Goal: Task Accomplishment & Management: Complete application form

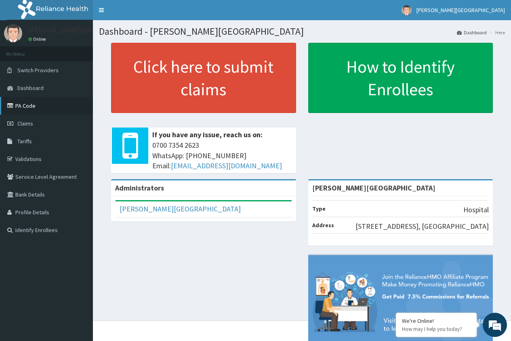
click at [27, 104] on link "PA Code" at bounding box center [46, 106] width 93 height 18
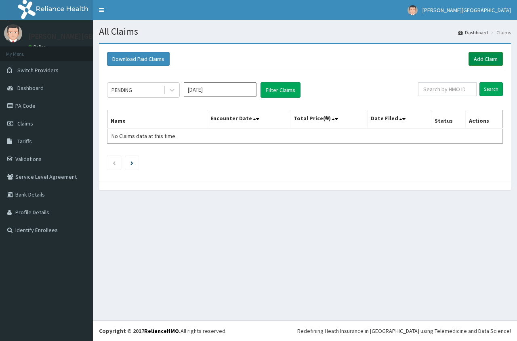
click at [481, 61] on link "Add Claim" at bounding box center [485, 59] width 34 height 14
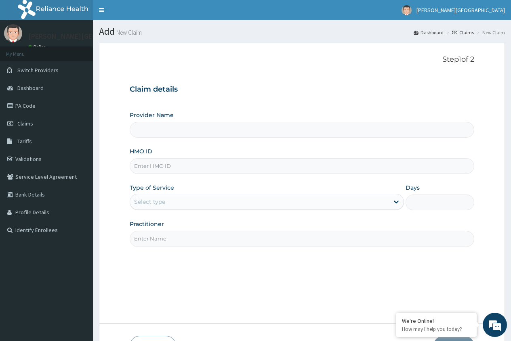
type input "[PERSON_NAME][GEOGRAPHIC_DATA]"
click at [230, 172] on input "HMO ID" at bounding box center [302, 166] width 344 height 16
type input "n"
type input "NBC/11066/B"
click at [265, 205] on div "Select type" at bounding box center [259, 201] width 259 height 13
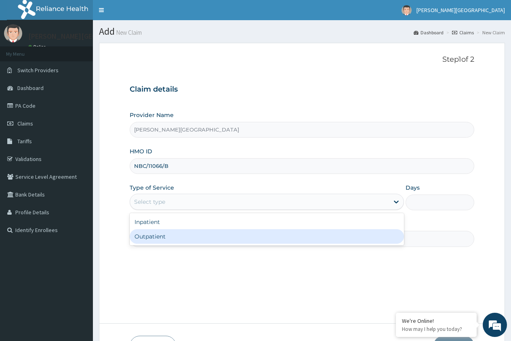
click at [271, 235] on div "Outpatient" at bounding box center [267, 236] width 274 height 15
type input "1"
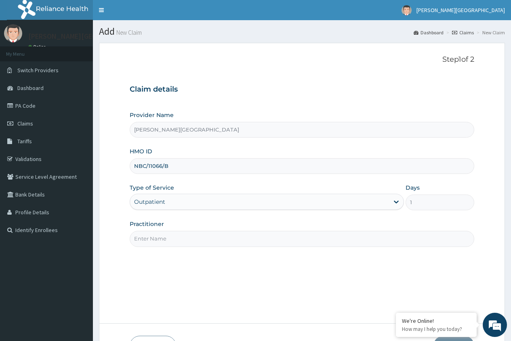
click at [270, 238] on input "Practitioner" at bounding box center [302, 239] width 344 height 16
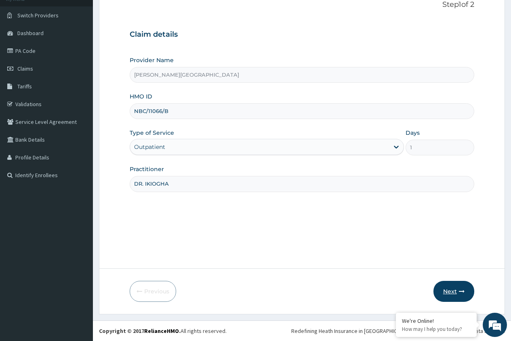
type input "DR. IKIOGHA"
click at [445, 293] on button "Next" at bounding box center [453, 291] width 41 height 21
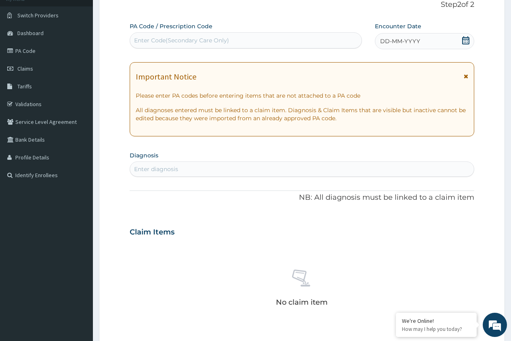
click at [277, 42] on div "Enter Code(Secondary Care Only)" at bounding box center [245, 40] width 231 height 13
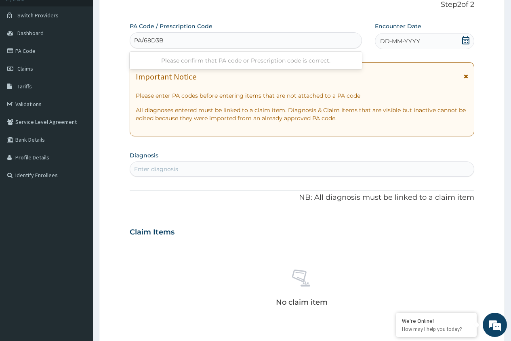
type input "PA/68D3B5"
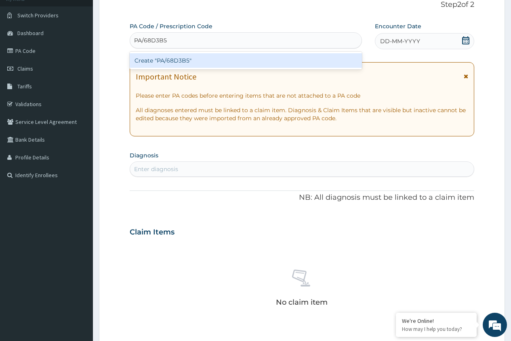
click at [264, 64] on div "Create "PA/68D3B5"" at bounding box center [246, 60] width 232 height 15
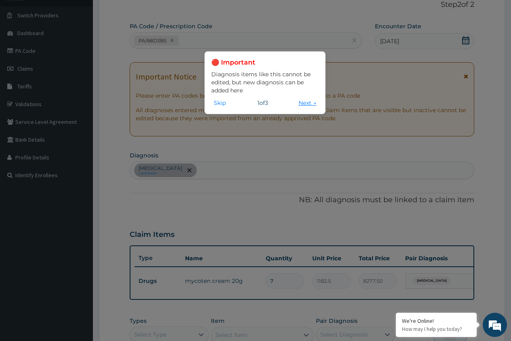
click at [300, 104] on button "Next →" at bounding box center [307, 103] width 23 height 9
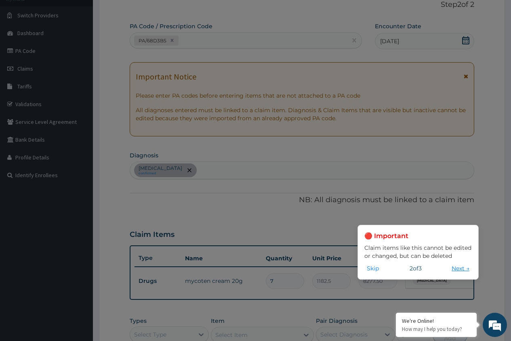
click at [453, 270] on button "Next →" at bounding box center [460, 268] width 23 height 9
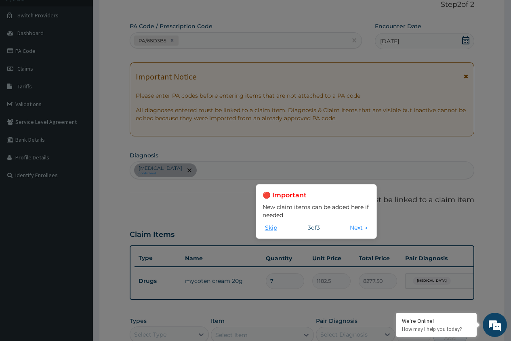
click at [270, 229] on button "Skip" at bounding box center [270, 227] width 17 height 9
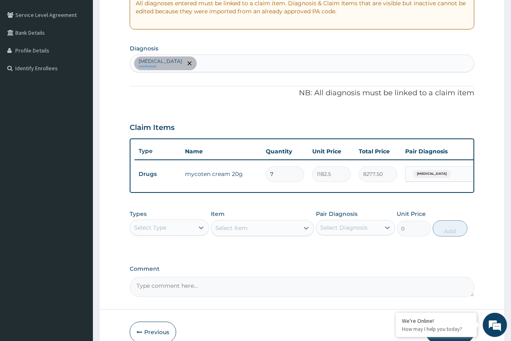
scroll to position [176, 0]
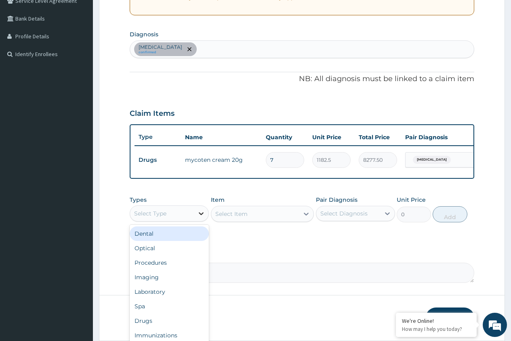
click at [195, 221] on div at bounding box center [201, 213] width 15 height 15
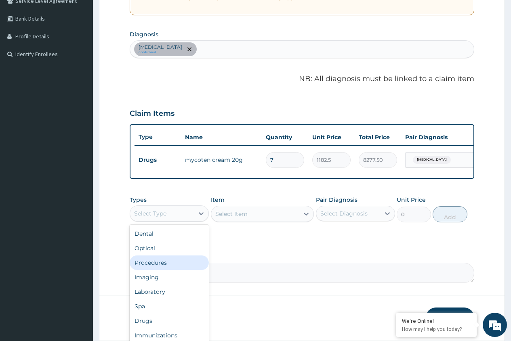
click at [164, 268] on div "Procedures" at bounding box center [169, 263] width 79 height 15
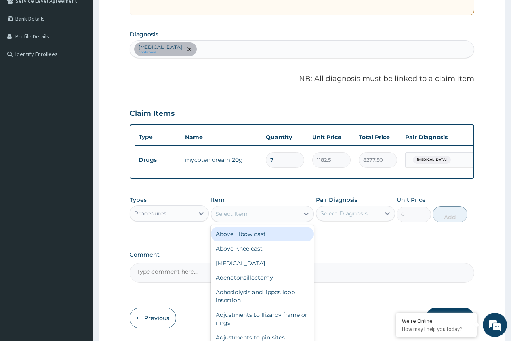
click at [277, 220] on div "Select Item" at bounding box center [255, 214] width 88 height 13
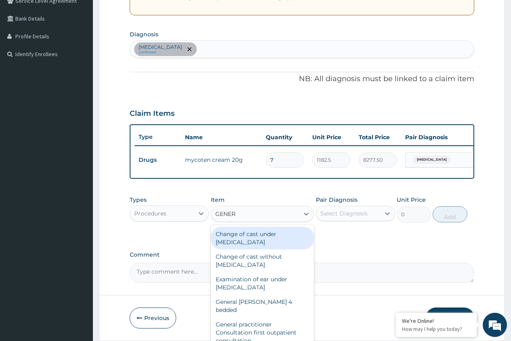
type input "GENERA"
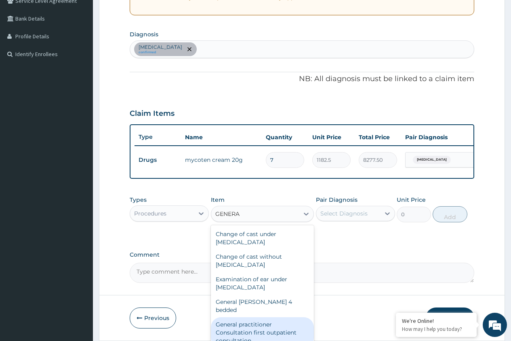
click at [273, 328] on div "General practitioner Consultation first outpatient consultation" at bounding box center [262, 332] width 103 height 31
type input "3547.5"
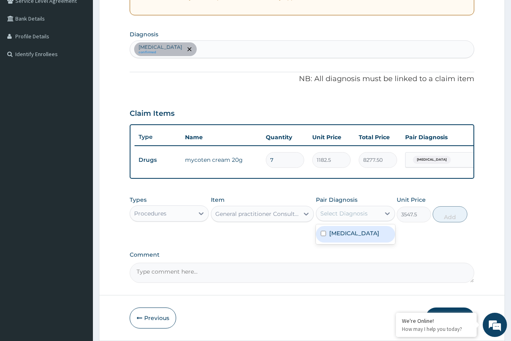
click at [358, 218] on div "Select Diagnosis" at bounding box center [343, 214] width 47 height 8
click at [354, 237] on label "Candidal vulvovaginitis" at bounding box center [354, 233] width 50 height 8
checkbox input "true"
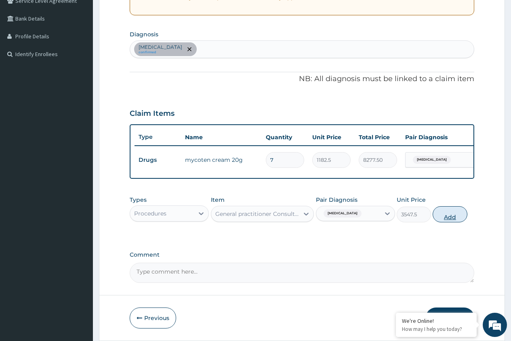
click at [446, 222] on button "Add" at bounding box center [449, 214] width 34 height 16
type input "0"
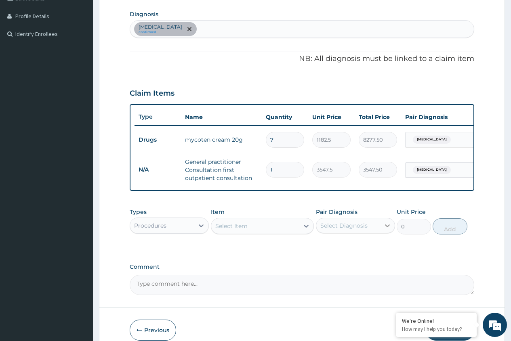
scroll to position [241, 0]
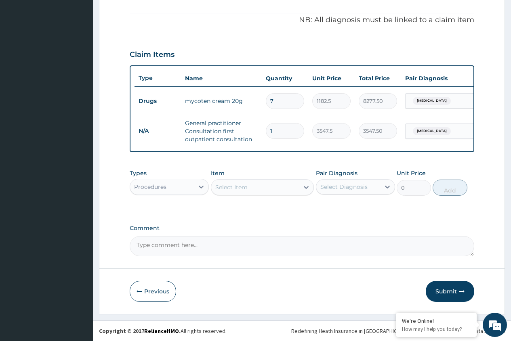
click at [441, 292] on button "Submit" at bounding box center [450, 291] width 48 height 21
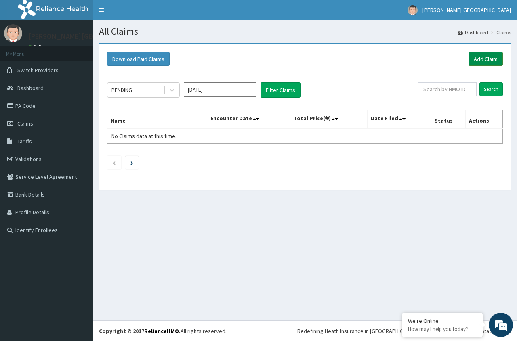
click at [483, 60] on link "Add Claim" at bounding box center [485, 59] width 34 height 14
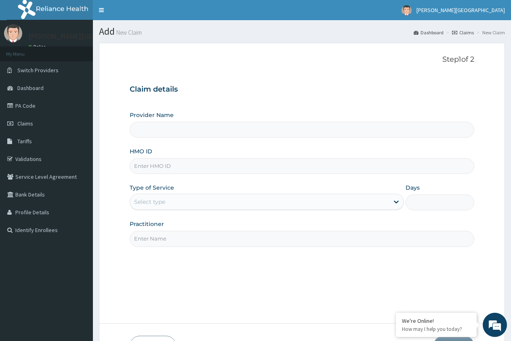
type input "Geo-Marie Hospital"
click at [282, 166] on input "HMO ID" at bounding box center [302, 166] width 344 height 16
type input "NBC/11066/B"
click at [302, 206] on div "Select type" at bounding box center [259, 201] width 259 height 13
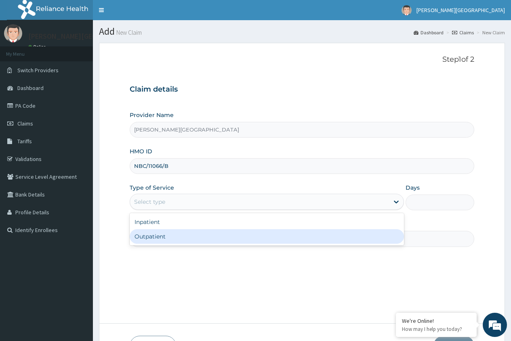
click at [293, 238] on div "Outpatient" at bounding box center [267, 236] width 274 height 15
type input "1"
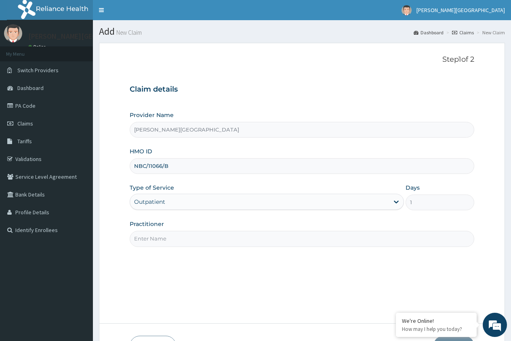
click at [293, 243] on input "Practitioner" at bounding box center [302, 239] width 344 height 16
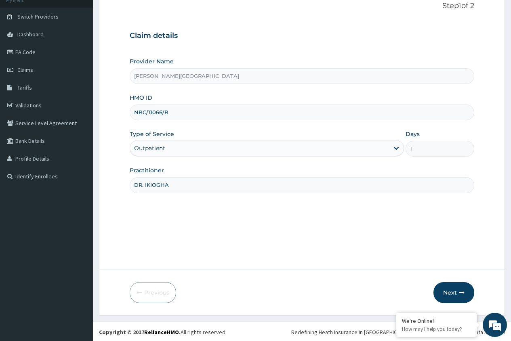
scroll to position [55, 0]
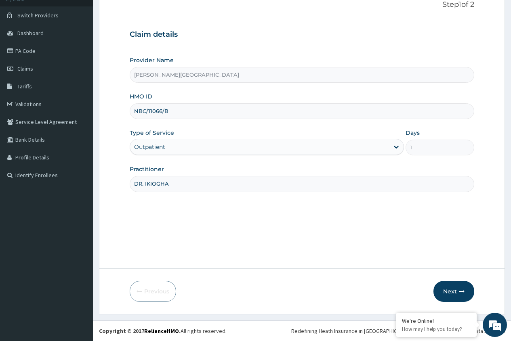
type input "DR. IKIOGHA"
click at [452, 292] on button "Next" at bounding box center [453, 291] width 41 height 21
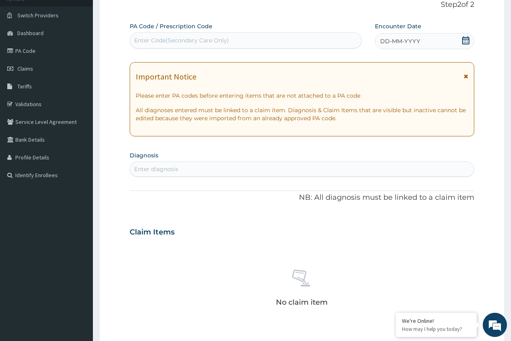
click at [465, 41] on icon at bounding box center [465, 40] width 7 height 8
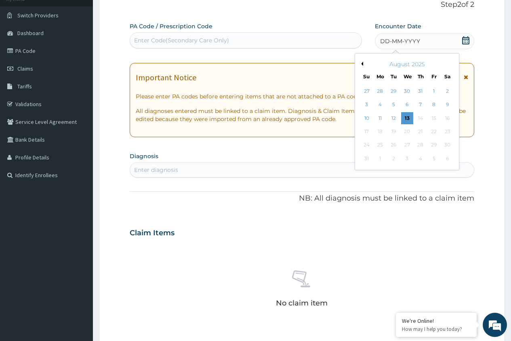
click at [361, 64] on button "Previous Month" at bounding box center [361, 64] width 4 height 4
click at [431, 103] on div "11" at bounding box center [434, 105] width 12 height 12
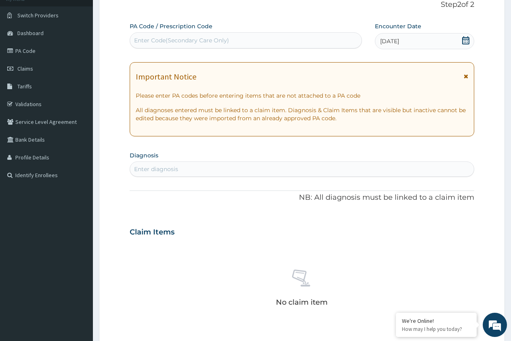
click at [264, 174] on div "Enter diagnosis" at bounding box center [302, 169] width 344 height 13
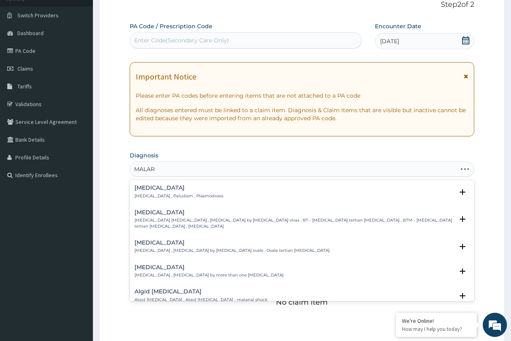
type input "MALARI"
click at [201, 192] on div "Malaria Malaria , Paludism , Plasmodiosis" at bounding box center [301, 192] width 335 height 14
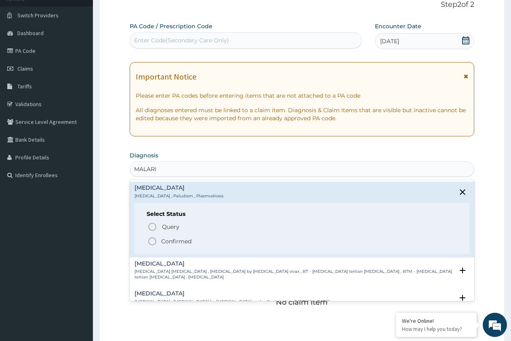
click at [203, 244] on span "Confirmed" at bounding box center [302, 242] width 310 height 10
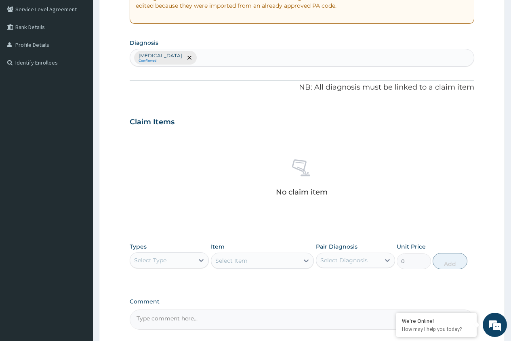
scroll to position [241, 0]
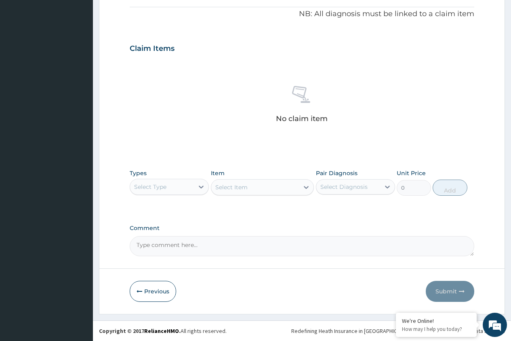
click at [173, 190] on div "Select Type" at bounding box center [162, 186] width 64 height 13
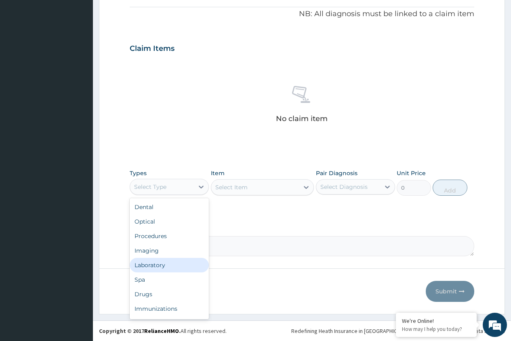
click at [169, 260] on div "Laboratory" at bounding box center [169, 265] width 79 height 15
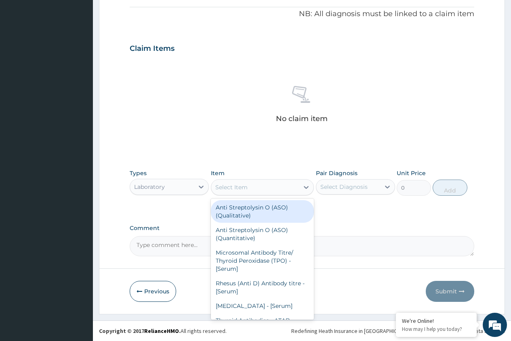
click at [271, 189] on div "Select Item" at bounding box center [255, 187] width 88 height 13
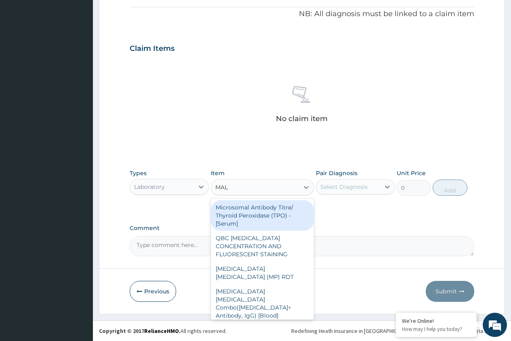
type input "MALA"
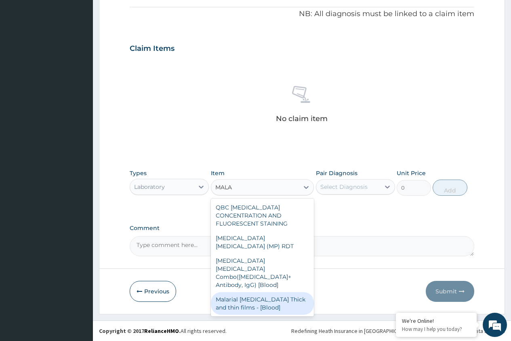
click at [253, 292] on div "Malarial [MEDICAL_DATA] Thick and thin films - [Blood]" at bounding box center [262, 303] width 103 height 23
type input "1612.5"
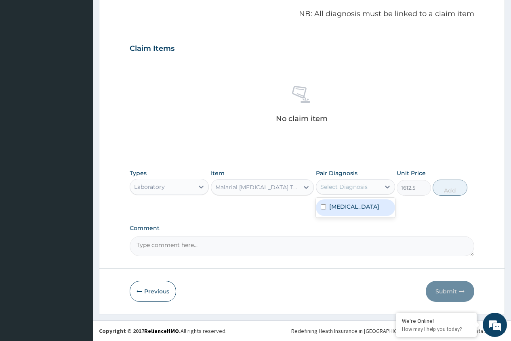
click at [346, 189] on div "Select Diagnosis" at bounding box center [343, 187] width 47 height 8
click at [344, 209] on label "[MEDICAL_DATA]" at bounding box center [354, 207] width 50 height 8
checkbox input "true"
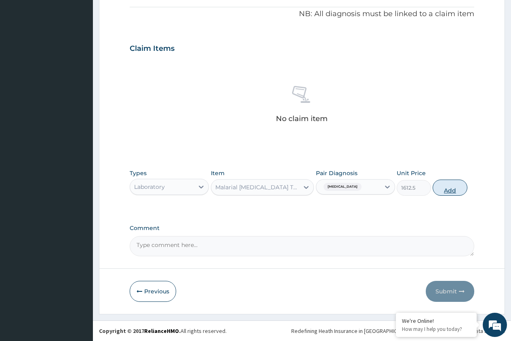
click at [443, 191] on button "Add" at bounding box center [449, 188] width 34 height 16
type input "0"
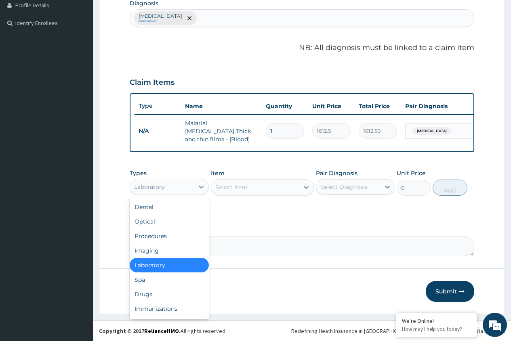
click at [187, 189] on div "Laboratory" at bounding box center [162, 186] width 64 height 13
click at [170, 298] on div "Drugs" at bounding box center [169, 294] width 79 height 15
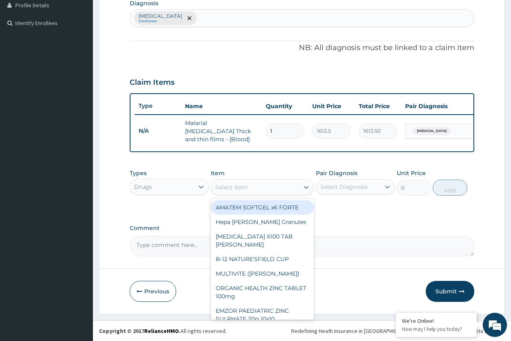
click at [270, 189] on div "Select Item" at bounding box center [255, 187] width 88 height 13
type input "FAN"
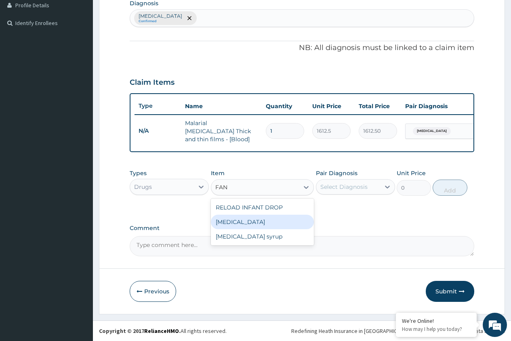
click at [246, 222] on div "[MEDICAL_DATA]" at bounding box center [262, 222] width 103 height 15
type input "212.85"
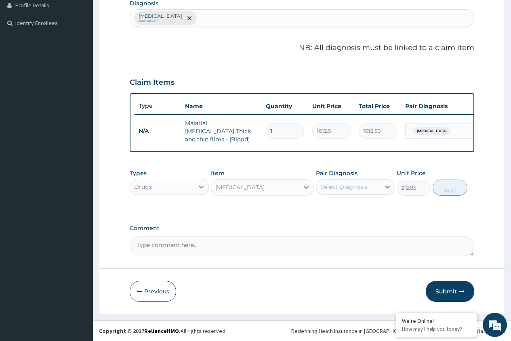
click at [335, 188] on div "Select Diagnosis" at bounding box center [343, 187] width 47 height 8
click at [333, 208] on label "Malaria" at bounding box center [354, 207] width 50 height 8
checkbox input "true"
click at [447, 191] on button "Add" at bounding box center [449, 188] width 34 height 16
type input "0"
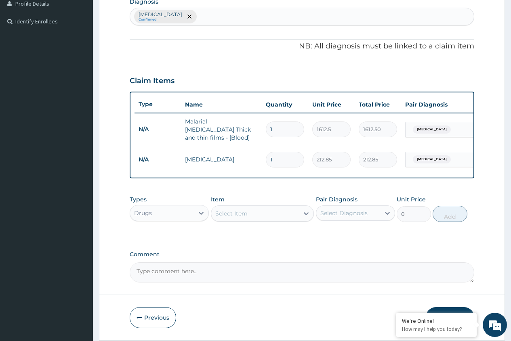
type input "0.00"
type input "3"
type input "638.55"
type input "3"
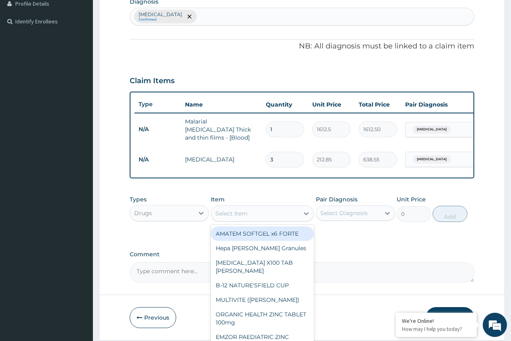
click at [233, 220] on div "Select Item" at bounding box center [255, 213] width 88 height 13
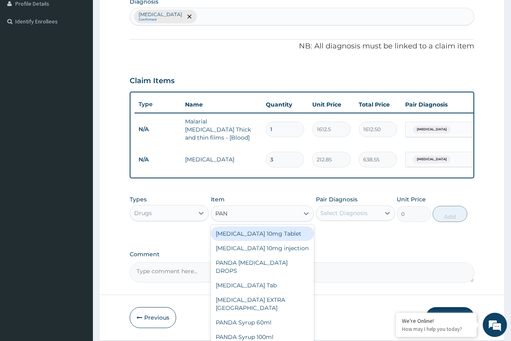
type input "PANA"
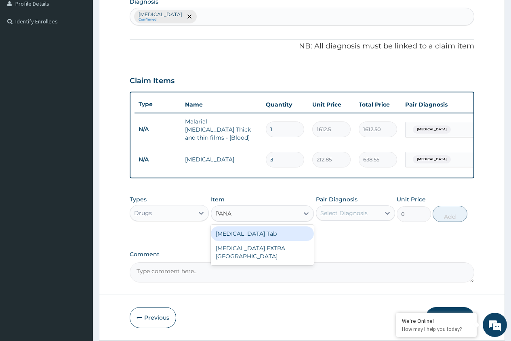
click at [249, 237] on div "[MEDICAL_DATA] Tab" at bounding box center [262, 233] width 103 height 15
type input "49.665"
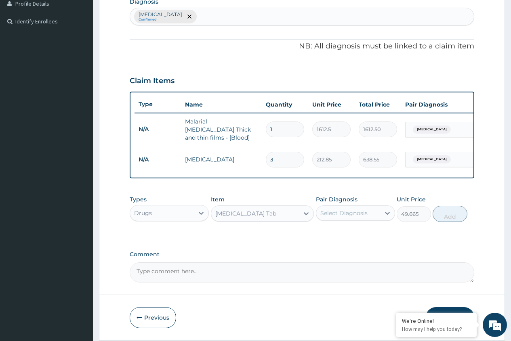
click at [340, 217] on div "Select Diagnosis" at bounding box center [343, 213] width 47 height 8
click at [340, 237] on label "Malaria" at bounding box center [354, 233] width 50 height 8
checkbox input "true"
click at [447, 217] on button "Add" at bounding box center [449, 214] width 34 height 16
type input "0"
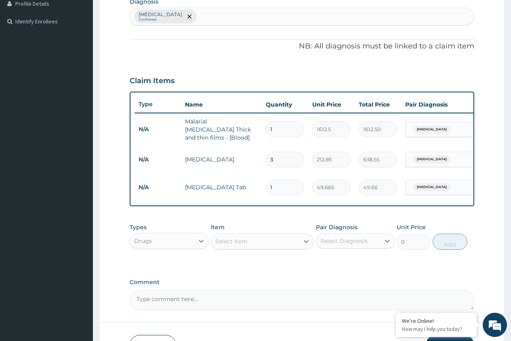
type input "18"
type input "893.97"
type input "18"
click at [188, 242] on div "Drugs" at bounding box center [162, 241] width 64 height 13
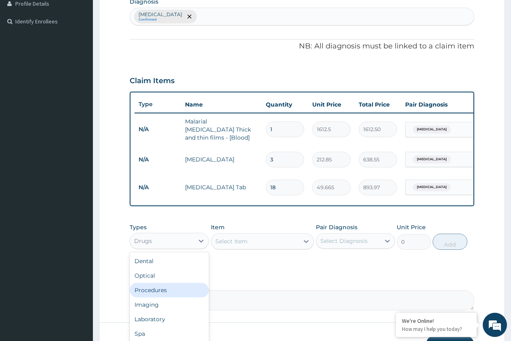
click at [182, 292] on div "Procedures" at bounding box center [169, 290] width 79 height 15
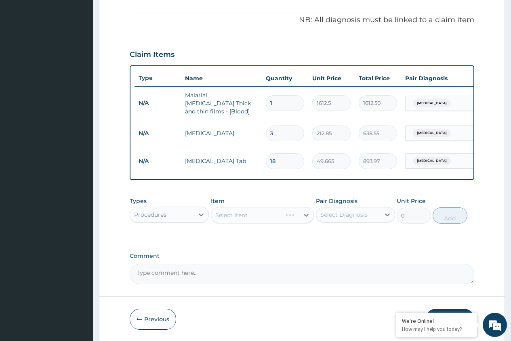
scroll to position [264, 0]
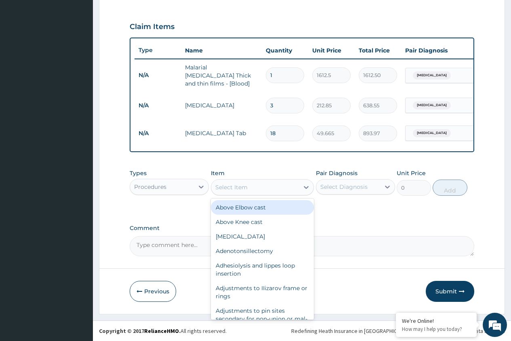
click at [265, 192] on div "Select Item" at bounding box center [255, 187] width 88 height 13
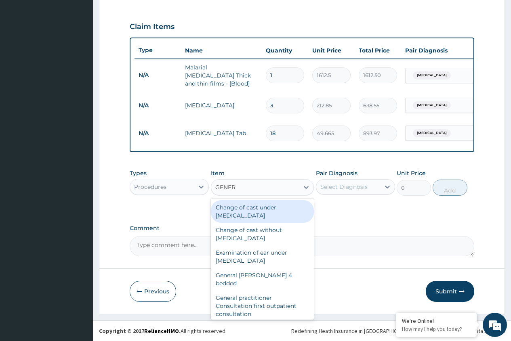
type input "GENERA"
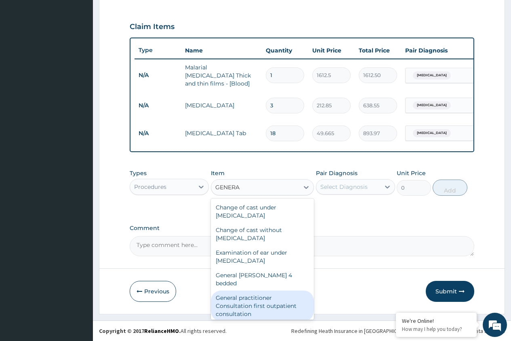
click at [243, 292] on div "General practitioner Consultation first outpatient consultation" at bounding box center [262, 306] width 103 height 31
type input "3547.5"
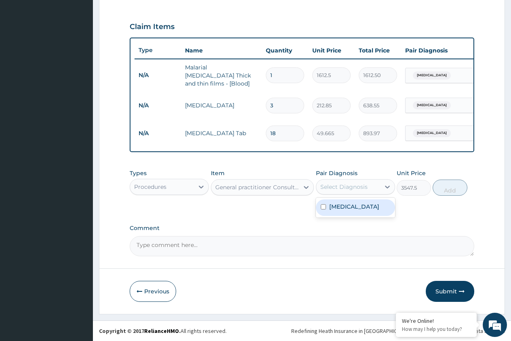
click at [361, 190] on div "Select Diagnosis" at bounding box center [343, 187] width 47 height 8
click at [346, 209] on label "Malaria" at bounding box center [354, 207] width 50 height 8
checkbox input "true"
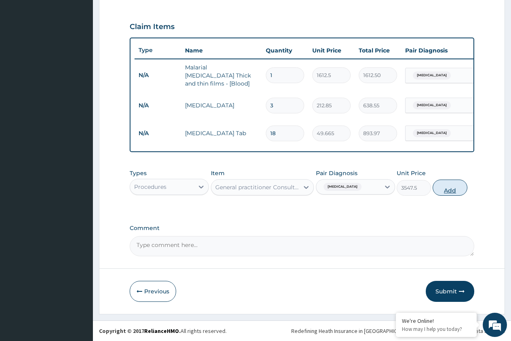
click at [442, 190] on button "Add" at bounding box center [449, 188] width 34 height 16
type input "0"
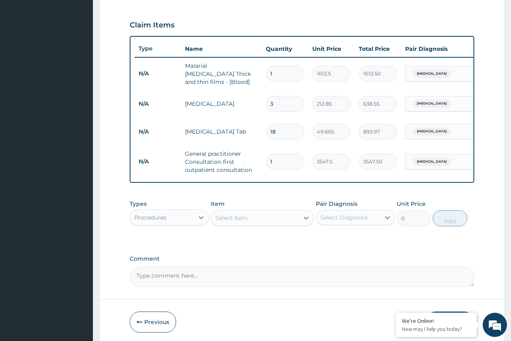
scroll to position [297, 0]
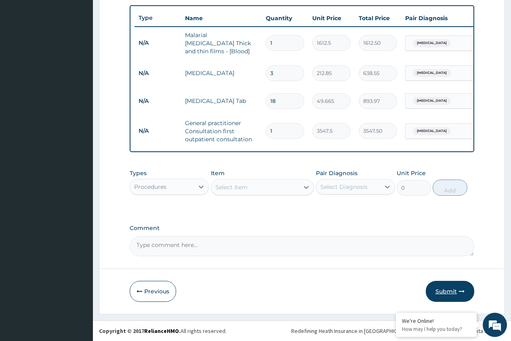
click at [448, 291] on button "Submit" at bounding box center [450, 291] width 48 height 21
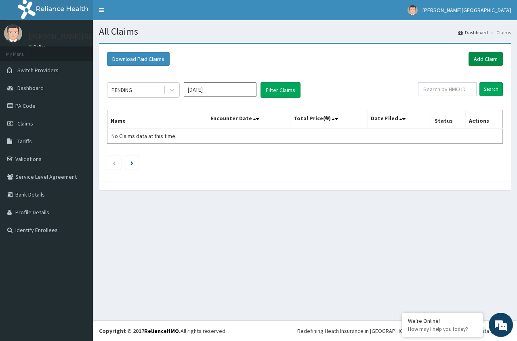
click at [484, 60] on link "Add Claim" at bounding box center [485, 59] width 34 height 14
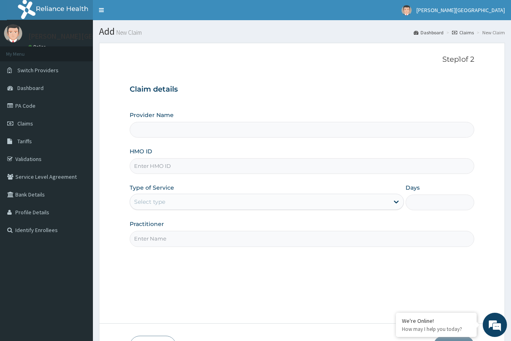
click at [234, 170] on input "HMO ID" at bounding box center [302, 166] width 344 height 16
type input "NB"
type input "[PERSON_NAME][GEOGRAPHIC_DATA]"
type input "NBC/11066/B"
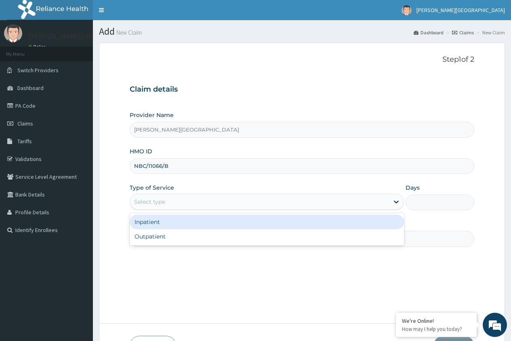
click at [322, 200] on div "Select type" at bounding box center [259, 201] width 259 height 13
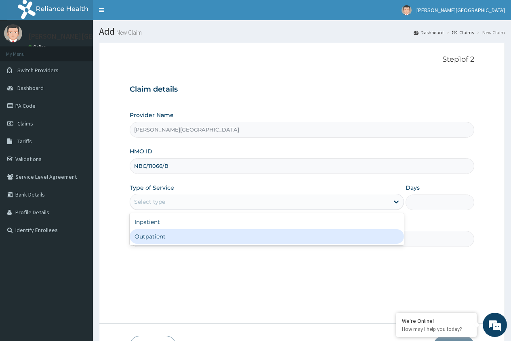
click at [314, 236] on div "Outpatient" at bounding box center [267, 236] width 274 height 15
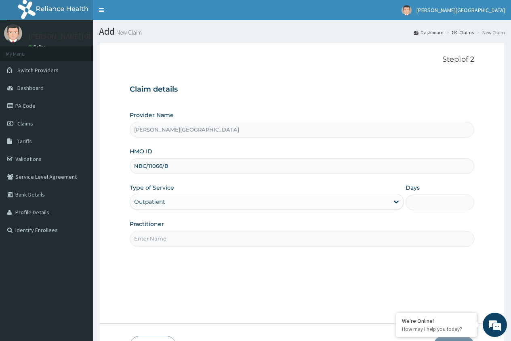
type input "1"
click at [314, 242] on input "Practitioner" at bounding box center [302, 239] width 344 height 16
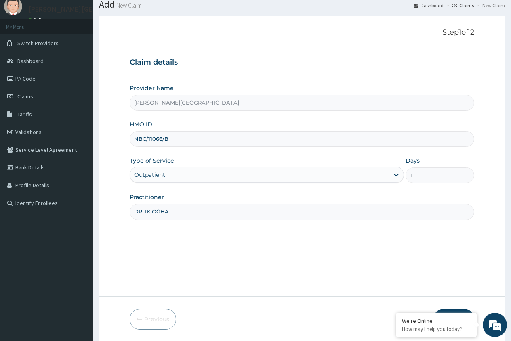
scroll to position [55, 0]
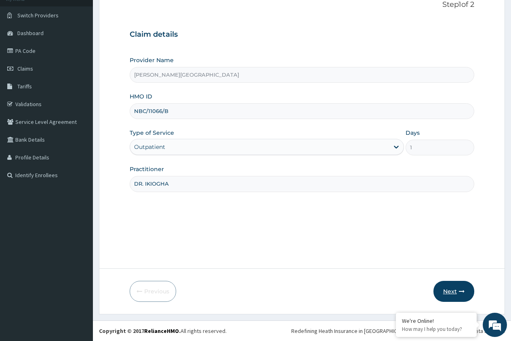
type input "DR. IKIOGHA"
click at [455, 289] on button "Next" at bounding box center [453, 291] width 41 height 21
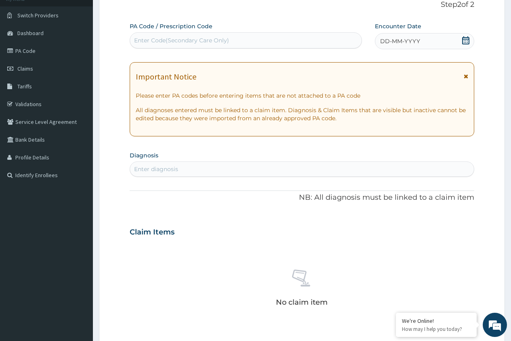
click at [464, 42] on icon at bounding box center [465, 40] width 8 height 8
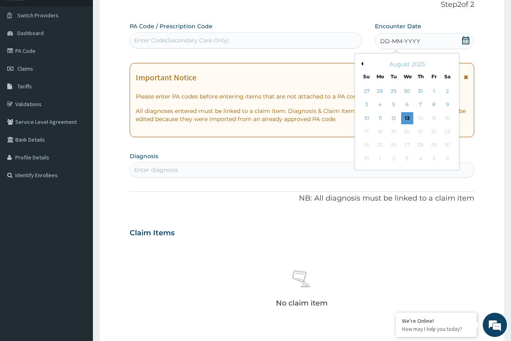
click at [363, 64] on div "August 2025" at bounding box center [406, 64] width 97 height 8
click at [363, 63] on div "August 2025" at bounding box center [406, 64] width 97 height 8
click at [362, 63] on button "Previous Month" at bounding box center [361, 64] width 4 height 4
click at [418, 146] on div "31" at bounding box center [420, 145] width 12 height 12
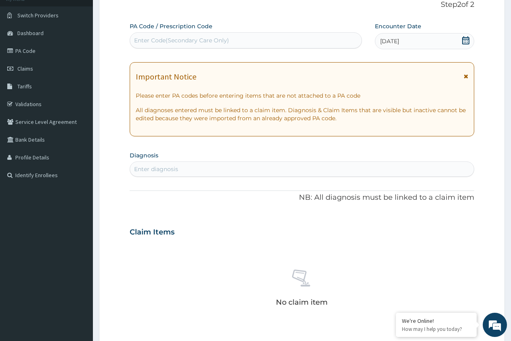
click at [384, 169] on div "Enter diagnosis" at bounding box center [302, 169] width 344 height 13
type input "RTI"
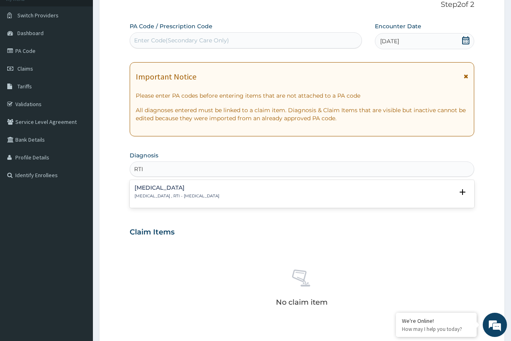
click at [210, 190] on h4 "Respiratory tract infection" at bounding box center [176, 188] width 85 height 6
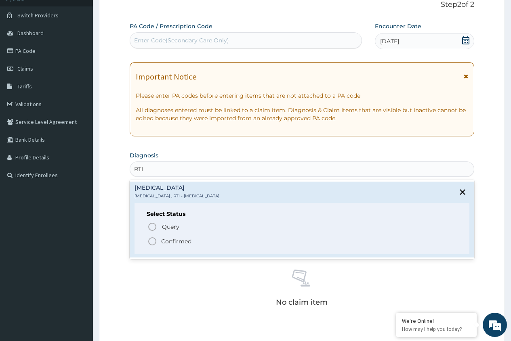
click at [168, 241] on p "Confirmed" at bounding box center [176, 241] width 30 height 8
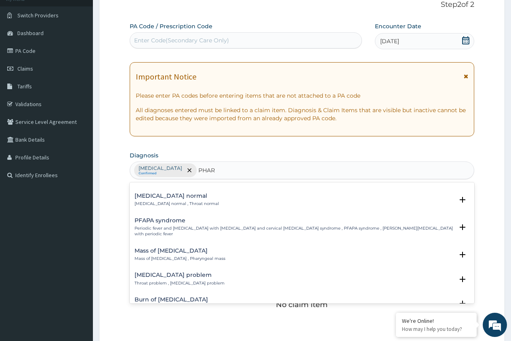
scroll to position [81, 0]
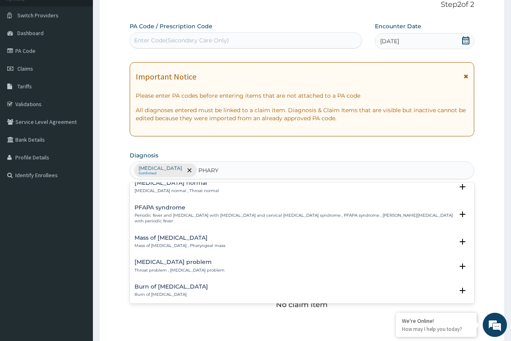
type input "PHARYN"
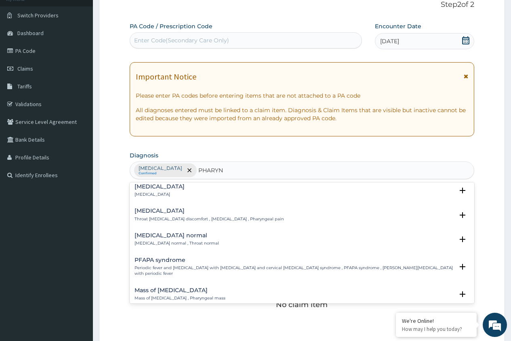
scroll to position [0, 0]
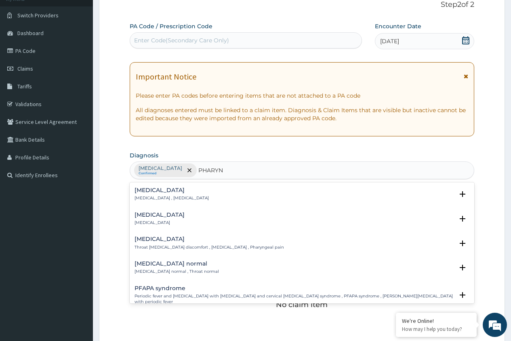
click at [148, 216] on h4 "Pharyngitis" at bounding box center [159, 215] width 50 height 6
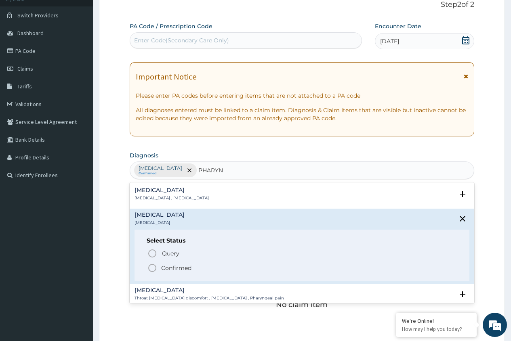
click at [151, 269] on icon "status option filled" at bounding box center [152, 268] width 10 height 10
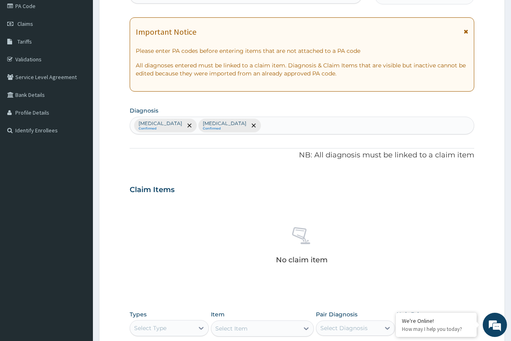
scroll to position [216, 0]
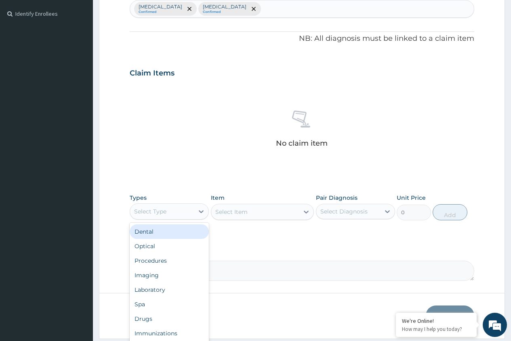
click at [157, 214] on div "Select Type" at bounding box center [150, 212] width 32 height 8
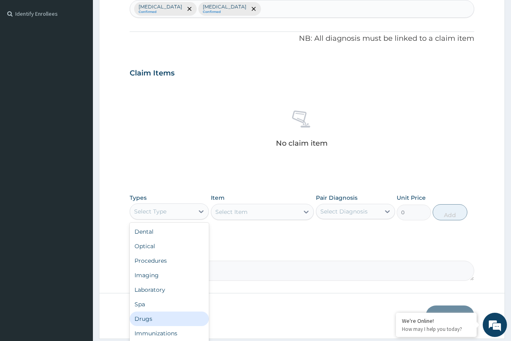
click at [145, 320] on div "Drugs" at bounding box center [169, 319] width 79 height 15
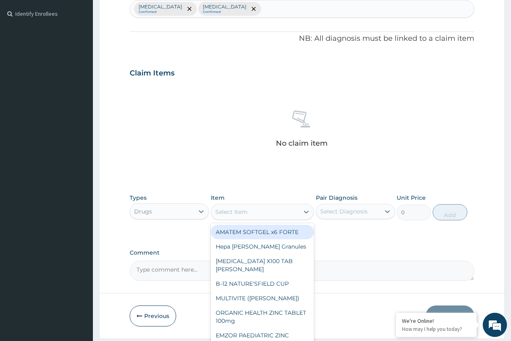
click at [269, 216] on div "Select Item" at bounding box center [255, 211] width 88 height 13
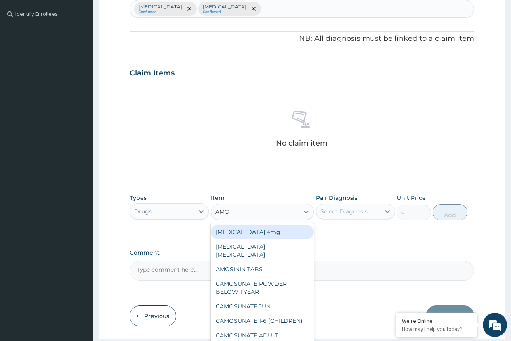
type input "AMOX"
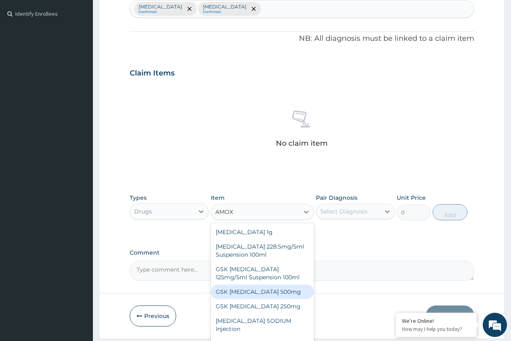
click at [245, 293] on div "GSK [MEDICAL_DATA] 500mg" at bounding box center [262, 292] width 103 height 15
type input "59.125"
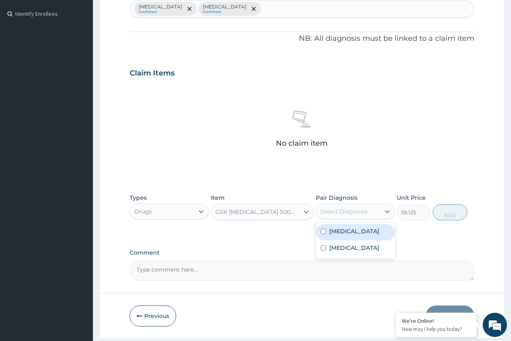
click at [327, 213] on div "Select Diagnosis" at bounding box center [343, 212] width 47 height 8
click at [331, 235] on label "Respiratory tract infection" at bounding box center [354, 231] width 50 height 8
checkbox input "true"
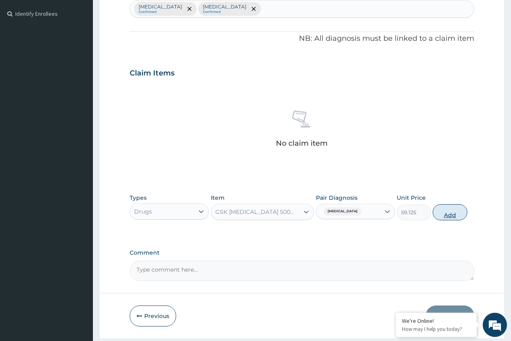
click at [445, 214] on button "Add" at bounding box center [449, 212] width 34 height 16
type input "0"
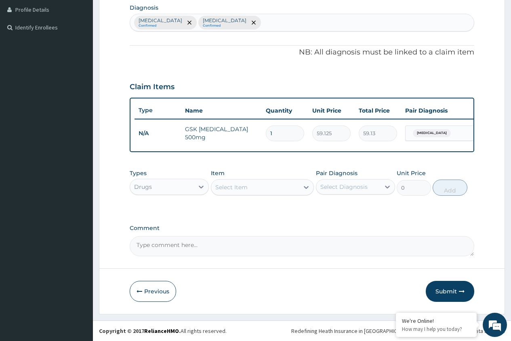
type input "15"
type input "886.88"
type input "15"
click at [251, 186] on div "Select Item" at bounding box center [255, 187] width 88 height 13
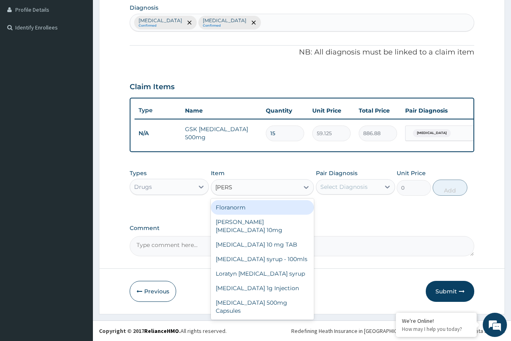
type input "LORAT"
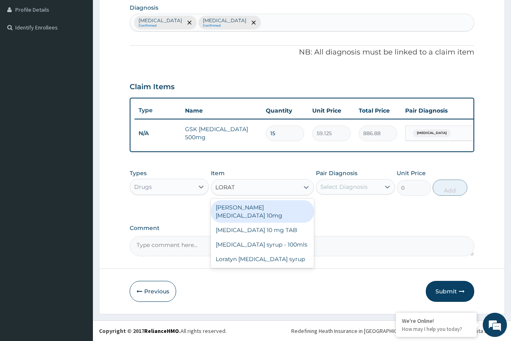
click at [268, 210] on div "Loratyn Loratadine 10mg" at bounding box center [262, 211] width 103 height 23
type input "88.6875"
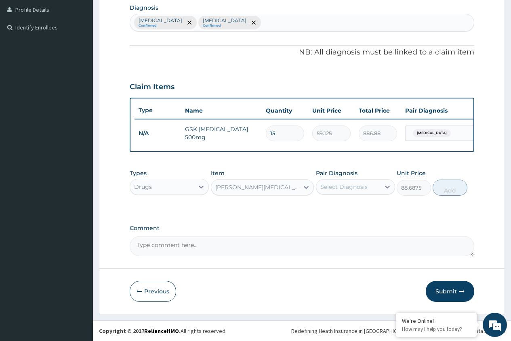
click at [327, 189] on div "Select Diagnosis" at bounding box center [343, 187] width 47 height 8
click at [333, 227] on label "Pharyngitis" at bounding box center [354, 223] width 50 height 8
checkbox input "true"
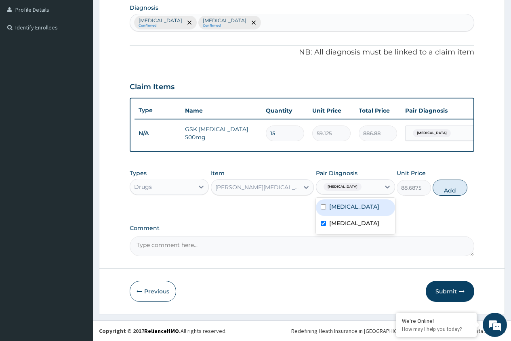
click at [367, 209] on label "Respiratory tract infection" at bounding box center [354, 207] width 50 height 8
checkbox input "true"
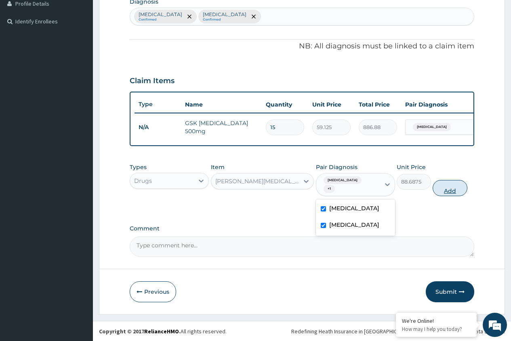
click at [442, 189] on button "Add" at bounding box center [449, 188] width 34 height 16
type input "0"
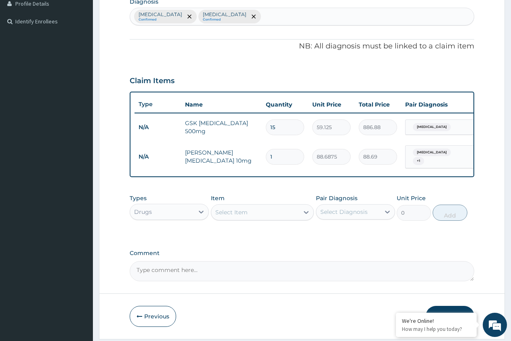
type input "10"
type input "886.88"
type input "10"
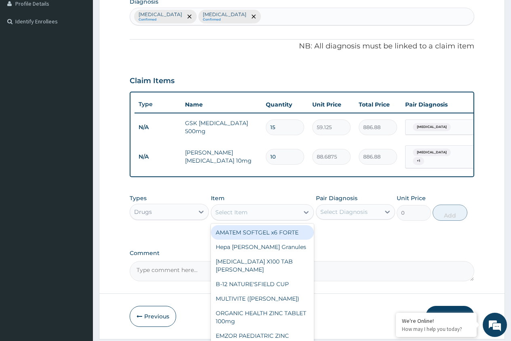
click at [251, 219] on div "Select Item" at bounding box center [255, 212] width 88 height 13
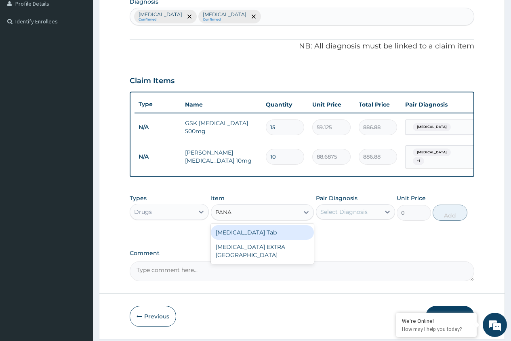
type input "PANAD"
click at [249, 234] on div "PANADOL Tab" at bounding box center [262, 232] width 103 height 15
type input "49.665"
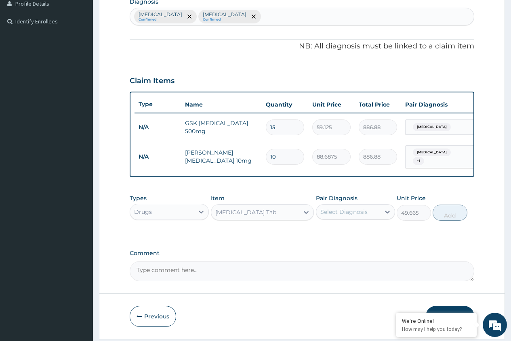
click at [353, 218] on div "Select Diagnosis" at bounding box center [348, 211] width 64 height 13
click at [349, 236] on label "Respiratory tract infection" at bounding box center [354, 232] width 50 height 8
checkbox input "true"
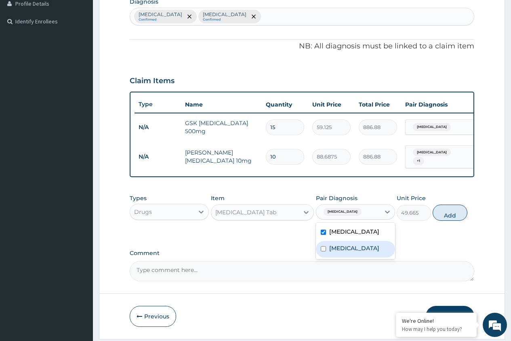
click at [345, 252] on label "Pharyngitis" at bounding box center [354, 248] width 50 height 8
checkbox input "true"
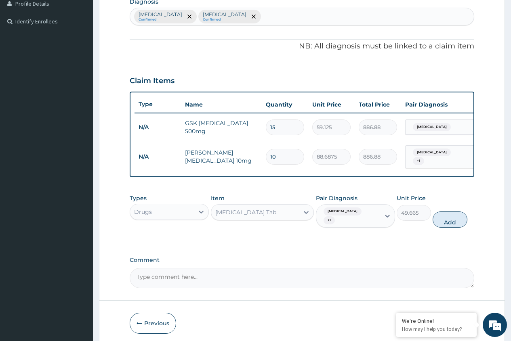
click at [444, 226] on button "Add" at bounding box center [449, 220] width 34 height 16
type input "0"
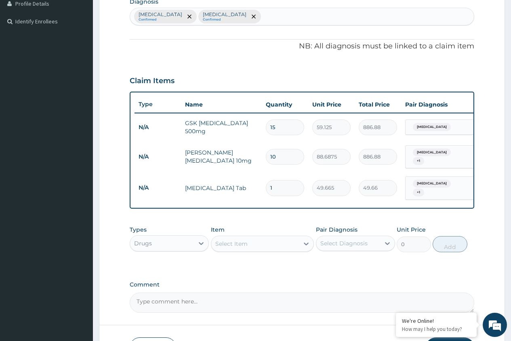
type input "18"
type input "893.97"
type input "18"
click at [246, 248] on div "Select Item" at bounding box center [231, 244] width 32 height 8
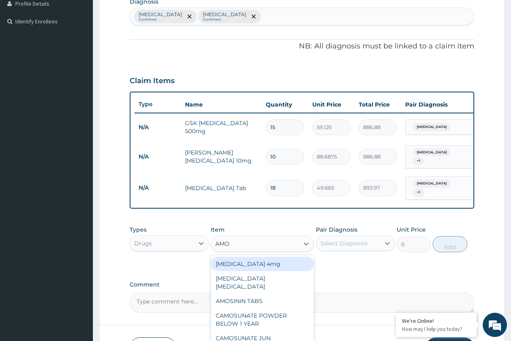
type input "AMOX"
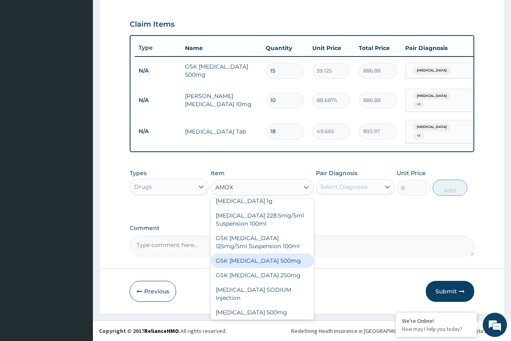
scroll to position [0, 0]
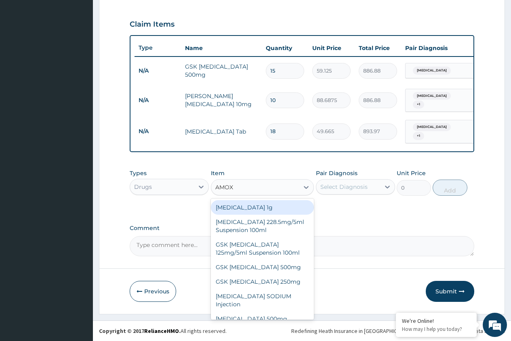
click at [262, 208] on div "Co-amoxiclav 1g" at bounding box center [262, 207] width 103 height 15
type input "709.5"
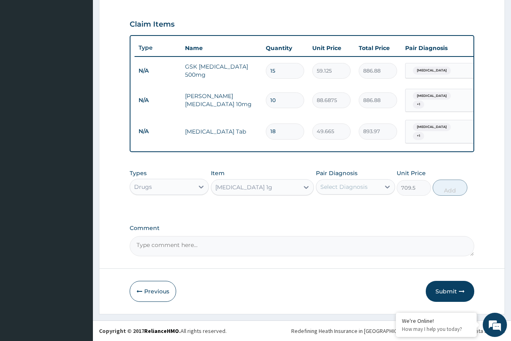
click at [331, 192] on div "Select Diagnosis" at bounding box center [348, 186] width 64 height 13
click at [342, 211] on label "Respiratory tract infection" at bounding box center [354, 207] width 50 height 8
checkbox input "true"
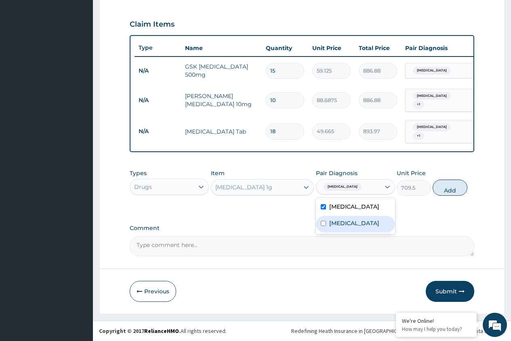
click at [342, 227] on label "Pharyngitis" at bounding box center [354, 223] width 50 height 8
checkbox input "true"
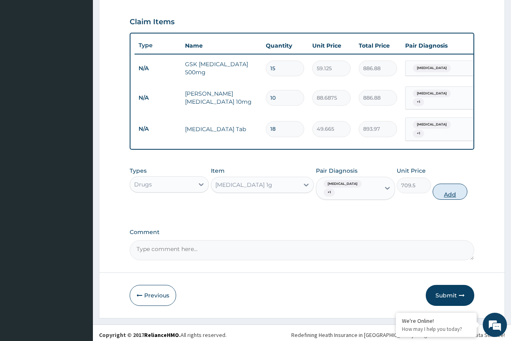
click at [449, 196] on button "Add" at bounding box center [449, 192] width 34 height 16
type input "0"
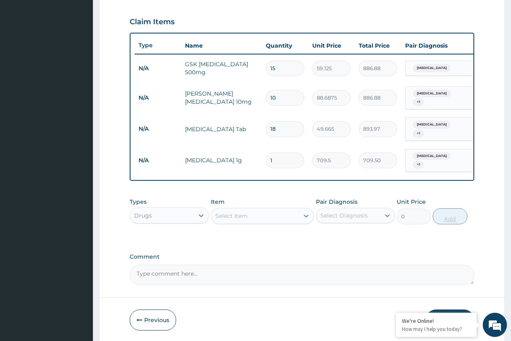
type input "10"
type input "7095.00"
type input "10"
click at [195, 220] on div at bounding box center [201, 215] width 15 height 15
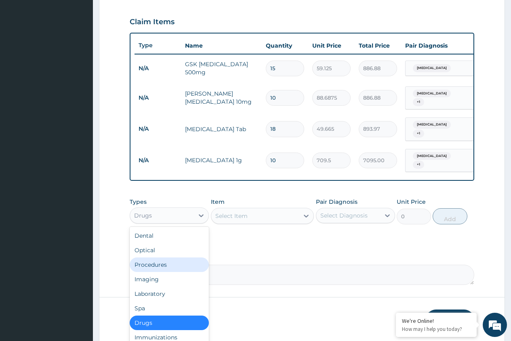
click at [169, 270] on div "Procedures" at bounding box center [169, 265] width 79 height 15
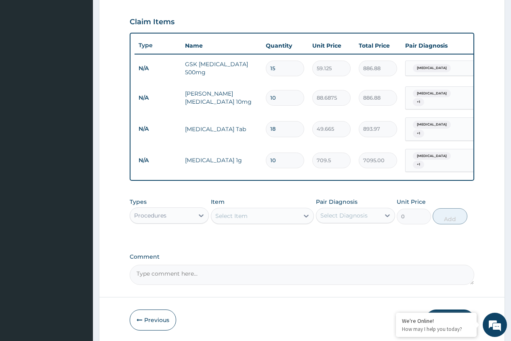
click at [264, 221] on div "Select Item" at bounding box center [255, 216] width 88 height 13
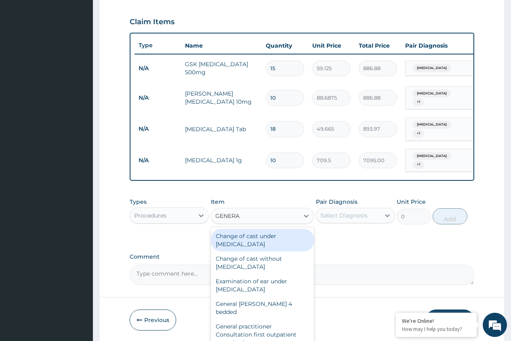
type input "GENERAL"
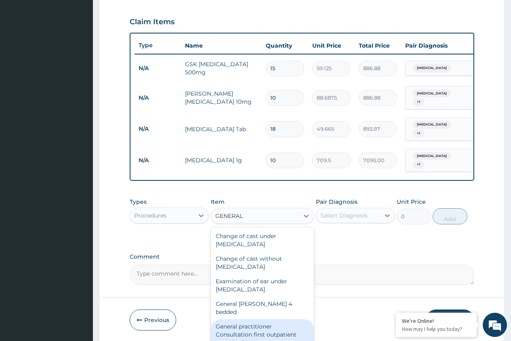
click at [266, 322] on div "General practitioner Consultation first outpatient consultation" at bounding box center [262, 334] width 103 height 31
type input "3547.5"
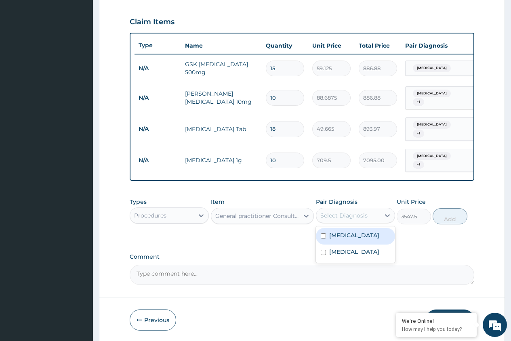
click at [331, 222] on div "Select Diagnosis" at bounding box center [348, 215] width 64 height 13
click at [330, 239] on label "Respiratory tract infection" at bounding box center [354, 235] width 50 height 8
checkbox input "true"
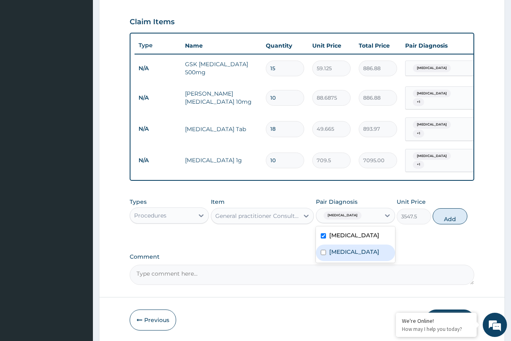
click at [336, 256] on label "Pharyngitis" at bounding box center [354, 252] width 50 height 8
checkbox input "true"
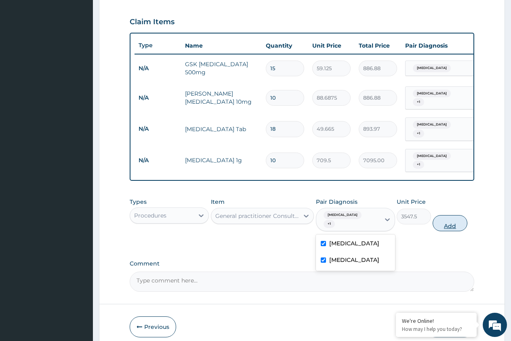
click at [450, 228] on button "Add" at bounding box center [449, 223] width 34 height 16
type input "0"
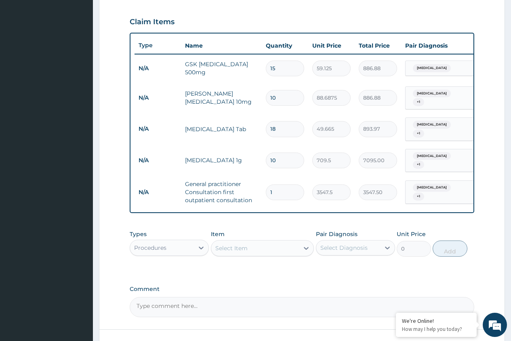
scroll to position [331, 0]
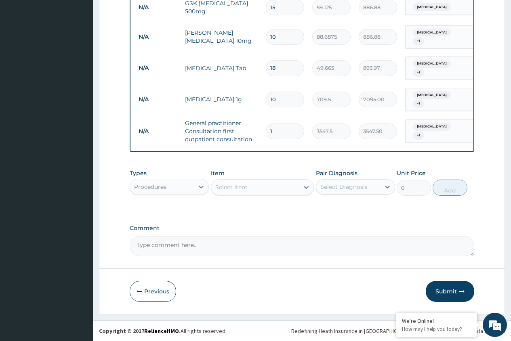
click at [451, 292] on button "Submit" at bounding box center [450, 291] width 48 height 21
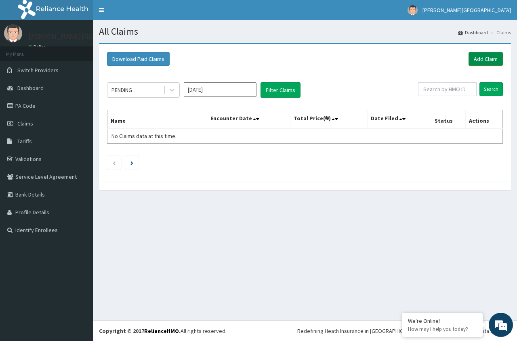
click at [487, 57] on link "Add Claim" at bounding box center [485, 59] width 34 height 14
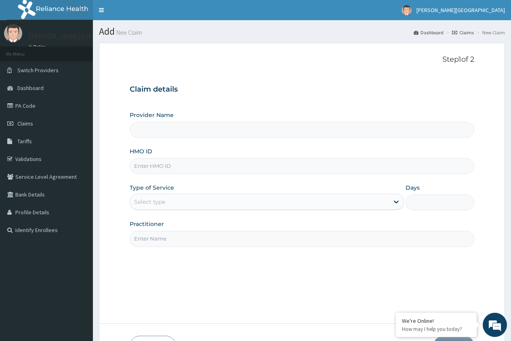
click at [207, 168] on input "HMO ID" at bounding box center [302, 166] width 344 height 16
type input "[PERSON_NAME][GEOGRAPHIC_DATA]"
type input "NBC/11066/A"
click at [251, 206] on div "Select type" at bounding box center [259, 201] width 259 height 13
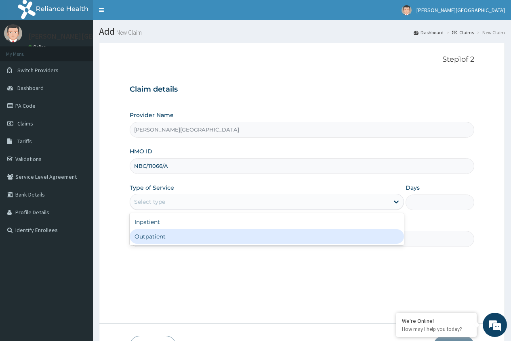
click at [236, 237] on div "Outpatient" at bounding box center [267, 236] width 274 height 15
type input "1"
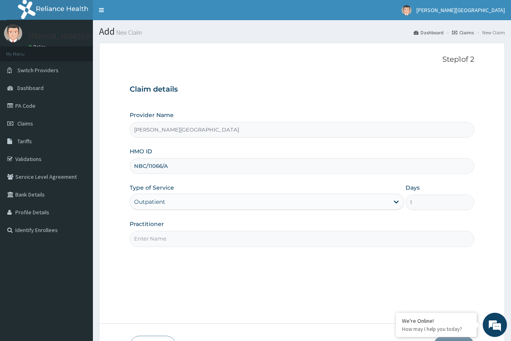
click at [236, 237] on input "Practitioner" at bounding box center [302, 239] width 344 height 16
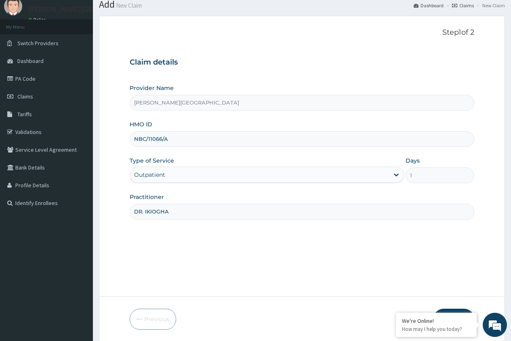
scroll to position [55, 0]
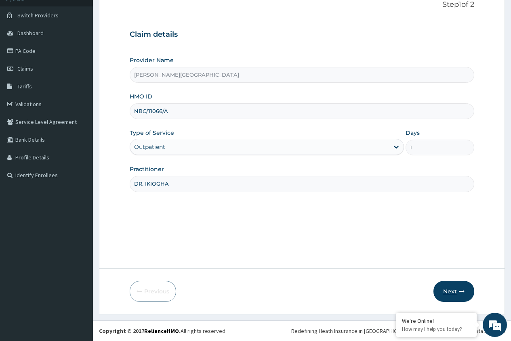
type input "DR. IKIOGHA"
click at [451, 291] on button "Next" at bounding box center [453, 291] width 41 height 21
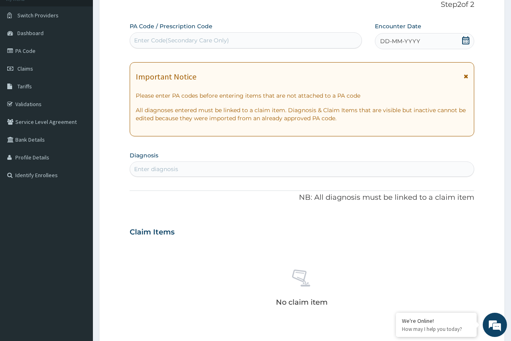
click at [465, 41] on icon at bounding box center [465, 40] width 8 height 8
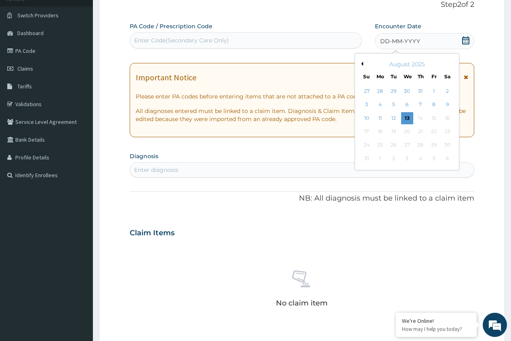
click at [363, 64] on button "Previous Month" at bounding box center [361, 64] width 4 height 4
click at [436, 104] on div "11" at bounding box center [434, 105] width 12 height 12
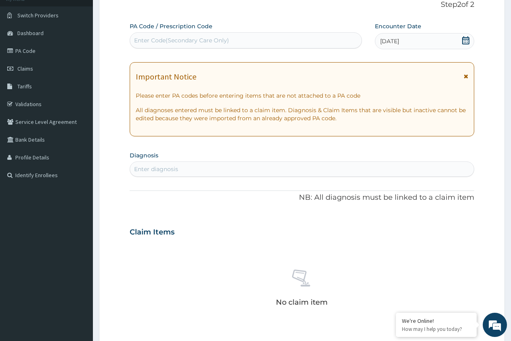
click at [236, 170] on div "Enter diagnosis" at bounding box center [302, 169] width 344 height 13
type input "MALAR"
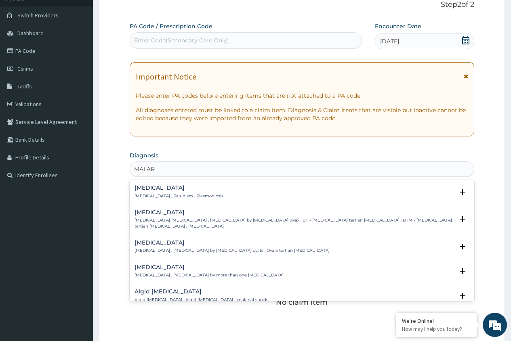
click at [228, 194] on div "[MEDICAL_DATA] [MEDICAL_DATA] , Paludism , Plasmodiosis" at bounding box center [301, 192] width 335 height 14
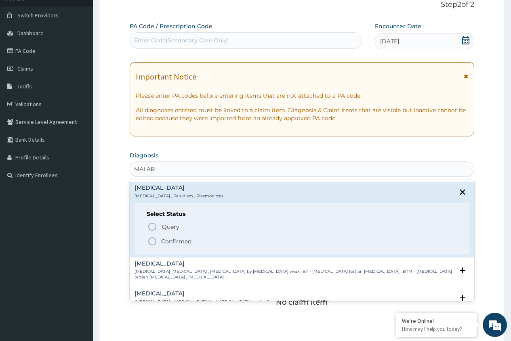
click at [215, 242] on span "Confirmed" at bounding box center [302, 242] width 310 height 10
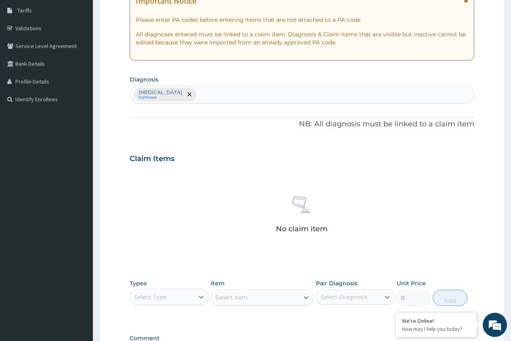
scroll to position [241, 0]
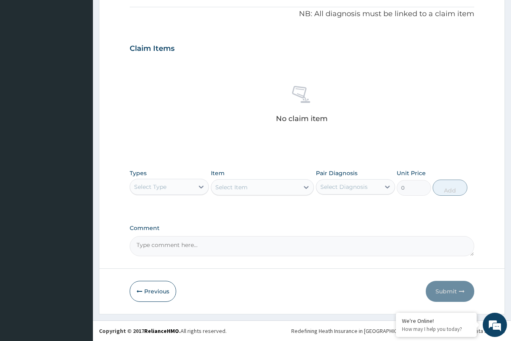
click at [166, 186] on div "Select Type" at bounding box center [150, 187] width 32 height 8
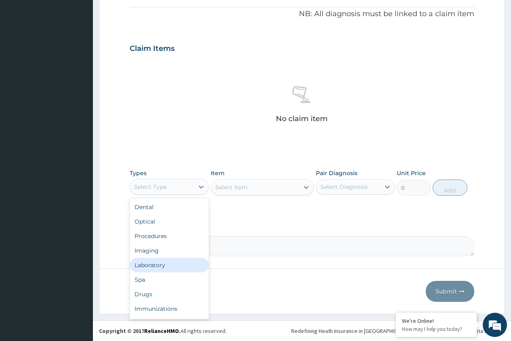
click at [166, 263] on div "Laboratory" at bounding box center [169, 265] width 79 height 15
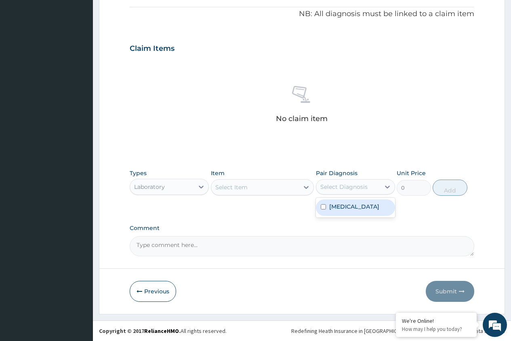
click at [354, 185] on div "Select Diagnosis" at bounding box center [343, 187] width 47 height 8
click at [351, 206] on div "[MEDICAL_DATA]" at bounding box center [355, 207] width 79 height 17
checkbox input "true"
click at [271, 190] on div "Select Item" at bounding box center [255, 187] width 88 height 13
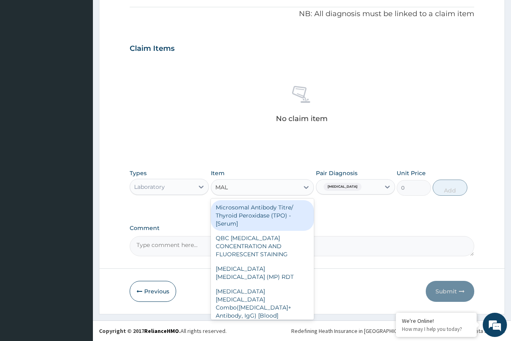
type input "MALA"
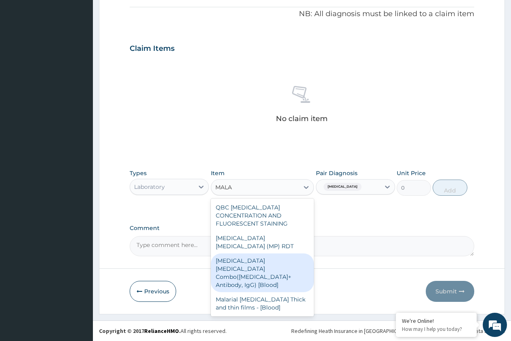
click at [300, 254] on div "[MEDICAL_DATA] [MEDICAL_DATA] Combo([MEDICAL_DATA]+ Antibody, IgG) [Blood]" at bounding box center [262, 273] width 103 height 39
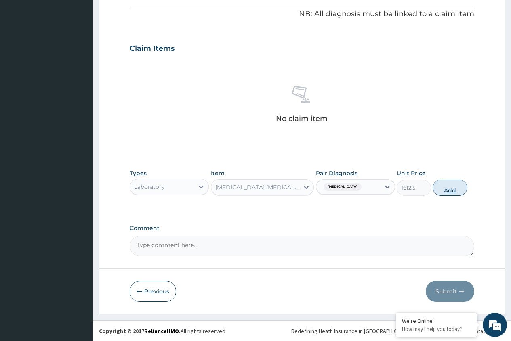
click at [445, 191] on button "Add" at bounding box center [449, 188] width 34 height 16
type input "0"
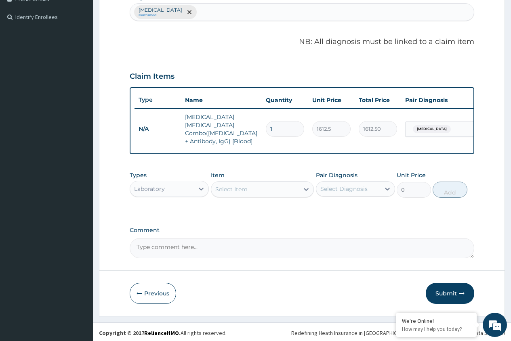
click at [182, 187] on div "Laboratory" at bounding box center [162, 188] width 64 height 13
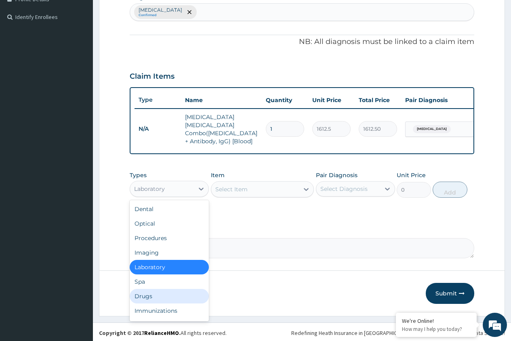
click at [163, 296] on div "Drugs" at bounding box center [169, 296] width 79 height 15
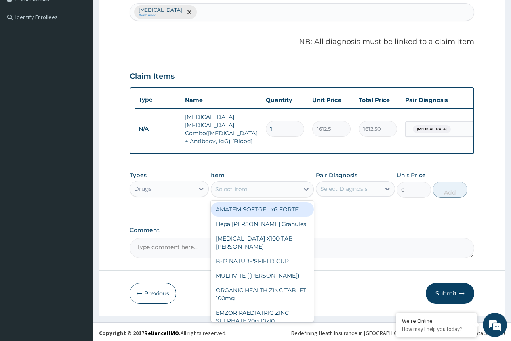
click at [283, 188] on div "Select Item" at bounding box center [255, 189] width 88 height 13
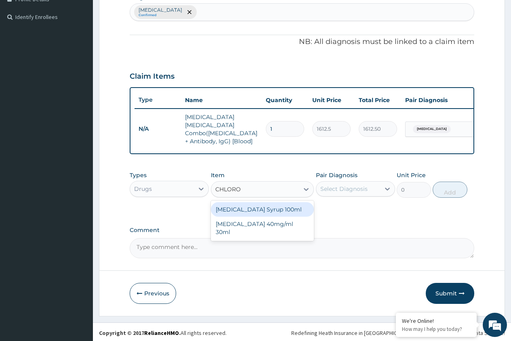
type input "CHLOROQ"
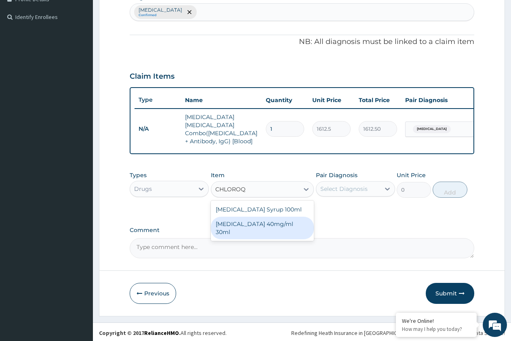
click at [233, 222] on div "CHLOROQUINE 40mg/ml 30ml" at bounding box center [262, 228] width 103 height 23
type input "1419"
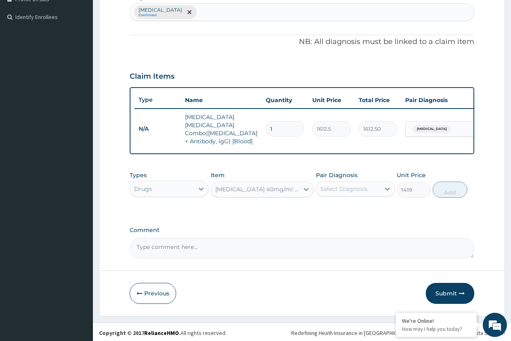
click at [371, 190] on div "Select Diagnosis" at bounding box center [348, 188] width 64 height 13
click at [365, 209] on div "Malaria" at bounding box center [355, 209] width 79 height 17
checkbox input "true"
click at [446, 188] on button "Add" at bounding box center [449, 190] width 34 height 16
type input "0"
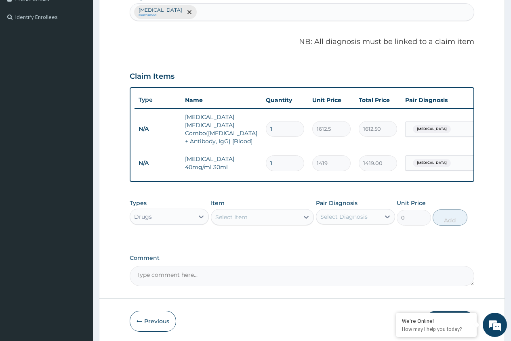
type input "0.00"
type input "3"
type input "4257.00"
type input "3"
click at [290, 217] on div "Select Item" at bounding box center [255, 217] width 88 height 13
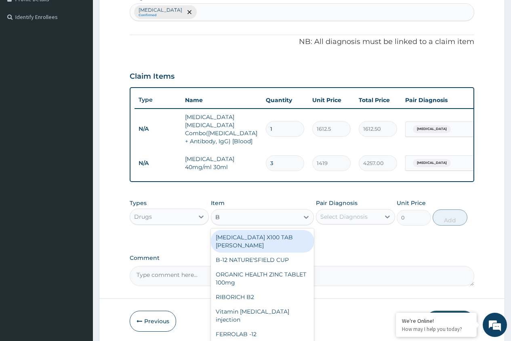
type input "B C"
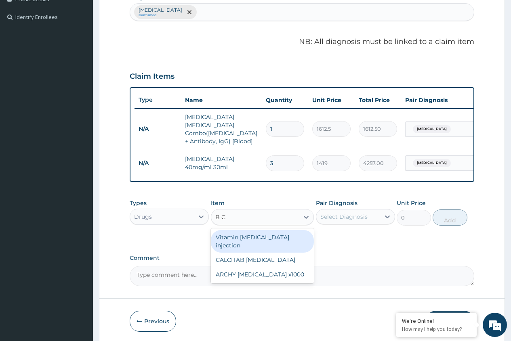
click at [282, 236] on div "Vitamin B complex injection" at bounding box center [262, 241] width 103 height 23
type input "354.75"
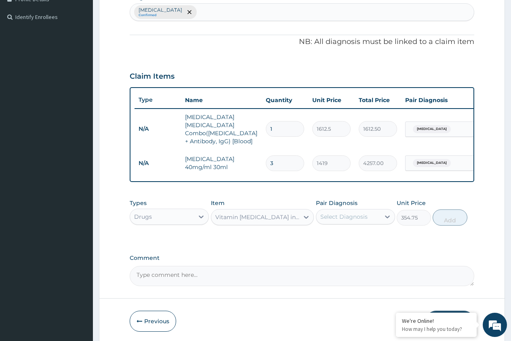
click at [364, 214] on div "Select Diagnosis" at bounding box center [343, 217] width 47 height 8
click at [356, 241] on div "Malaria" at bounding box center [355, 237] width 79 height 17
checkbox input "true"
click at [447, 216] on button "Add" at bounding box center [449, 218] width 34 height 16
type input "0"
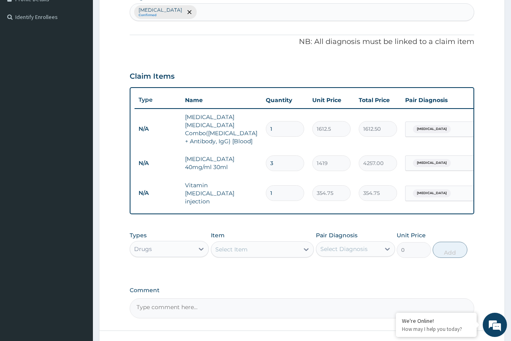
type input "0.00"
type input "3"
type input "1064.25"
type input "3"
click at [270, 246] on div "Select Item" at bounding box center [255, 249] width 88 height 13
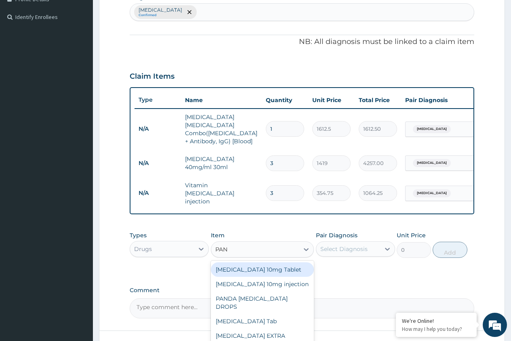
type input "PANA"
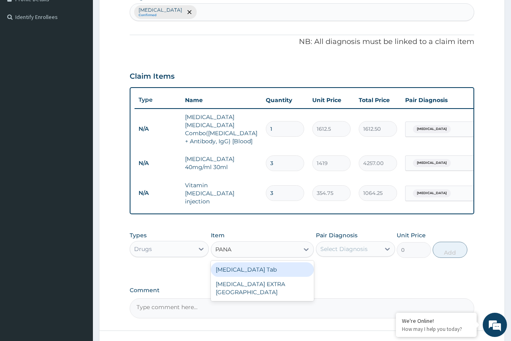
click at [267, 264] on div "PANADOL Tab" at bounding box center [262, 269] width 103 height 15
type input "49.665"
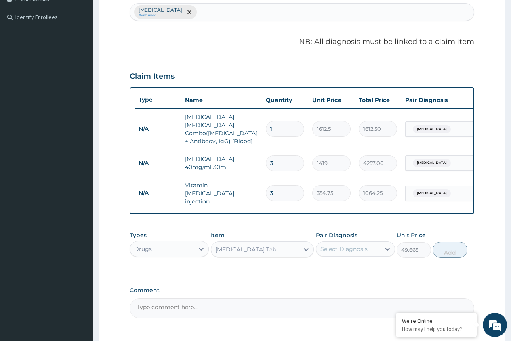
click at [365, 245] on div "Select Diagnosis" at bounding box center [343, 249] width 47 height 8
click at [361, 263] on div "Malaria" at bounding box center [355, 270] width 79 height 17
checkbox input "true"
click at [445, 244] on button "Add" at bounding box center [449, 250] width 34 height 16
type input "0"
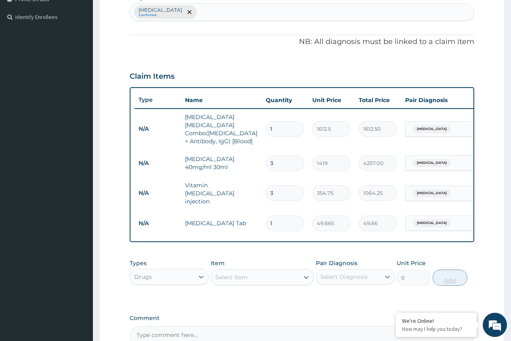
type input "18"
type input "893.97"
type input "18"
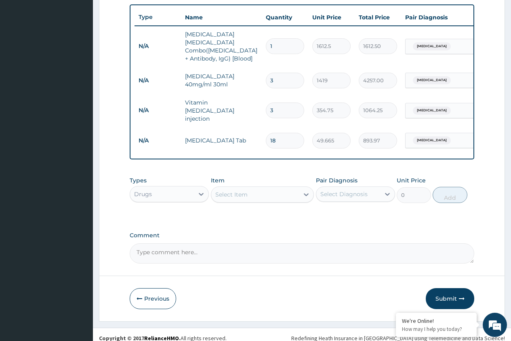
scroll to position [297, 0]
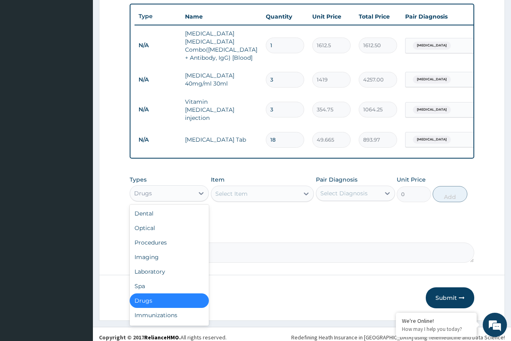
click at [176, 188] on div "Drugs" at bounding box center [162, 193] width 64 height 13
click at [162, 235] on div "Procedures" at bounding box center [169, 242] width 79 height 15
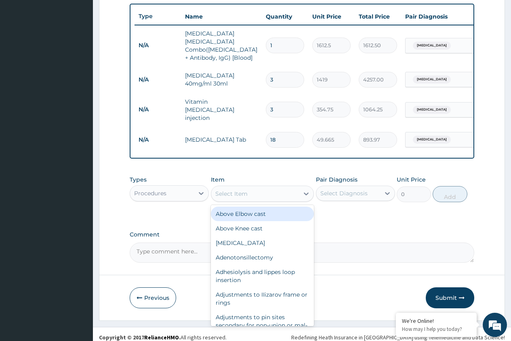
click at [269, 190] on div "Select Item" at bounding box center [255, 193] width 88 height 13
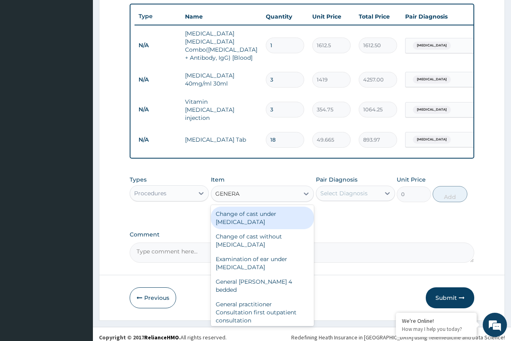
type input "GENERAL"
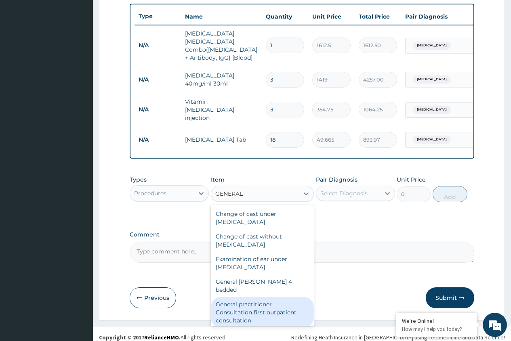
click at [247, 297] on div "General practitioner Consultation first outpatient consultation" at bounding box center [262, 312] width 103 height 31
type input "3547.5"
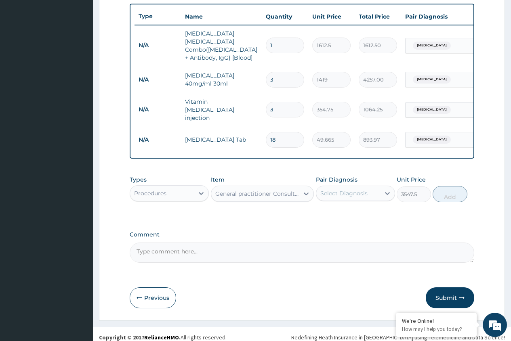
click at [333, 189] on div "Select Diagnosis" at bounding box center [343, 193] width 47 height 8
click at [332, 212] on div "Malaria" at bounding box center [355, 214] width 79 height 17
checkbox input "true"
click at [445, 192] on button "Add" at bounding box center [449, 194] width 34 height 16
type input "0"
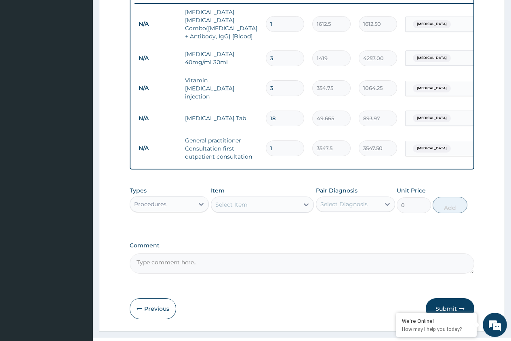
scroll to position [329, 0]
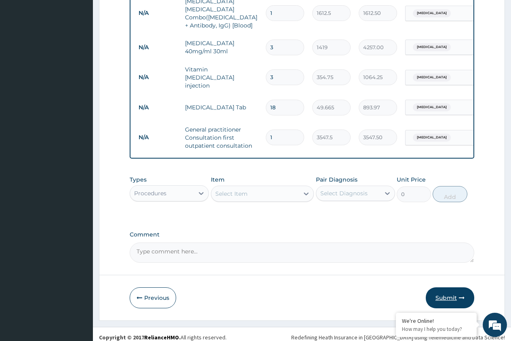
click at [452, 293] on button "Submit" at bounding box center [450, 297] width 48 height 21
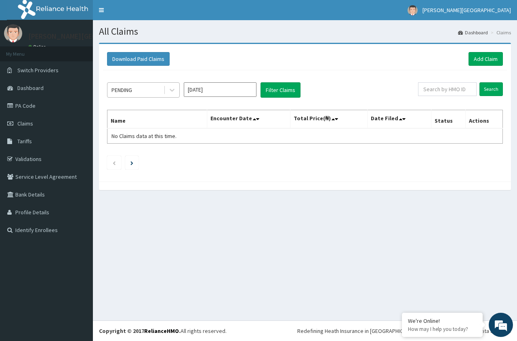
click at [146, 88] on div "PENDING" at bounding box center [135, 90] width 56 height 13
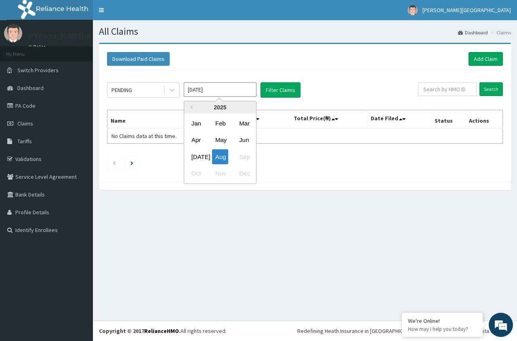
click at [211, 90] on input "[DATE]" at bounding box center [220, 89] width 73 height 15
drag, startPoint x: 197, startPoint y: 155, endPoint x: 199, endPoint y: 151, distance: 4.4
click at [196, 155] on div "[DATE]" at bounding box center [196, 156] width 16 height 15
type input "[DATE]"
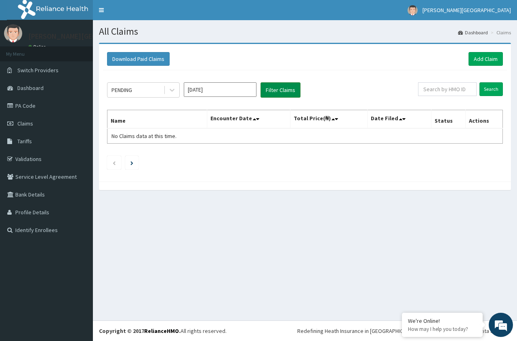
click at [283, 92] on button "Filter Claims" at bounding box center [280, 89] width 40 height 15
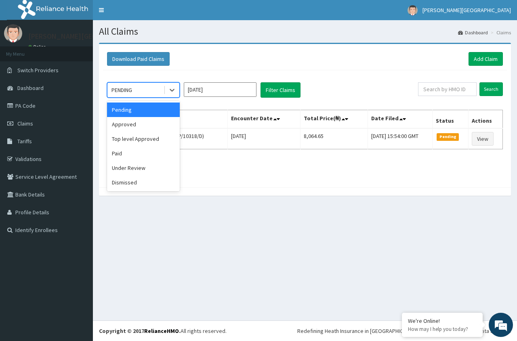
click at [140, 89] on div "PENDING" at bounding box center [135, 90] width 56 height 13
click at [140, 122] on div "Approved" at bounding box center [143, 124] width 73 height 15
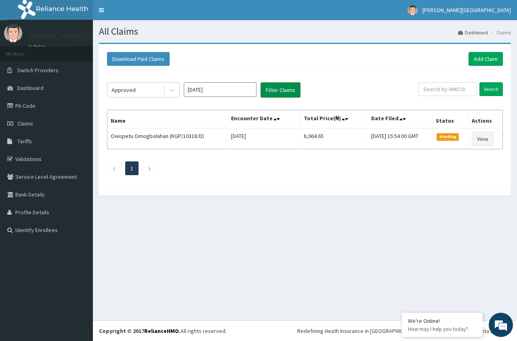
click at [269, 91] on button "Filter Claims" at bounding box center [280, 89] width 40 height 15
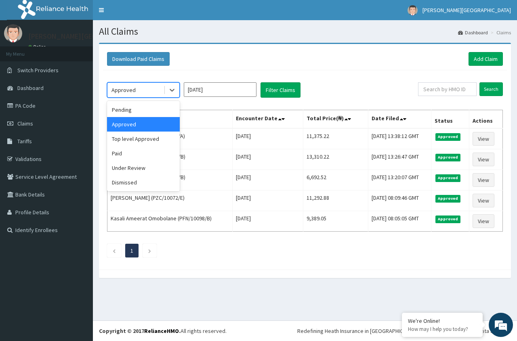
click at [133, 90] on div "Approved" at bounding box center [123, 90] width 24 height 8
click at [130, 171] on div "Under Review" at bounding box center [143, 168] width 73 height 15
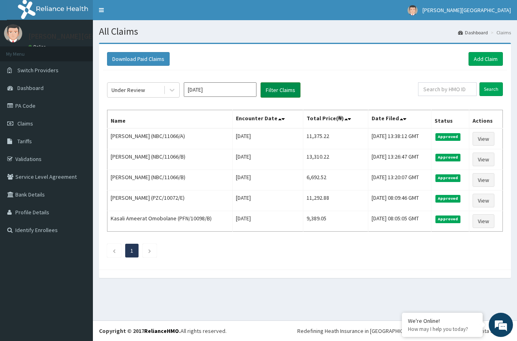
click at [270, 90] on button "Filter Claims" at bounding box center [280, 89] width 40 height 15
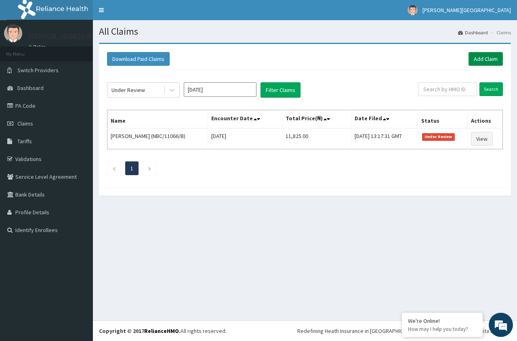
click at [476, 61] on link "Add Claim" at bounding box center [485, 59] width 34 height 14
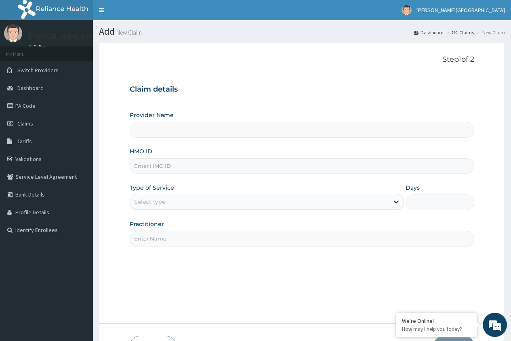
type input "[PERSON_NAME][GEOGRAPHIC_DATA]"
click at [222, 168] on input "HMO ID" at bounding box center [302, 166] width 344 height 16
type input "NBC/11066/C"
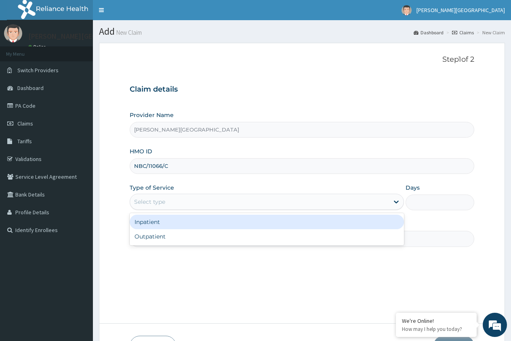
click at [232, 201] on div "Select type" at bounding box center [259, 201] width 259 height 13
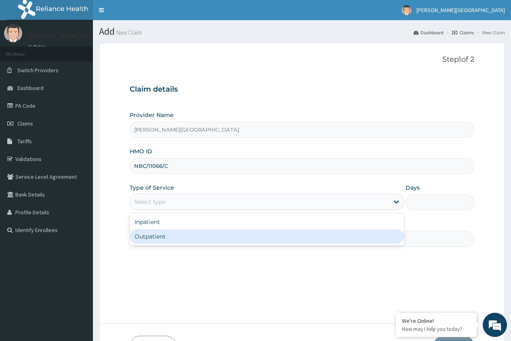
click at [228, 239] on div "Outpatient" at bounding box center [267, 236] width 274 height 15
type input "1"
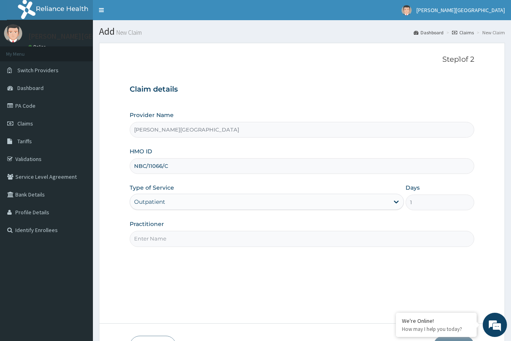
click at [231, 243] on input "Practitioner" at bounding box center [302, 239] width 344 height 16
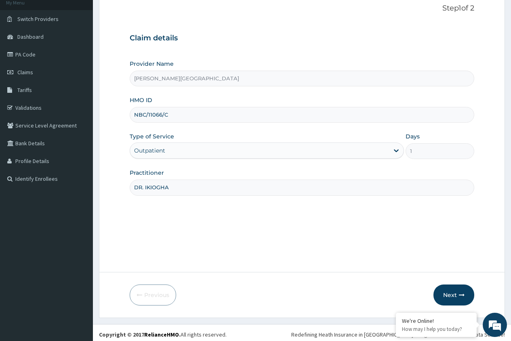
scroll to position [55, 0]
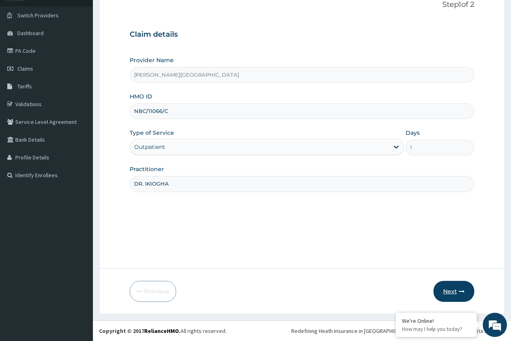
type input "DR. IKIOGHA"
click at [445, 293] on button "Next" at bounding box center [453, 291] width 41 height 21
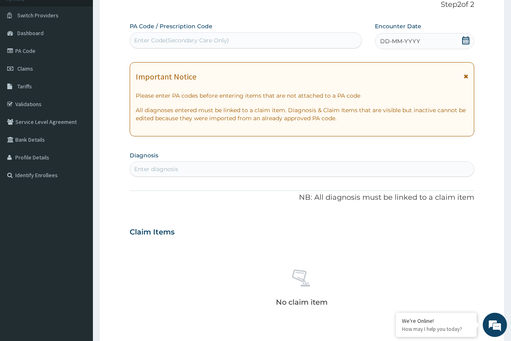
click at [466, 41] on icon at bounding box center [465, 40] width 8 height 8
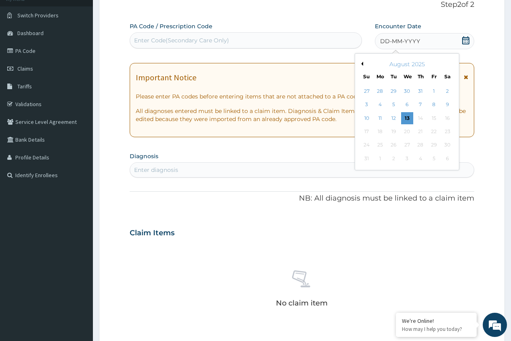
click at [363, 65] on button "Previous Month" at bounding box center [361, 64] width 4 height 4
click at [405, 131] on div "23" at bounding box center [406, 132] width 12 height 12
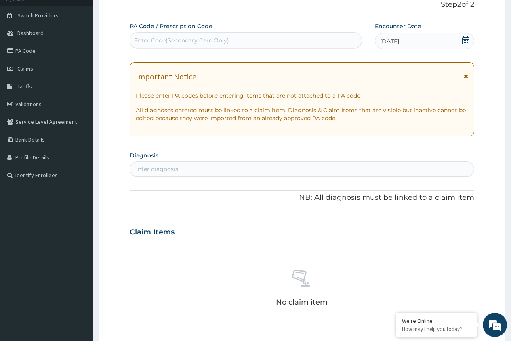
click at [396, 171] on div "Enter diagnosis" at bounding box center [302, 169] width 344 height 13
type input "NASOP"
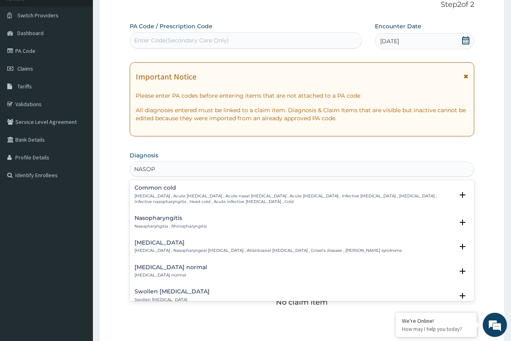
click at [205, 200] on p "Common cold , Acute coryza , Acute nasal catarrh , Acute rhinitis , Infective r…" at bounding box center [293, 199] width 319 height 12
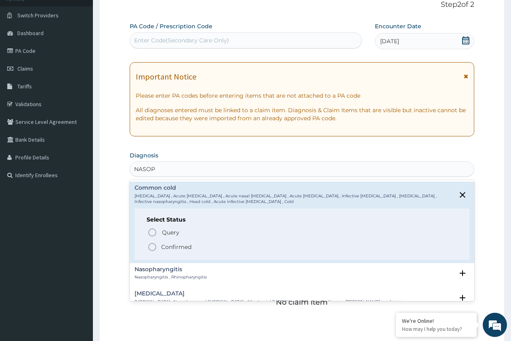
click at [170, 248] on p "Confirmed" at bounding box center [176, 247] width 30 height 8
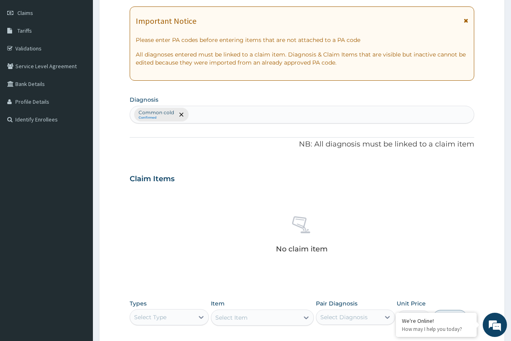
scroll to position [241, 0]
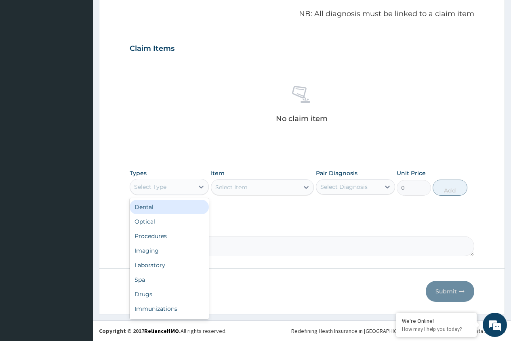
click at [187, 186] on div "Select Type" at bounding box center [162, 186] width 64 height 13
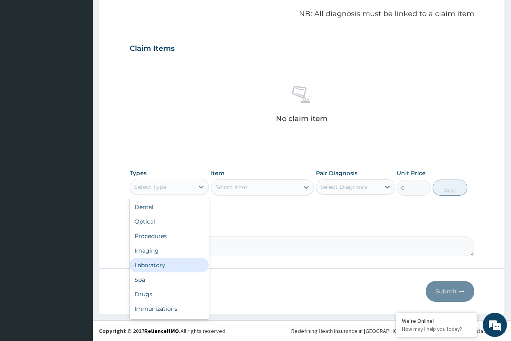
click at [156, 266] on div "Laboratory" at bounding box center [169, 265] width 79 height 15
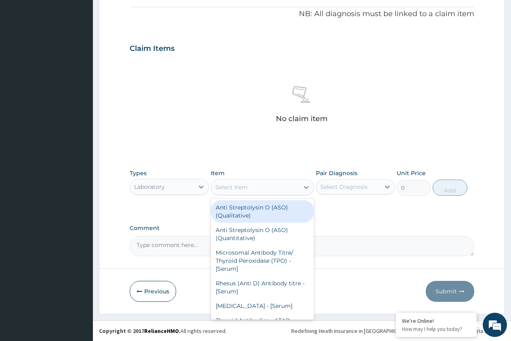
click at [260, 192] on div "Select Item" at bounding box center [255, 187] width 88 height 13
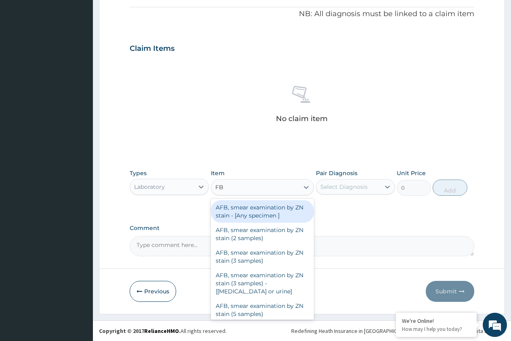
type input "FBC"
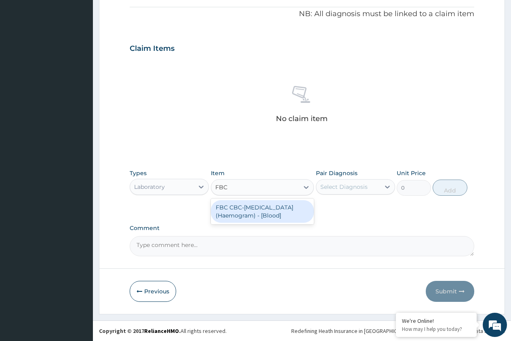
click at [259, 216] on div "FBC CBC-Complete Blood Count (Haemogram) - [Blood]" at bounding box center [262, 211] width 103 height 23
type input "4300"
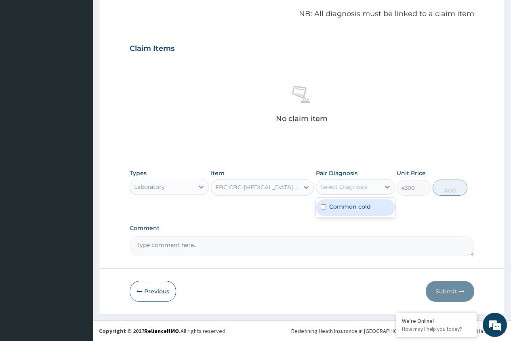
click at [342, 187] on div "Select Diagnosis" at bounding box center [343, 187] width 47 height 8
click at [342, 212] on div "Common cold" at bounding box center [355, 207] width 79 height 17
checkbox input "true"
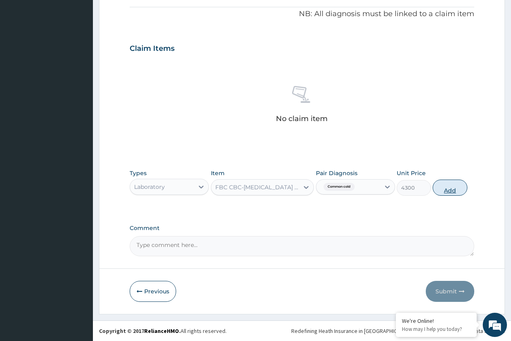
click at [442, 188] on button "Add" at bounding box center [449, 188] width 34 height 16
type input "0"
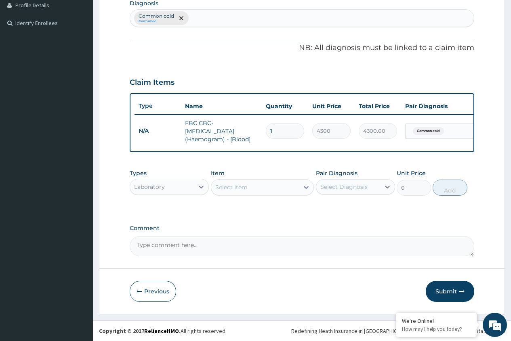
scroll to position [213, 0]
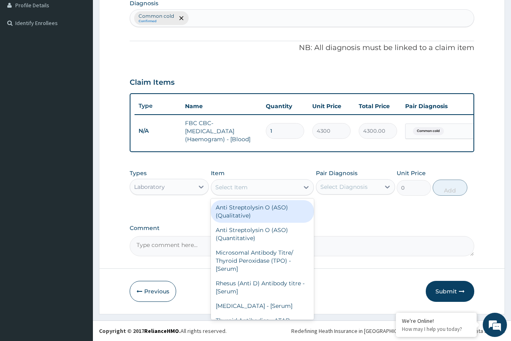
click at [267, 190] on div "Select Item" at bounding box center [255, 187] width 88 height 13
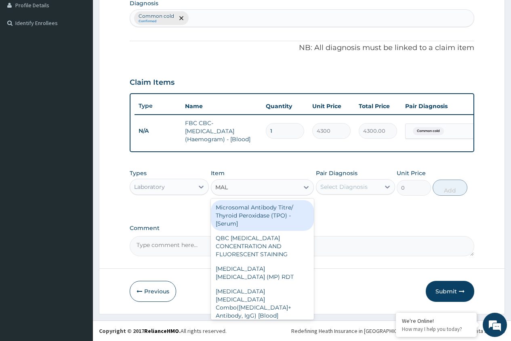
type input "MALA"
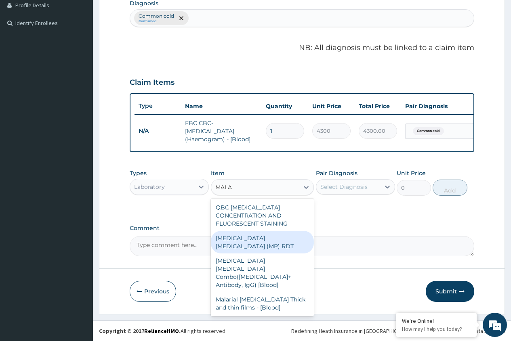
click at [250, 239] on div "[MEDICAL_DATA] [MEDICAL_DATA] (MP) RDT" at bounding box center [262, 242] width 103 height 23
type input "1612.5"
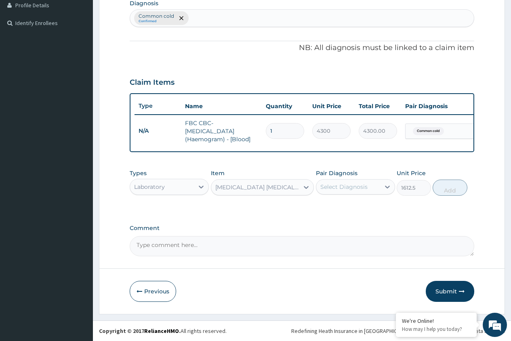
click at [365, 192] on div "Select Diagnosis" at bounding box center [348, 186] width 64 height 13
click at [357, 208] on label "Common cold" at bounding box center [350, 207] width 42 height 8
checkbox input "true"
click at [444, 189] on button "Add" at bounding box center [449, 188] width 34 height 16
type input "0"
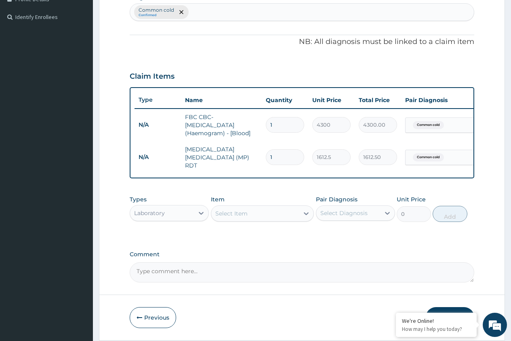
click at [165, 215] on div "Laboratory" at bounding box center [162, 213] width 64 height 13
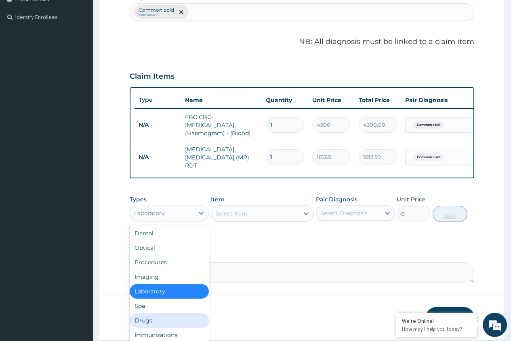
click at [161, 319] on div "Drugs" at bounding box center [169, 320] width 79 height 15
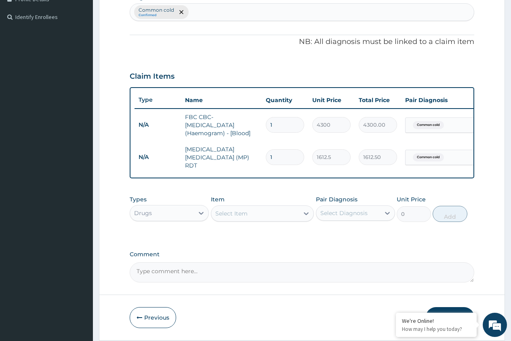
click at [274, 217] on div "Select Item" at bounding box center [255, 213] width 88 height 13
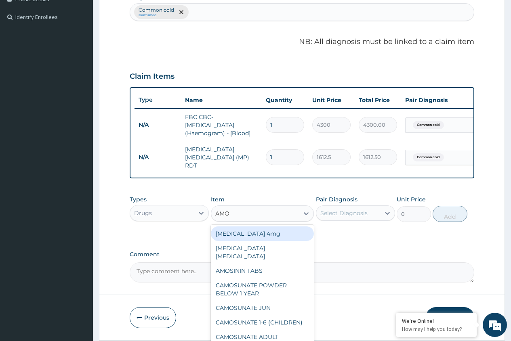
type input "AMOX"
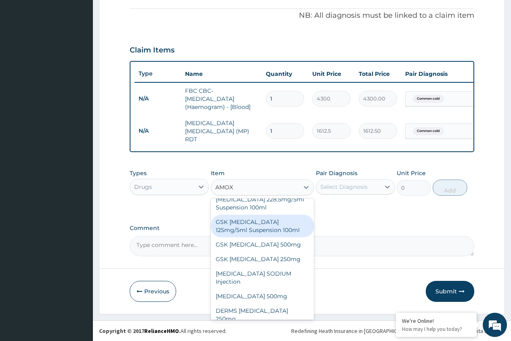
scroll to position [0, 0]
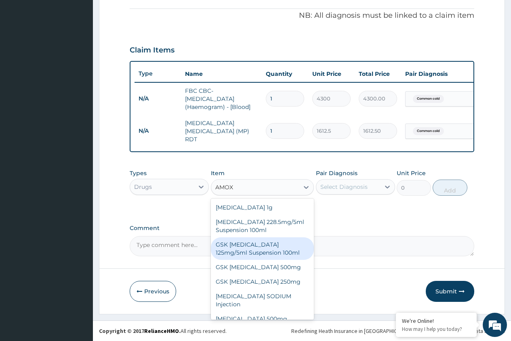
click at [247, 251] on div "GSK [MEDICAL_DATA] 125mg/5ml Suspension 100ml" at bounding box center [262, 248] width 103 height 23
type input "8868.75"
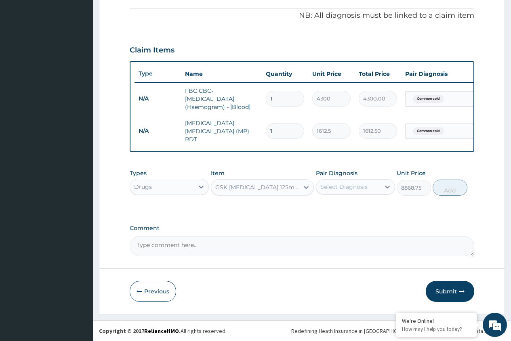
click at [279, 190] on div "GSK [MEDICAL_DATA] 125mg/5ml Suspension 100ml" at bounding box center [257, 187] width 85 height 8
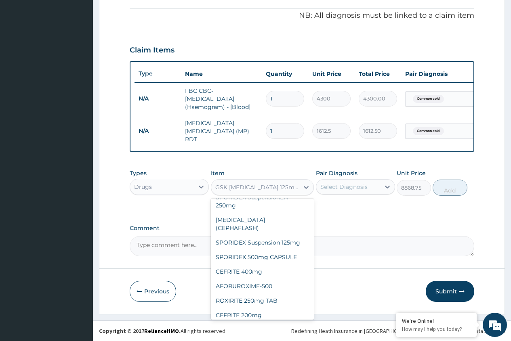
scroll to position [9976, 0]
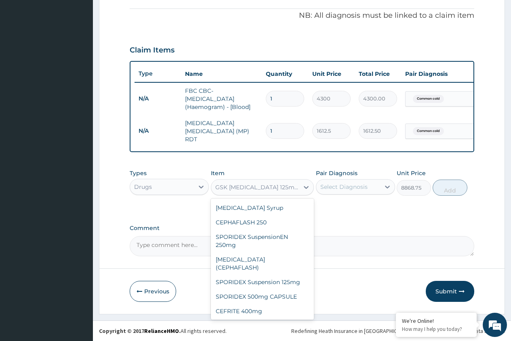
click at [339, 188] on div "Select Diagnosis" at bounding box center [343, 187] width 47 height 8
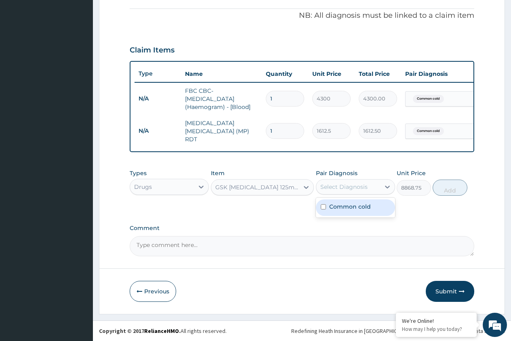
click at [338, 206] on label "Common cold" at bounding box center [350, 207] width 42 height 8
checkbox input "true"
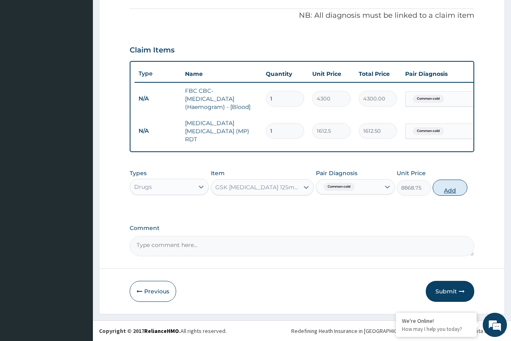
click at [451, 187] on button "Add" at bounding box center [449, 188] width 34 height 16
type input "0"
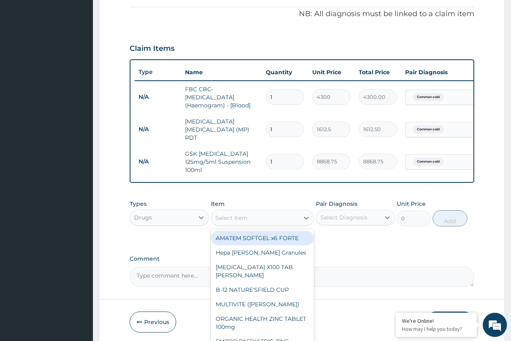
click at [264, 218] on div "Select Item" at bounding box center [255, 218] width 88 height 13
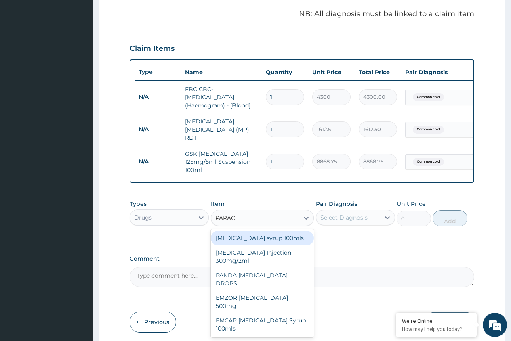
type input "PARACE"
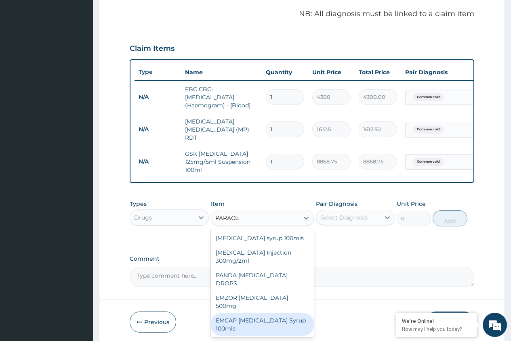
click at [262, 313] on div "EMCAP [MEDICAL_DATA] Syrup 100mls" at bounding box center [262, 324] width 103 height 23
type input "591.25"
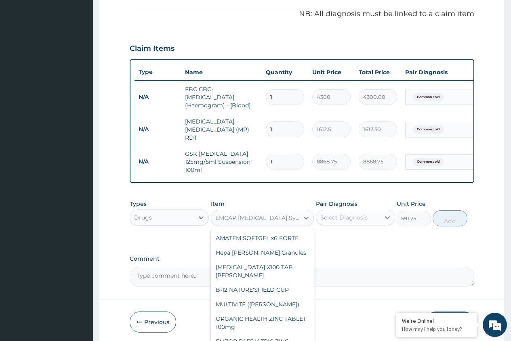
click at [277, 214] on div "EMCAP [MEDICAL_DATA] Syrup 100mls" at bounding box center [257, 218] width 85 height 8
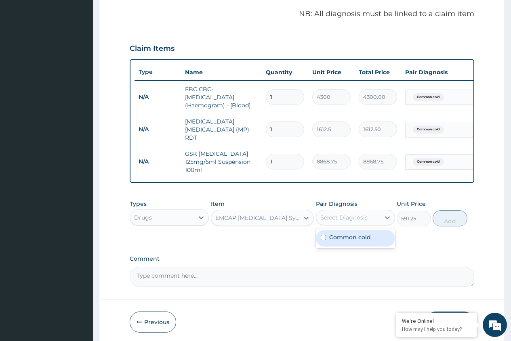
click at [338, 215] on div "Select Diagnosis" at bounding box center [343, 218] width 47 height 8
click at [338, 239] on div "Common cold" at bounding box center [355, 238] width 79 height 17
checkbox input "true"
click at [445, 217] on button "Add" at bounding box center [449, 218] width 34 height 16
type input "0"
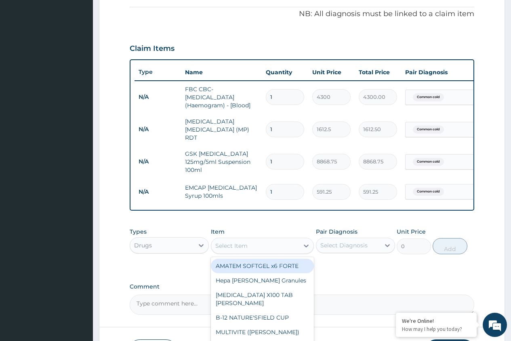
click at [261, 248] on div "Select Item" at bounding box center [255, 245] width 88 height 13
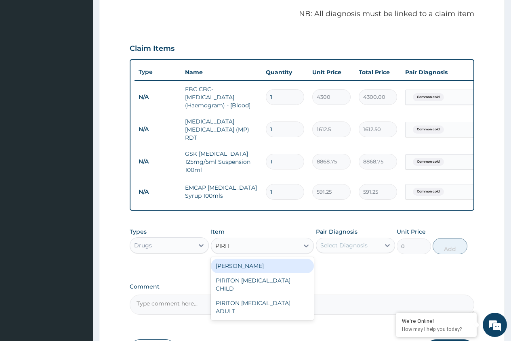
type input "PIRITO"
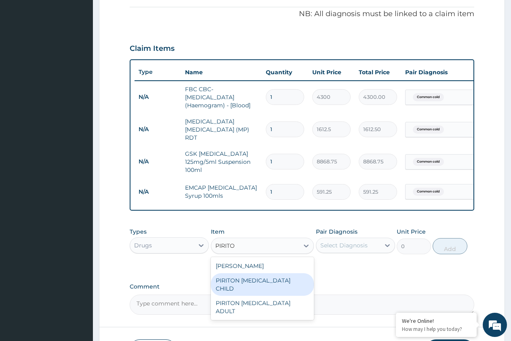
click at [256, 277] on div "PIRITON [MEDICAL_DATA] CHILD" at bounding box center [262, 284] width 103 height 23
type input "1182.5"
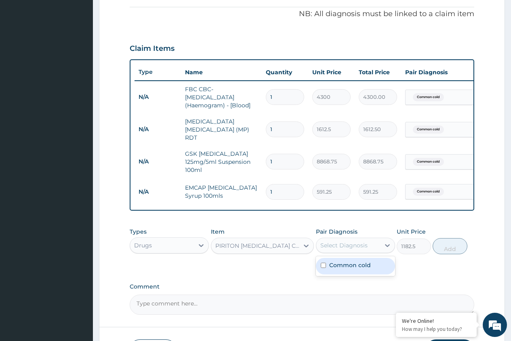
click at [336, 243] on div "Select Diagnosis" at bounding box center [343, 245] width 47 height 8
click at [336, 264] on label "Common cold" at bounding box center [350, 265] width 42 height 8
checkbox input "true"
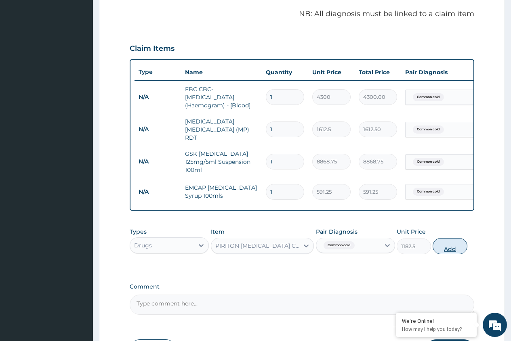
click at [442, 246] on button "Add" at bounding box center [449, 246] width 34 height 16
type input "0"
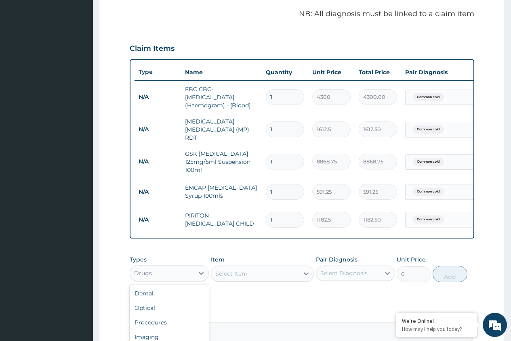
click at [189, 273] on div "Drugs" at bounding box center [162, 273] width 64 height 13
click at [153, 321] on div "Procedures" at bounding box center [169, 322] width 79 height 15
click at [238, 273] on div "Select Item" at bounding box center [231, 274] width 32 height 8
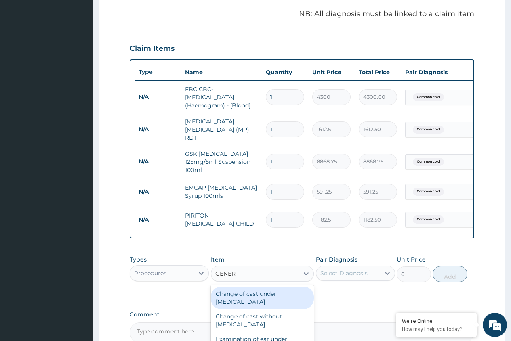
type input "GENERA"
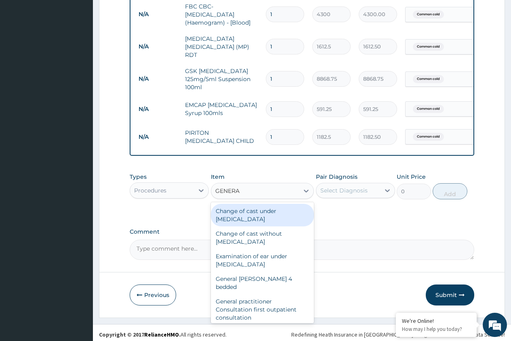
scroll to position [325, 0]
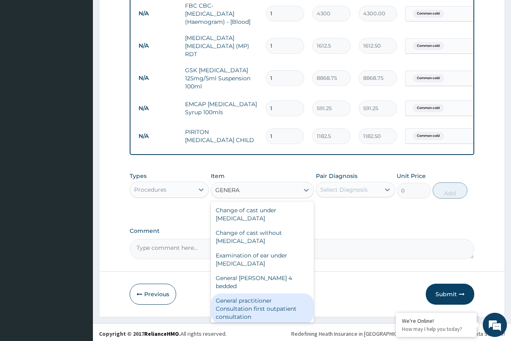
click at [241, 299] on div "General practitioner Consultation first outpatient consultation" at bounding box center [262, 308] width 103 height 31
type input "3547.5"
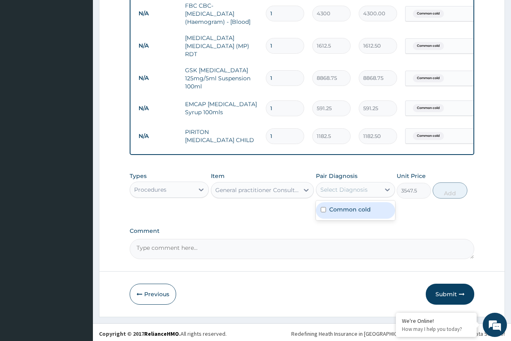
click at [351, 186] on div "Select Diagnosis" at bounding box center [343, 190] width 47 height 8
click at [346, 211] on div "Common cold" at bounding box center [355, 210] width 79 height 17
checkbox input "true"
click at [440, 188] on button "Add" at bounding box center [449, 190] width 34 height 16
type input "0"
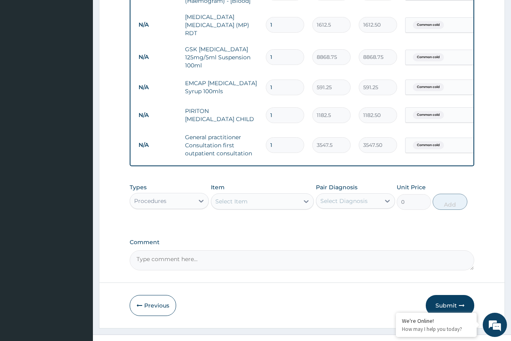
scroll to position [357, 0]
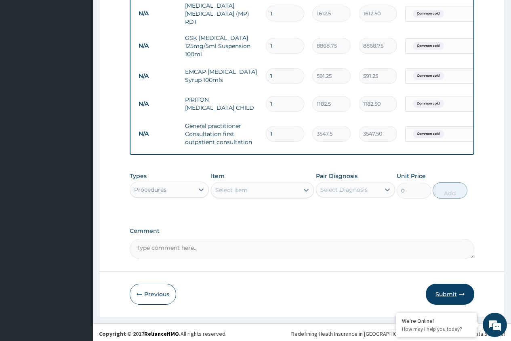
click at [440, 290] on button "Submit" at bounding box center [450, 294] width 48 height 21
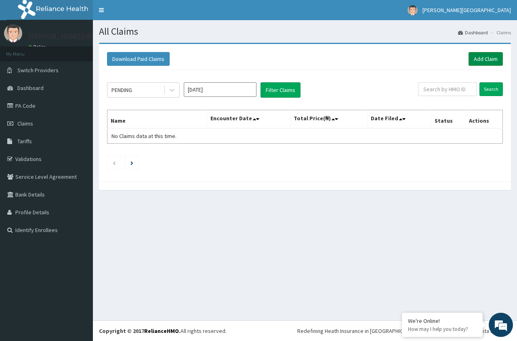
click at [477, 61] on link "Add Claim" at bounding box center [485, 59] width 34 height 14
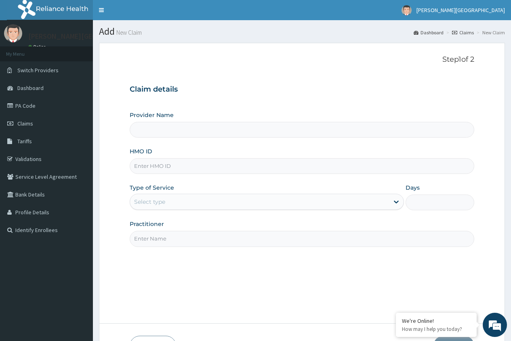
type input "[PERSON_NAME][GEOGRAPHIC_DATA]"
click at [344, 168] on input "HMO ID" at bounding box center [302, 166] width 344 height 16
type input "PZC/10072/B"
click at [307, 203] on div "Select type" at bounding box center [259, 201] width 259 height 13
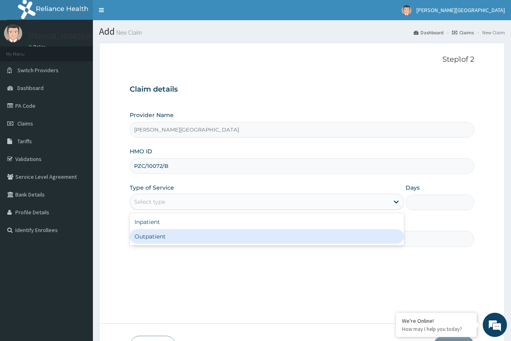
click at [305, 237] on div "Outpatient" at bounding box center [267, 236] width 274 height 15
type input "1"
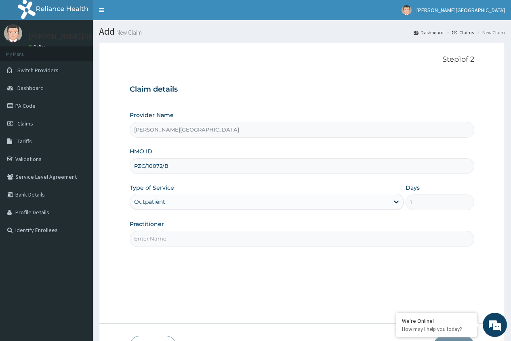
click at [302, 244] on input "Practitioner" at bounding box center [302, 239] width 344 height 16
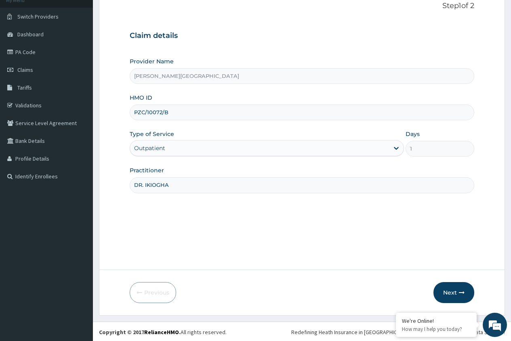
scroll to position [55, 0]
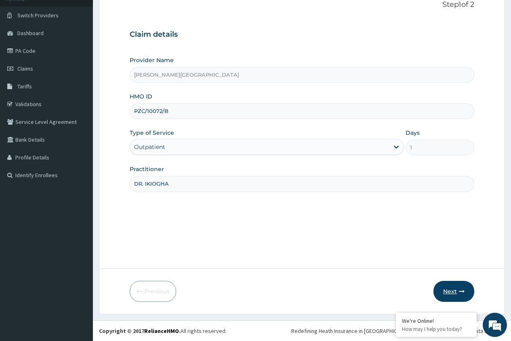
type input "DR. IKIOGHA"
click at [453, 288] on button "Next" at bounding box center [453, 291] width 41 height 21
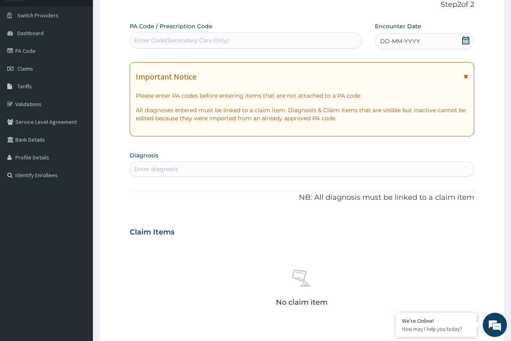
click at [465, 42] on icon at bounding box center [465, 40] width 8 height 8
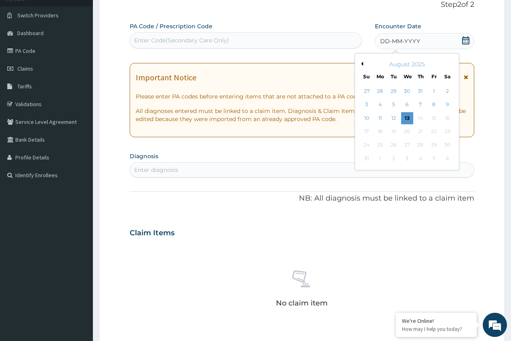
click at [362, 65] on button "Previous Month" at bounding box center [361, 64] width 4 height 4
click at [419, 132] on div "24" at bounding box center [420, 132] width 12 height 12
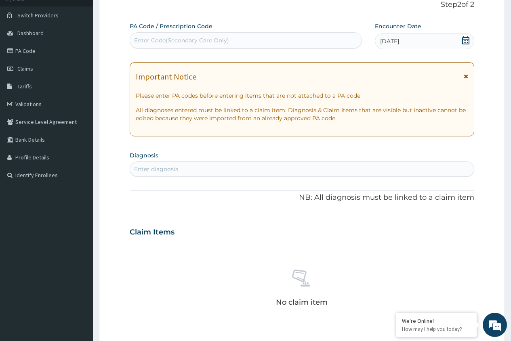
click at [295, 173] on div "Enter diagnosis" at bounding box center [302, 169] width 344 height 13
type input "MALAR"
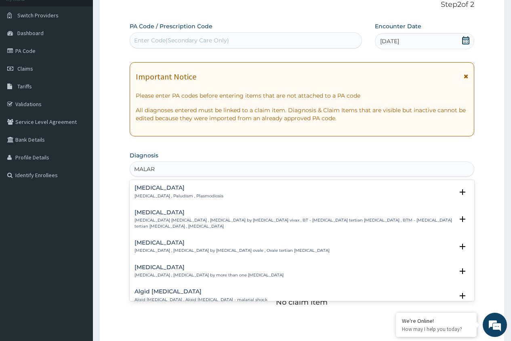
click at [187, 192] on div "Malaria Malaria , Paludism , Plasmodiosis" at bounding box center [178, 192] width 89 height 14
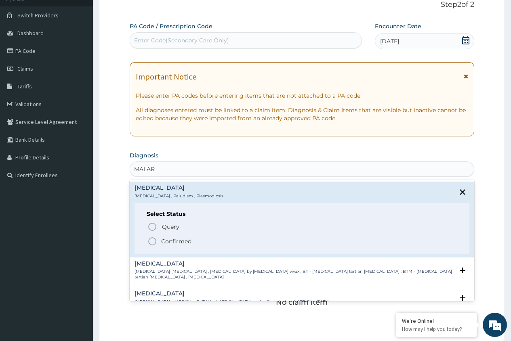
click at [183, 244] on p "Confirmed" at bounding box center [176, 241] width 30 height 8
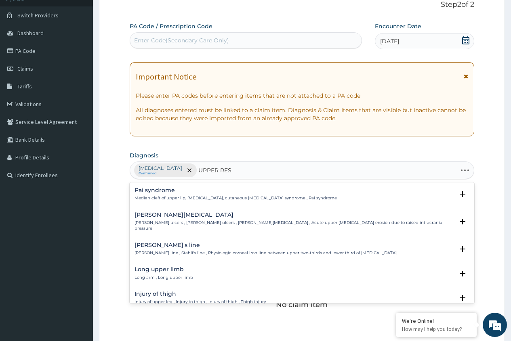
type input "UPPER RESP"
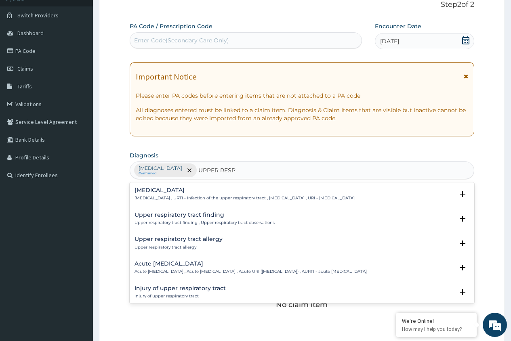
click at [224, 194] on div "Upper respiratory infection Upper respiratory infection , URTI - Infection of t…" at bounding box center [244, 194] width 220 height 14
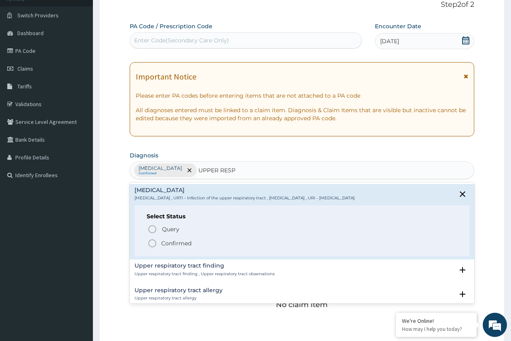
click at [173, 245] on p "Confirmed" at bounding box center [176, 243] width 30 height 8
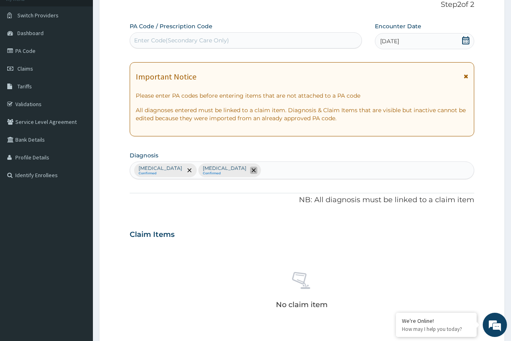
click at [252, 170] on icon "remove selection option" at bounding box center [254, 170] width 4 height 4
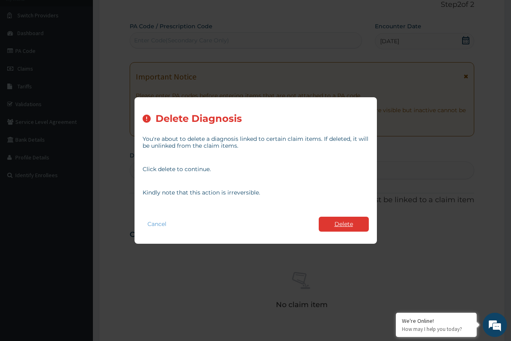
click at [342, 225] on button "Delete" at bounding box center [344, 224] width 50 height 15
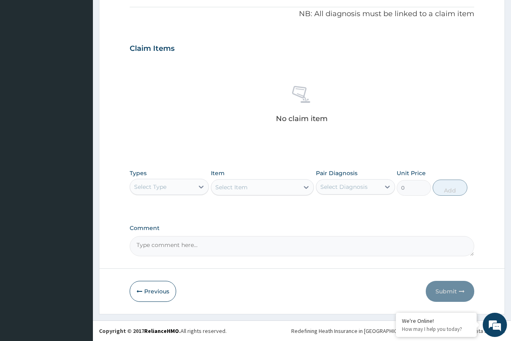
scroll to position [80, 0]
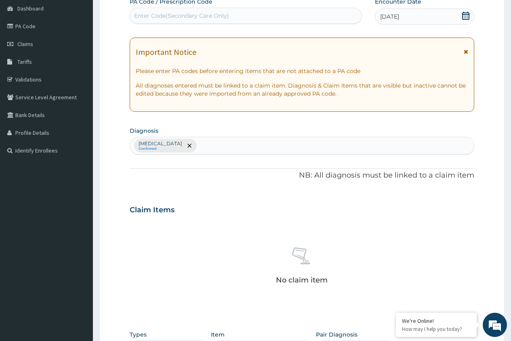
click at [235, 147] on div "Malaria Confirmed" at bounding box center [302, 145] width 344 height 17
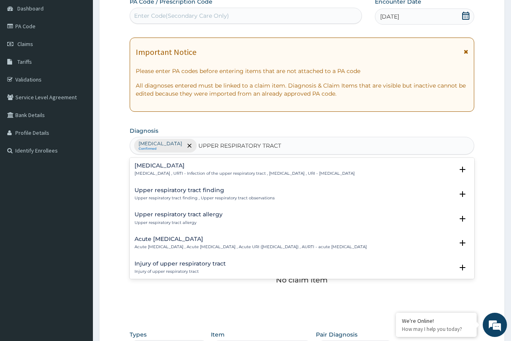
type input "UPPER RESPIRATORY TRACT"
click at [310, 174] on p "[MEDICAL_DATA] , URTI - Infection of the upper respiratory tract , [MEDICAL_DAT…" at bounding box center [244, 174] width 220 height 6
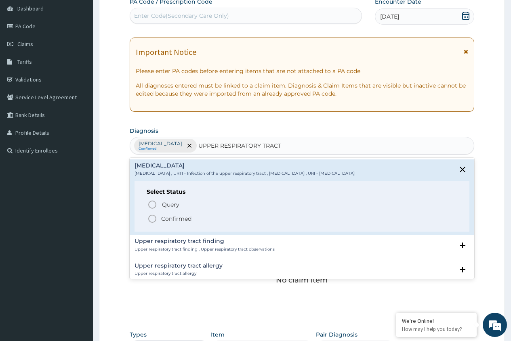
click at [177, 218] on p "Confirmed" at bounding box center [176, 219] width 30 height 8
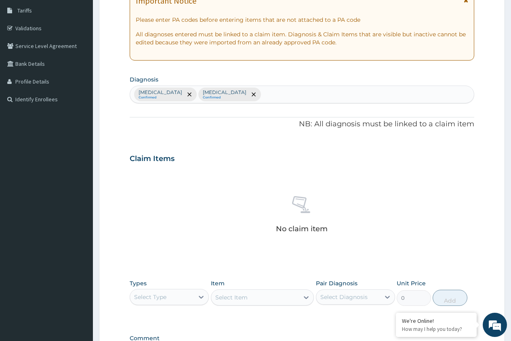
scroll to position [201, 0]
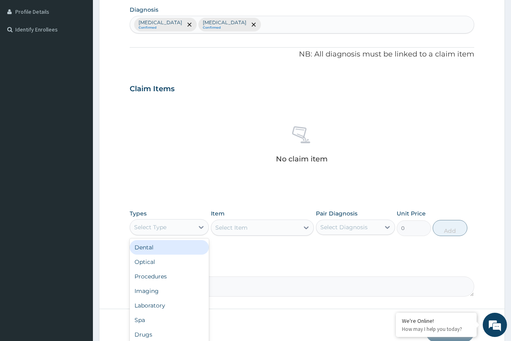
click at [174, 228] on div "Select Type" at bounding box center [162, 227] width 64 height 13
click at [156, 302] on div "Laboratory" at bounding box center [169, 305] width 79 height 15
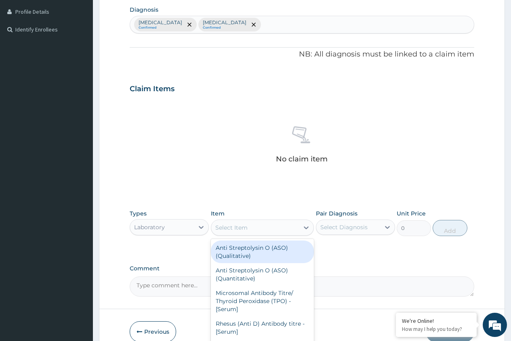
click at [261, 231] on div "Select Item" at bounding box center [255, 227] width 88 height 13
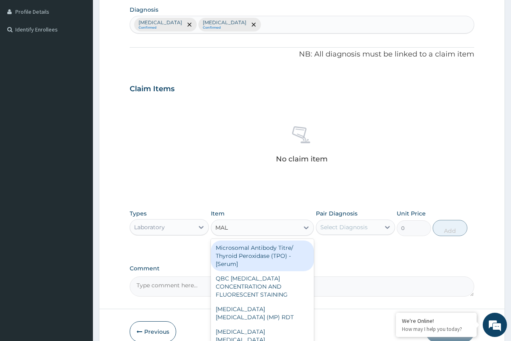
type input "MALA"
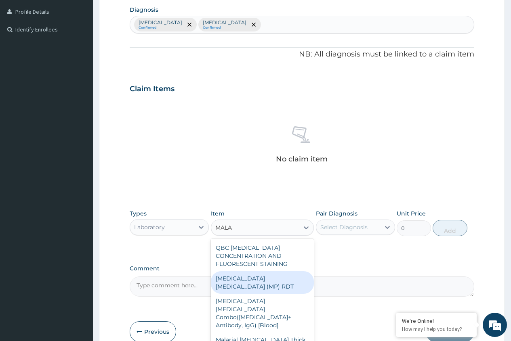
click at [237, 284] on div "[MEDICAL_DATA] [MEDICAL_DATA] (MP) RDT" at bounding box center [262, 282] width 103 height 23
type input "1612.5"
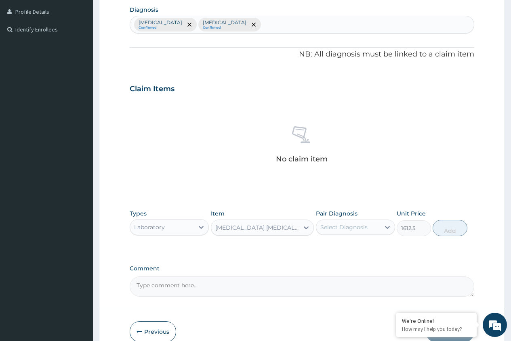
click at [340, 229] on div "Select Diagnosis" at bounding box center [343, 227] width 47 height 8
click at [340, 250] on label "[MEDICAL_DATA]" at bounding box center [354, 247] width 50 height 8
checkbox input "true"
click at [443, 229] on button "Add" at bounding box center [449, 228] width 34 height 16
type input "0"
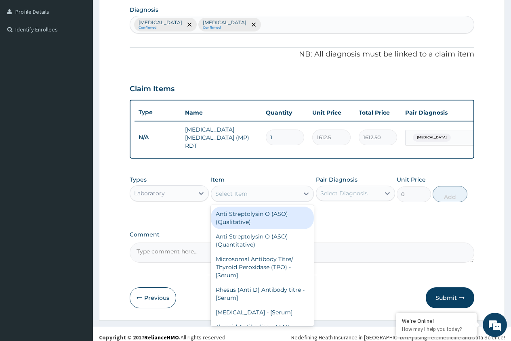
click at [249, 198] on div "Select Item" at bounding box center [255, 193] width 88 height 13
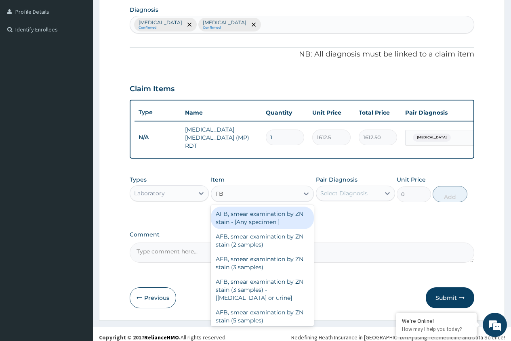
type input "FBC"
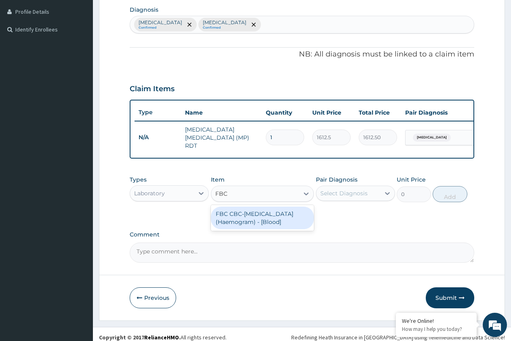
click at [248, 217] on div "FBC CBC-[MEDICAL_DATA] (Haemogram) - [Blood]" at bounding box center [262, 218] width 103 height 23
type input "4300"
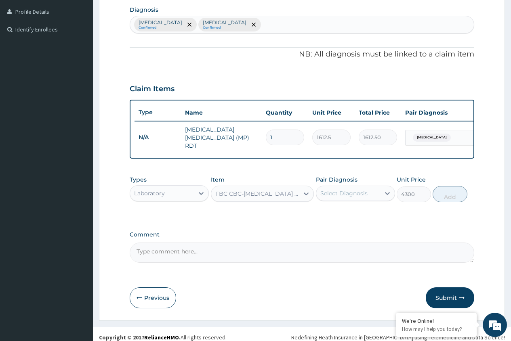
click at [333, 197] on div "Select Diagnosis" at bounding box center [343, 193] width 47 height 8
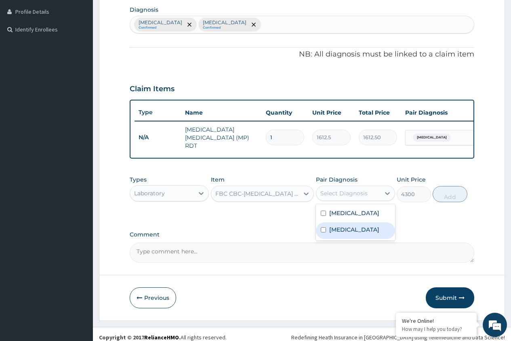
click at [336, 234] on label "[MEDICAL_DATA]" at bounding box center [354, 230] width 50 height 8
checkbox input "true"
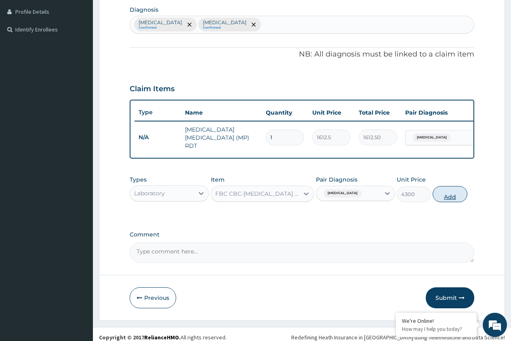
click at [443, 197] on button "Add" at bounding box center [449, 194] width 34 height 16
type input "0"
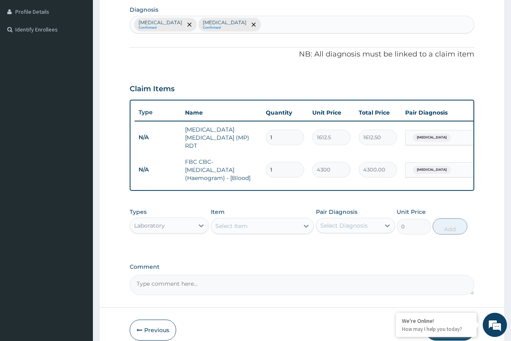
click at [191, 229] on div "Laboratory" at bounding box center [162, 225] width 64 height 13
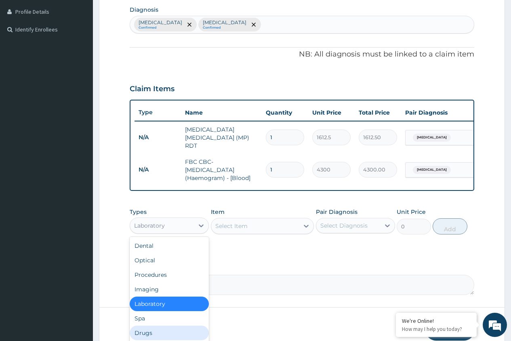
click at [146, 333] on div "Drugs" at bounding box center [169, 333] width 79 height 15
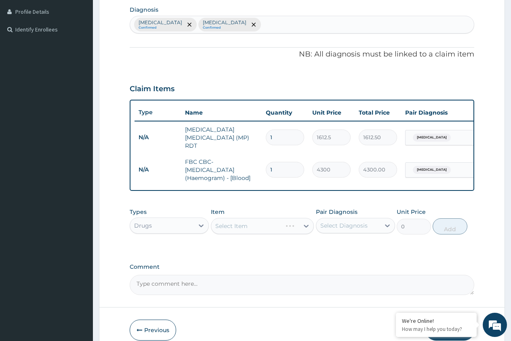
click at [222, 226] on div "Select Item" at bounding box center [262, 226] width 103 height 16
click at [264, 234] on div "Select Item" at bounding box center [262, 226] width 103 height 16
type input "IBU"
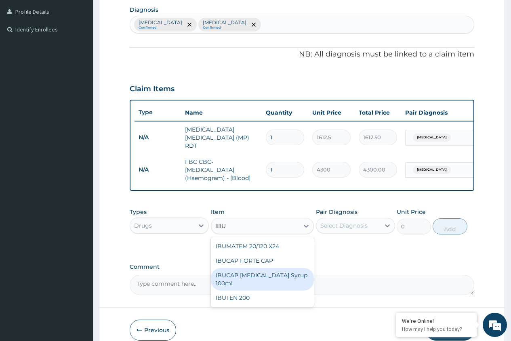
click at [229, 284] on div "IBUCAP [MEDICAL_DATA] Syrup 100ml" at bounding box center [262, 279] width 103 height 23
type input "768.625"
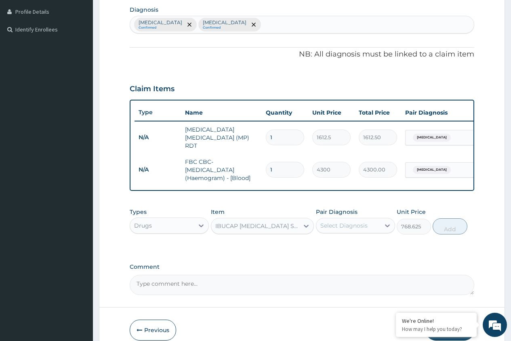
click at [351, 230] on div "Select Diagnosis" at bounding box center [343, 226] width 47 height 8
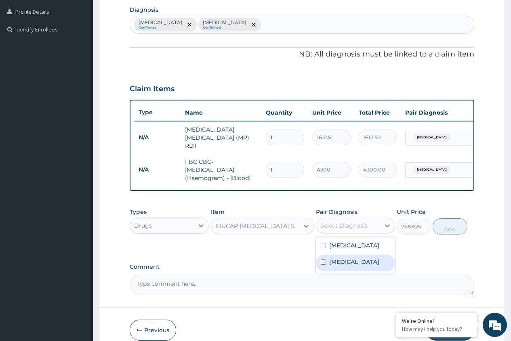
click at [346, 266] on label "[MEDICAL_DATA]" at bounding box center [354, 262] width 50 height 8
checkbox input "true"
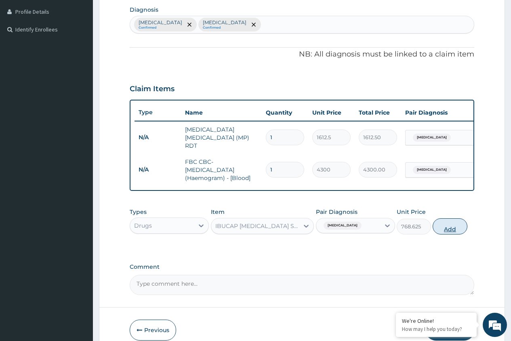
click at [447, 230] on button "Add" at bounding box center [449, 226] width 34 height 16
type input "0"
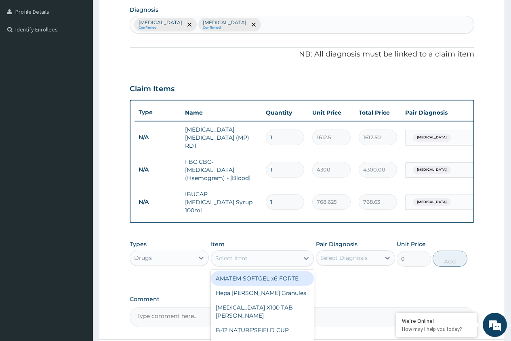
click at [283, 260] on div "Select Item" at bounding box center [255, 258] width 88 height 13
type input "MULTIV"
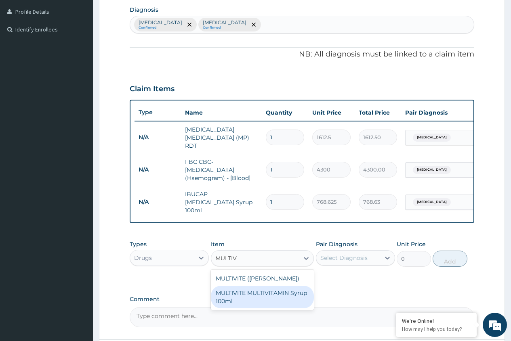
click at [256, 296] on div "MULTIVITE MULTIVITAMIN Syrup 100ml" at bounding box center [262, 297] width 103 height 23
type input "946"
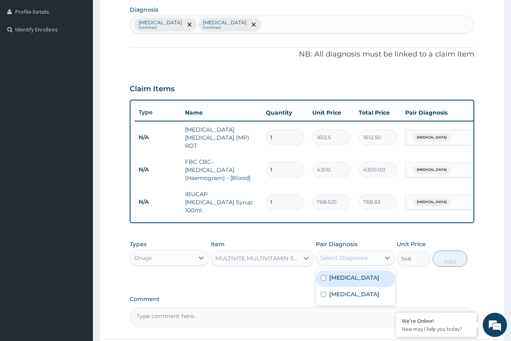
click at [346, 258] on div "Select Diagnosis" at bounding box center [343, 258] width 47 height 8
click at [340, 277] on label "[MEDICAL_DATA]" at bounding box center [354, 278] width 50 height 8
checkbox input "true"
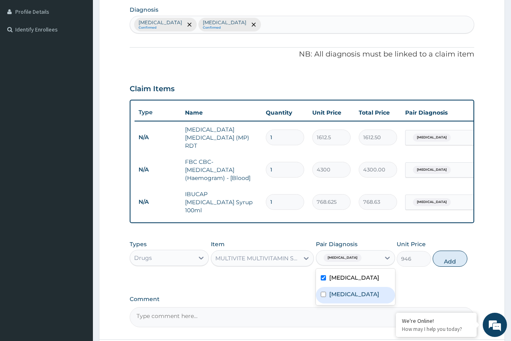
click at [339, 292] on label "[MEDICAL_DATA]" at bounding box center [354, 294] width 50 height 8
checkbox input "true"
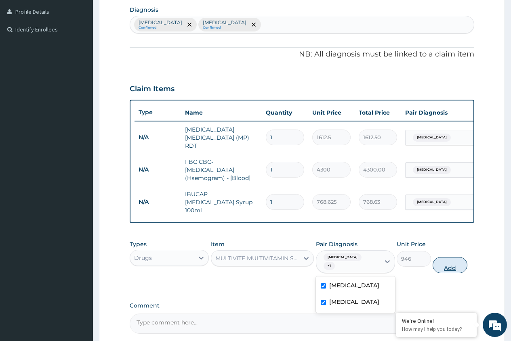
click at [444, 257] on button "Add" at bounding box center [449, 265] width 34 height 16
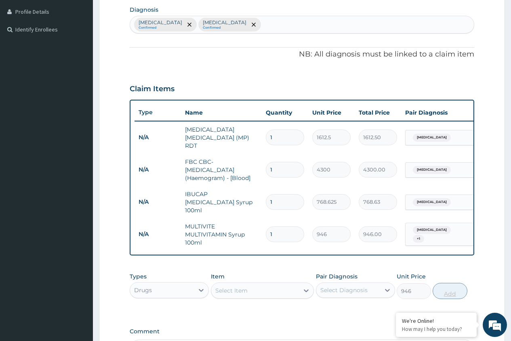
type input "0"
click at [247, 289] on div "Select Item" at bounding box center [231, 291] width 32 height 8
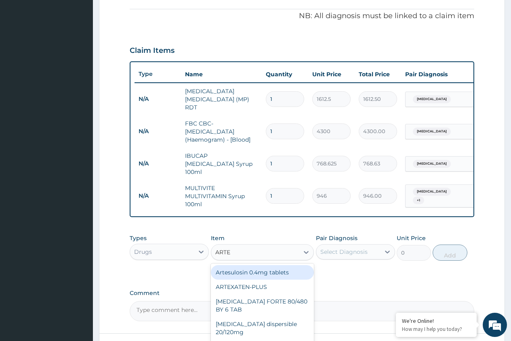
scroll to position [301, 0]
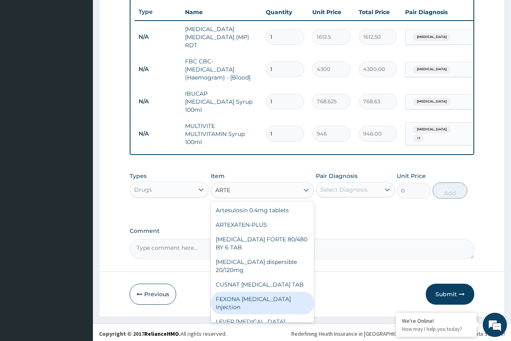
type input "ARTEM"
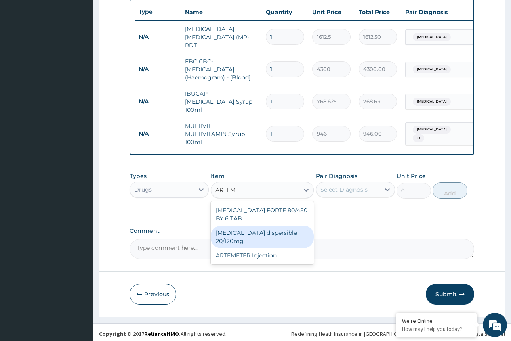
click at [251, 230] on div "[MEDICAL_DATA] dispersible 20/120mg" at bounding box center [262, 237] width 103 height 23
type input "112.3375"
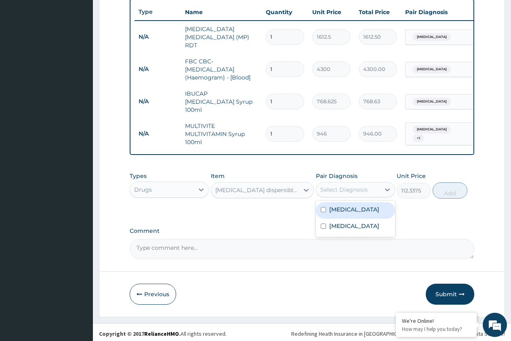
click at [334, 189] on div "Select Diagnosis" at bounding box center [343, 190] width 47 height 8
click at [334, 208] on label "[MEDICAL_DATA]" at bounding box center [354, 209] width 50 height 8
checkbox input "true"
click at [455, 189] on button "Add" at bounding box center [449, 190] width 34 height 16
type input "0"
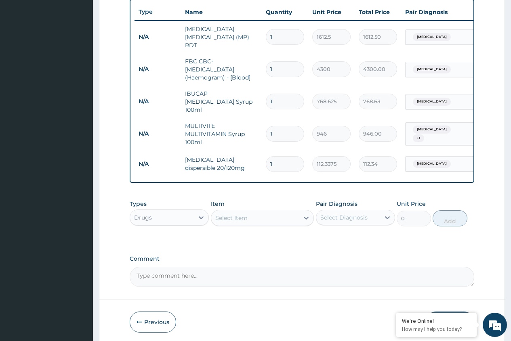
type input "12"
type input "1348.05"
type input "12"
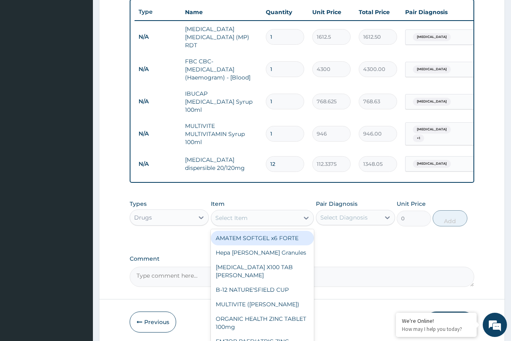
click at [279, 215] on div "Select Item" at bounding box center [255, 218] width 88 height 13
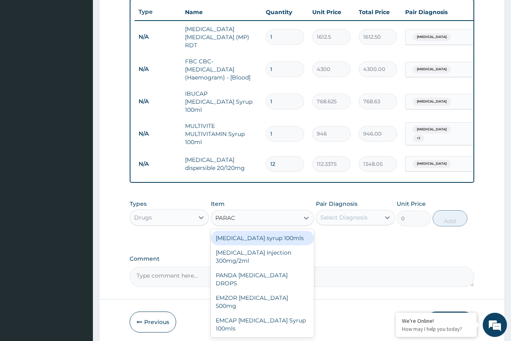
type input "PARACE"
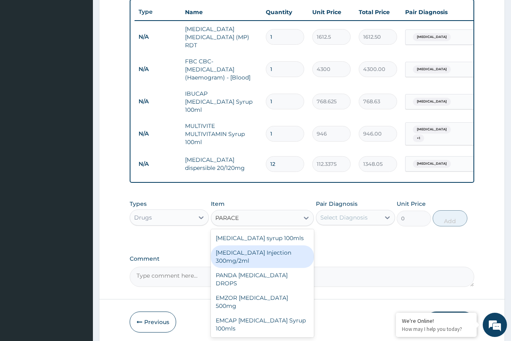
click at [256, 258] on div "[MEDICAL_DATA] Injection 300mg/2ml" at bounding box center [262, 256] width 103 height 23
type input "260.15"
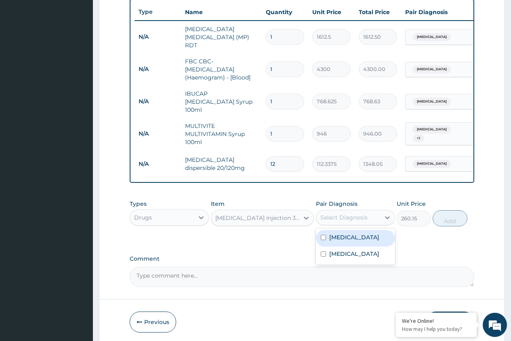
click at [334, 219] on div "Select Diagnosis" at bounding box center [348, 217] width 64 height 13
click at [335, 239] on div "[MEDICAL_DATA]" at bounding box center [355, 238] width 79 height 17
checkbox input "true"
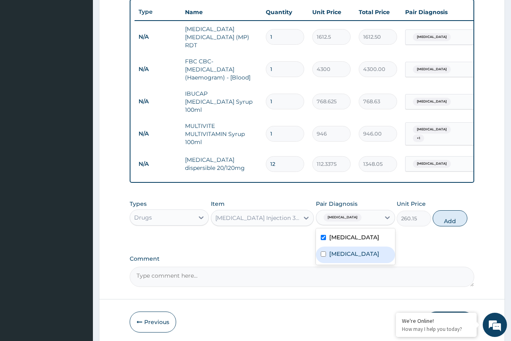
click at [337, 254] on label "[MEDICAL_DATA]" at bounding box center [354, 254] width 50 height 8
checkbox input "true"
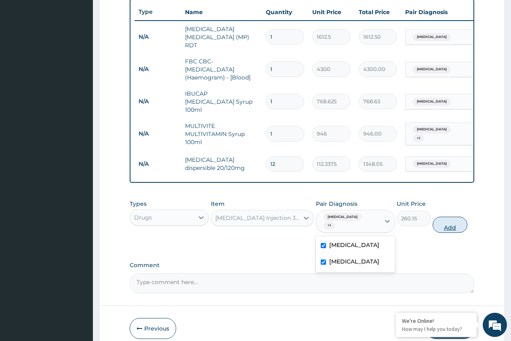
click at [445, 218] on button "Add" at bounding box center [449, 225] width 34 height 16
type input "0"
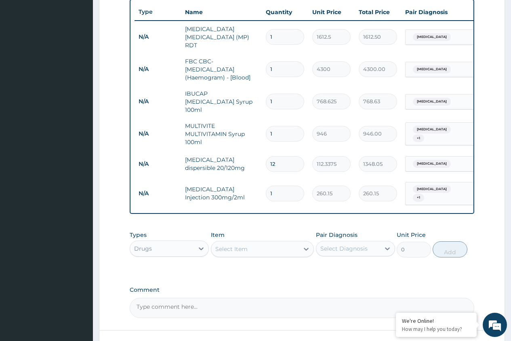
click at [267, 243] on div "Select Item" at bounding box center [255, 249] width 88 height 13
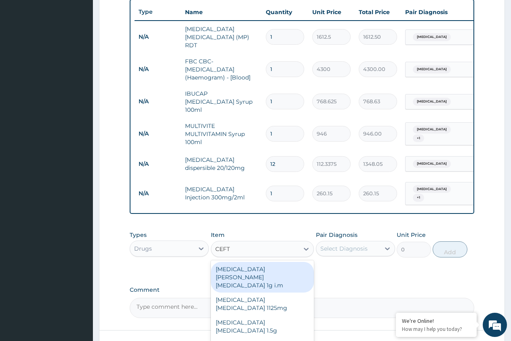
type input "CEFTR"
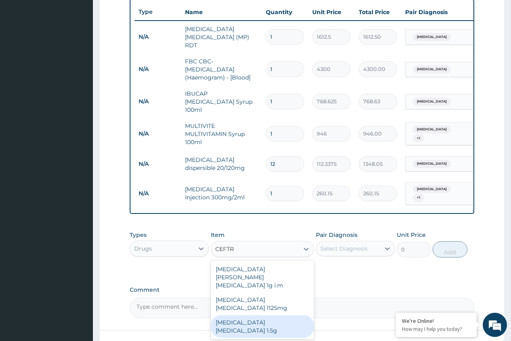
click at [260, 315] on div "[MEDICAL_DATA] [MEDICAL_DATA] 1.5g" at bounding box center [262, 326] width 103 height 23
type input "1419"
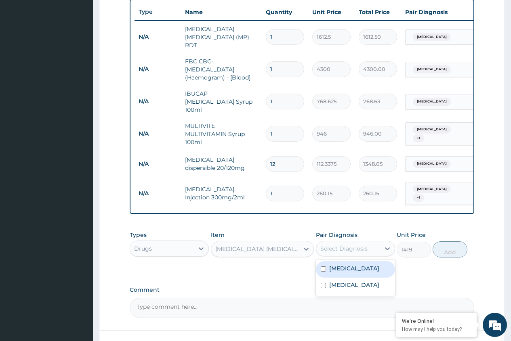
click at [327, 245] on div "Select Diagnosis" at bounding box center [343, 249] width 47 height 8
click at [334, 264] on label "[MEDICAL_DATA]" at bounding box center [354, 268] width 50 height 8
checkbox input "true"
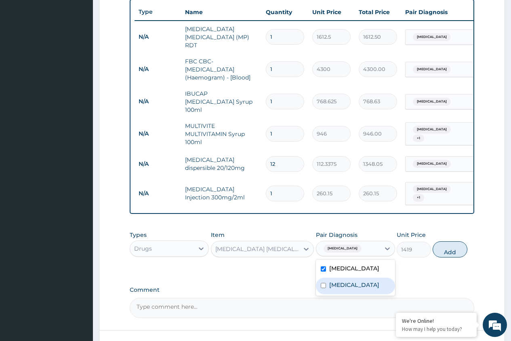
click at [335, 284] on label "[MEDICAL_DATA]" at bounding box center [354, 285] width 50 height 8
checkbox input "true"
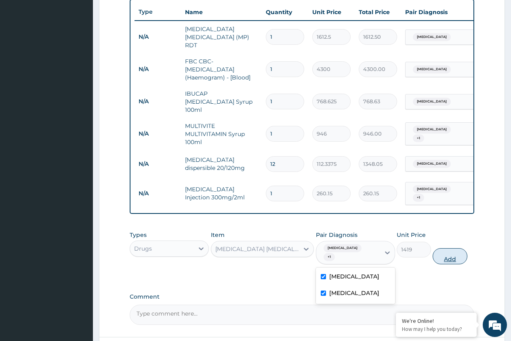
click at [455, 248] on button "Add" at bounding box center [449, 256] width 34 height 16
type input "0"
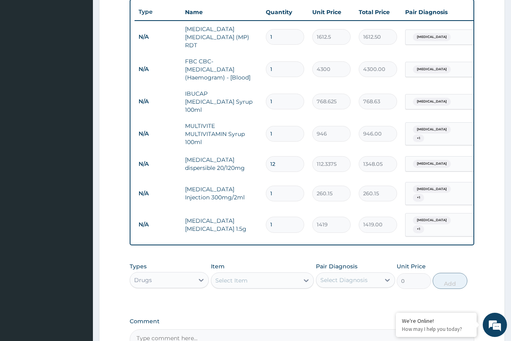
type input "0.00"
type input "3"
type input "4257.00"
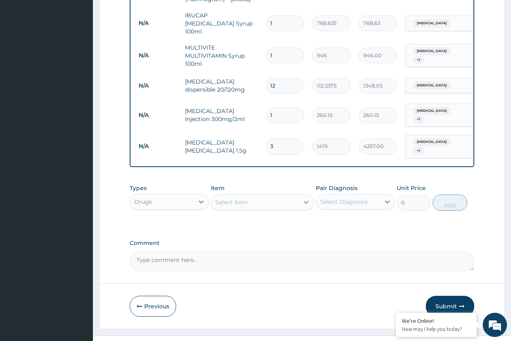
scroll to position [385, 0]
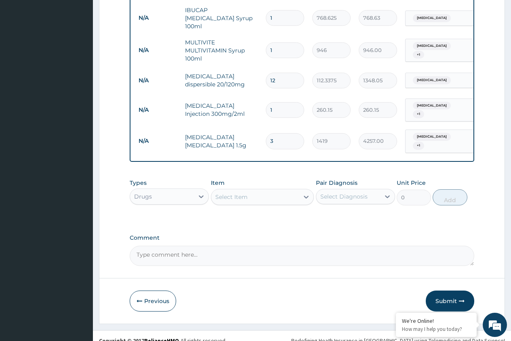
type input "3"
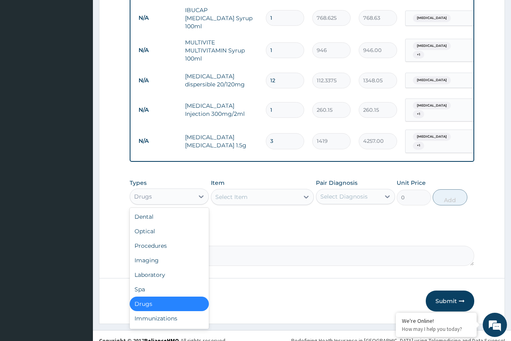
click at [157, 190] on div "Drugs" at bounding box center [162, 196] width 64 height 13
click at [157, 239] on div "Procedures" at bounding box center [169, 246] width 79 height 15
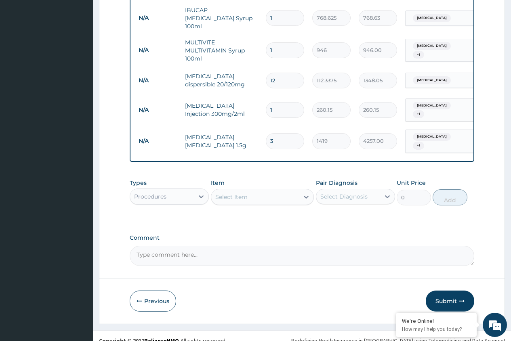
click at [260, 191] on div "Select Item" at bounding box center [255, 197] width 88 height 13
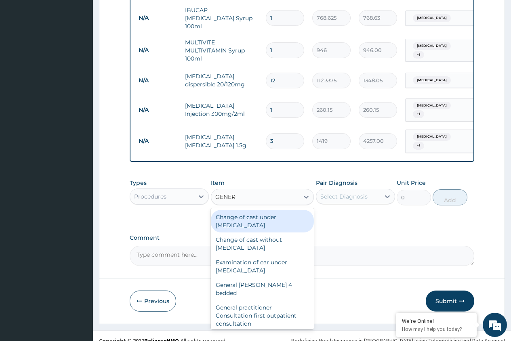
type input "GENERA"
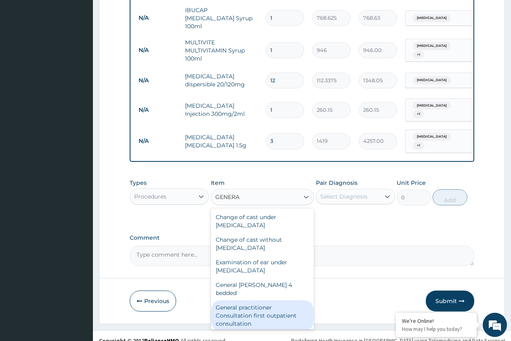
click at [237, 304] on div "General practitioner Consultation first outpatient consultation" at bounding box center [262, 315] width 103 height 31
type input "3547.5"
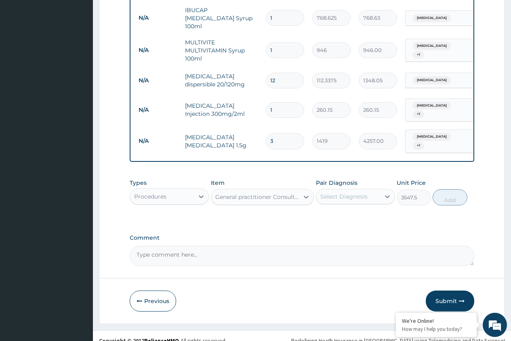
click at [350, 193] on div "Select Diagnosis" at bounding box center [343, 197] width 47 height 8
click at [350, 212] on label "[MEDICAL_DATA]" at bounding box center [354, 216] width 50 height 8
checkbox input "true"
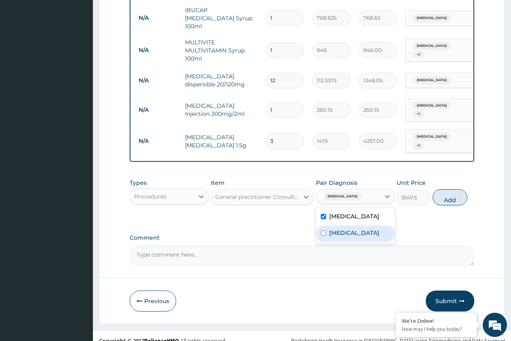
click at [351, 229] on label "[MEDICAL_DATA]" at bounding box center [354, 233] width 50 height 8
checkbox input "true"
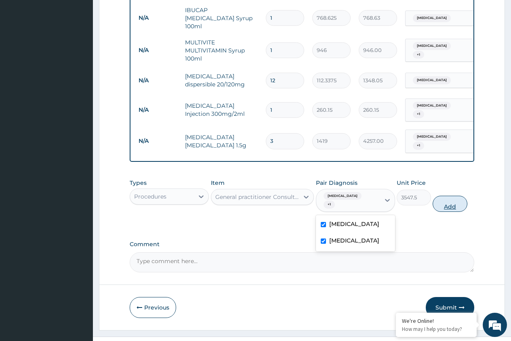
click at [447, 196] on button "Add" at bounding box center [449, 204] width 34 height 16
type input "0"
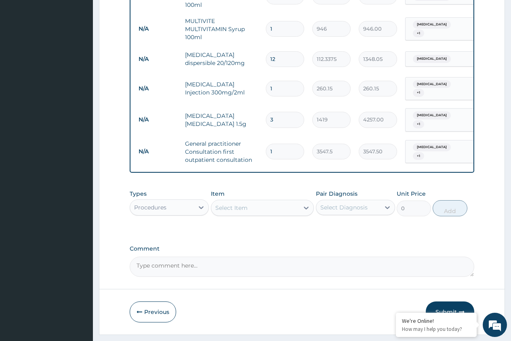
scroll to position [417, 0]
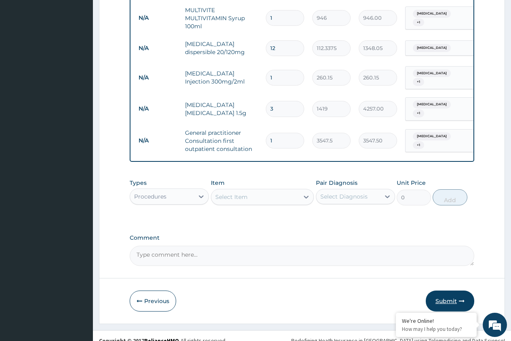
click at [441, 292] on button "Submit" at bounding box center [450, 301] width 48 height 21
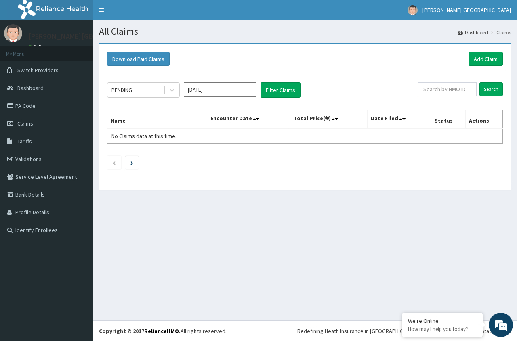
click at [191, 94] on input "[DATE]" at bounding box center [220, 89] width 73 height 15
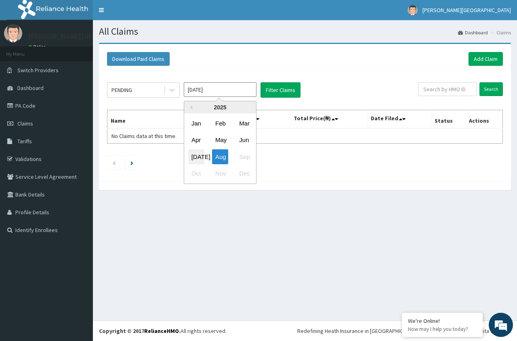
click at [193, 156] on div "[DATE]" at bounding box center [196, 156] width 16 height 15
type input "[DATE]"
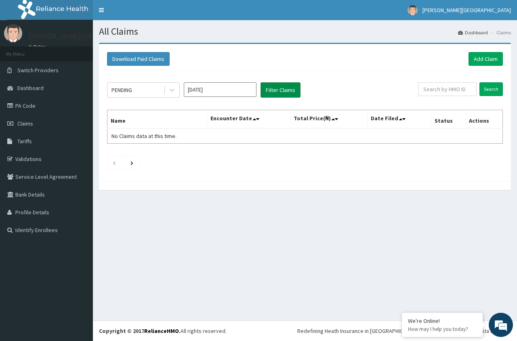
click at [270, 92] on button "Filter Claims" at bounding box center [280, 89] width 40 height 15
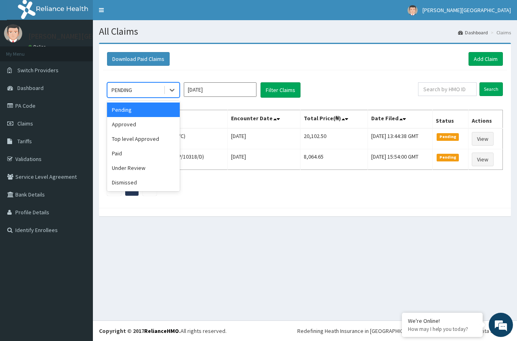
click at [144, 92] on div "PENDING" at bounding box center [135, 90] width 56 height 13
click at [137, 128] on div "Approved" at bounding box center [143, 124] width 73 height 15
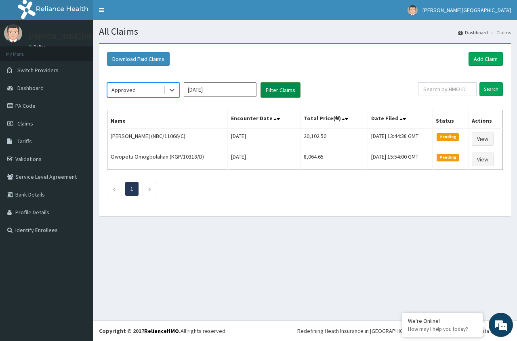
click at [272, 92] on button "Filter Claims" at bounding box center [280, 89] width 40 height 15
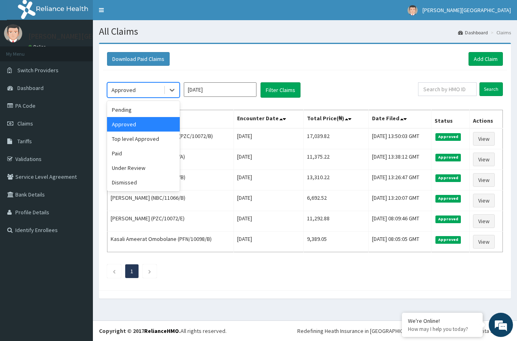
click at [145, 94] on div "Approved" at bounding box center [135, 90] width 56 height 13
click at [134, 169] on div "Under Review" at bounding box center [143, 168] width 73 height 15
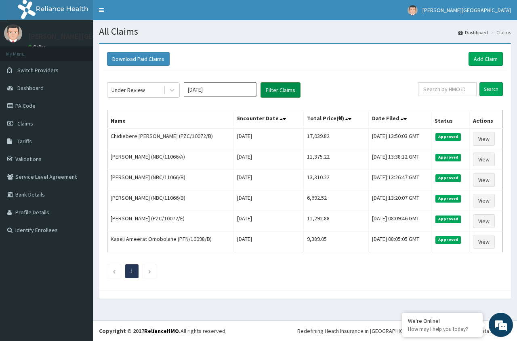
click at [268, 92] on button "Filter Claims" at bounding box center [280, 89] width 40 height 15
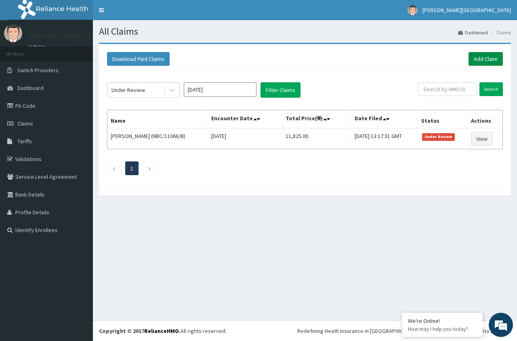
click at [480, 59] on link "Add Claim" at bounding box center [485, 59] width 34 height 14
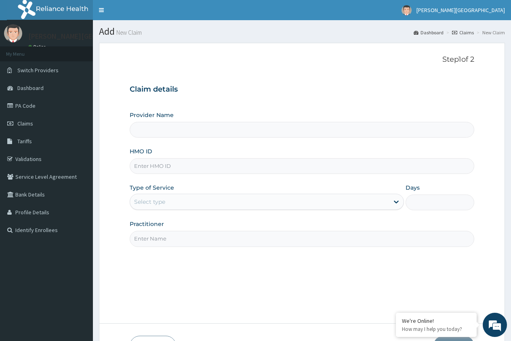
type input "[PERSON_NAME][GEOGRAPHIC_DATA]"
click at [284, 170] on input "HMO ID" at bounding box center [302, 166] width 344 height 16
type input "KGP/10318/A"
click at [297, 205] on div "Select type" at bounding box center [259, 201] width 259 height 13
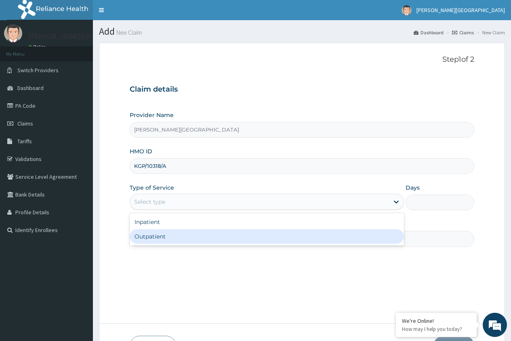
click at [289, 235] on div "Outpatient" at bounding box center [267, 236] width 274 height 15
type input "1"
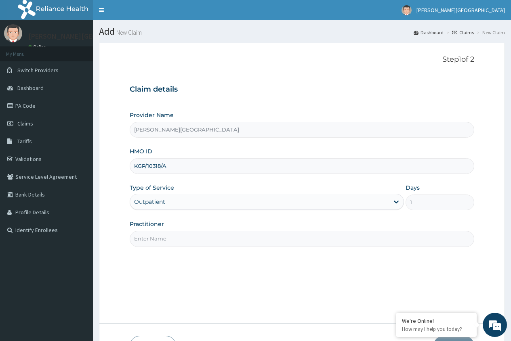
click at [283, 242] on input "Practitioner" at bounding box center [302, 239] width 344 height 16
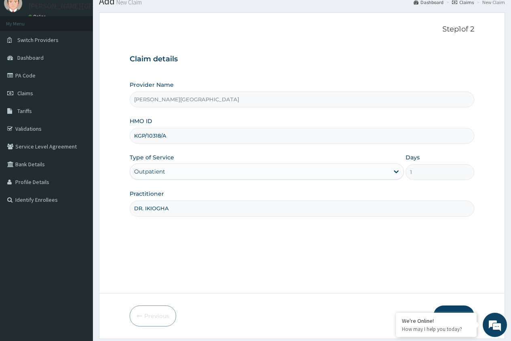
scroll to position [55, 0]
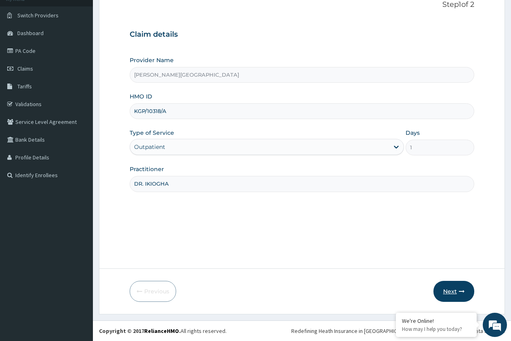
type input "DR. IKIOGHA"
click at [445, 291] on button "Next" at bounding box center [453, 291] width 41 height 21
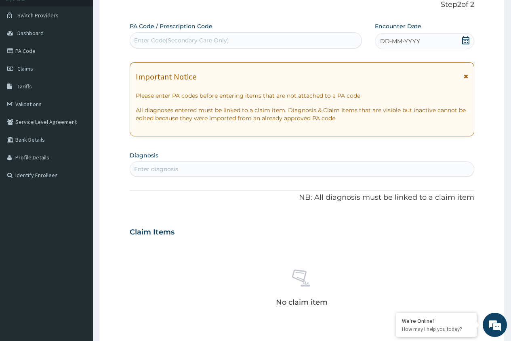
click at [463, 41] on icon at bounding box center [465, 40] width 8 height 8
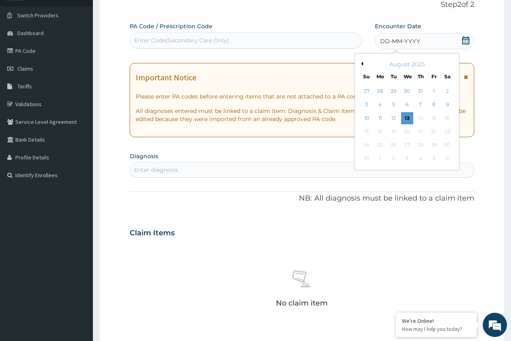
click at [362, 64] on button "Previous Month" at bounding box center [361, 64] width 4 height 4
click at [368, 143] on div "27" at bounding box center [366, 145] width 12 height 12
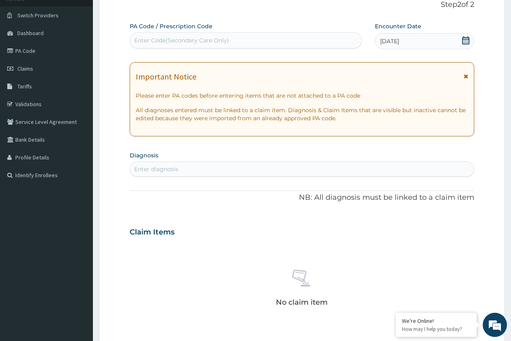
click at [245, 174] on div "Enter diagnosis" at bounding box center [302, 169] width 344 height 13
type input "PLASMO"
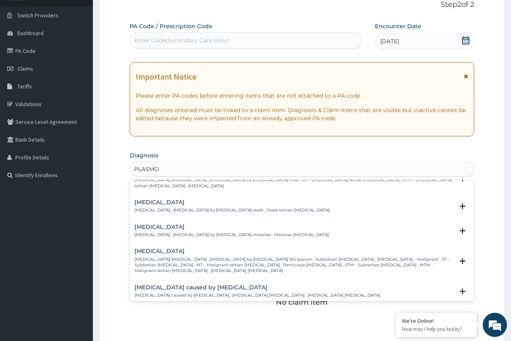
scroll to position [0, 0]
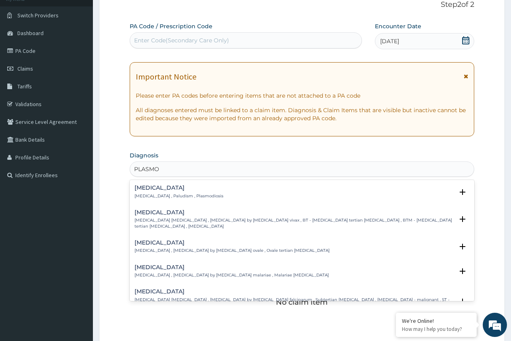
click at [193, 197] on p "[MEDICAL_DATA] , Paludism , Plasmodiosis" at bounding box center [178, 196] width 89 height 6
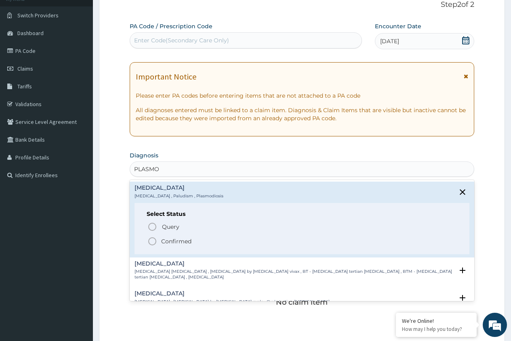
click at [171, 243] on p "Confirmed" at bounding box center [176, 241] width 30 height 8
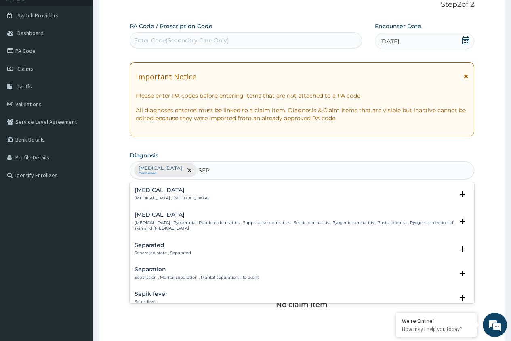
type input "SEPS"
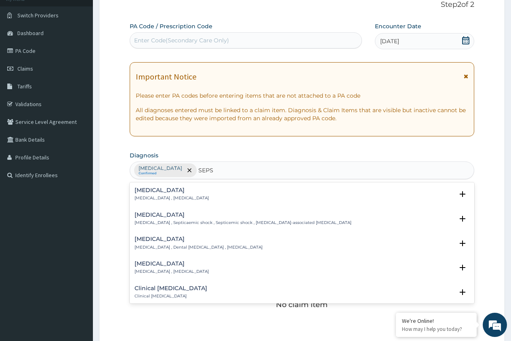
click at [158, 199] on p "[MEDICAL_DATA] , [MEDICAL_DATA]" at bounding box center [171, 198] width 74 height 6
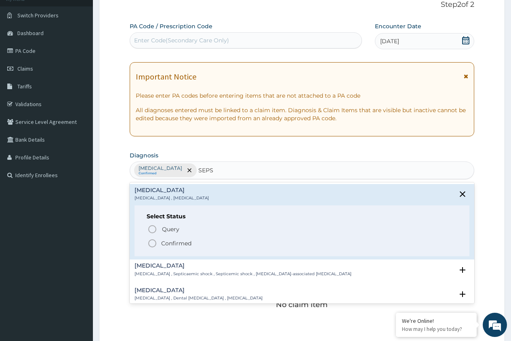
click at [162, 241] on p "Confirmed" at bounding box center [176, 243] width 30 height 8
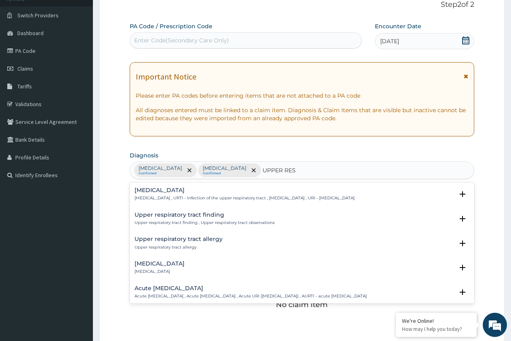
type input "UPPER RESP"
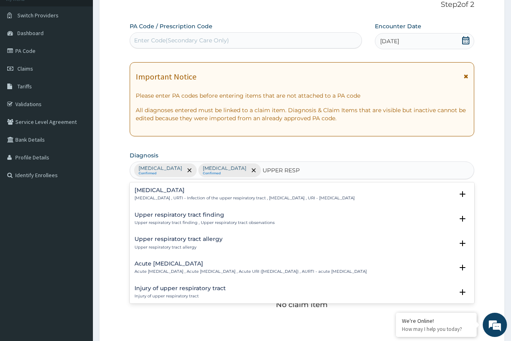
click at [207, 195] on div "[MEDICAL_DATA] [MEDICAL_DATA] , URTI - Infection of the upper respiratory tract…" at bounding box center [244, 194] width 220 height 14
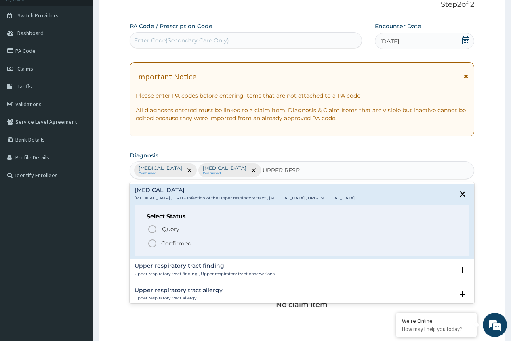
click at [181, 241] on p "Confirmed" at bounding box center [176, 243] width 30 height 8
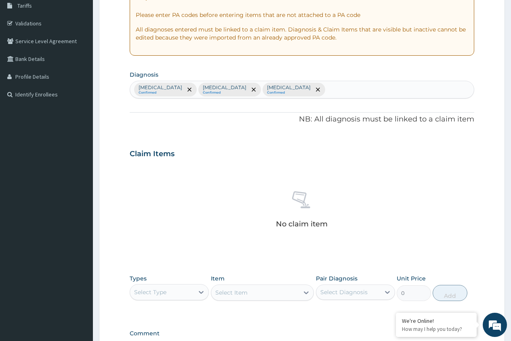
scroll to position [241, 0]
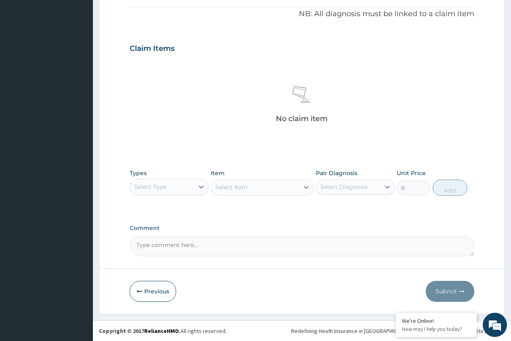
click at [192, 183] on div "Select Type" at bounding box center [162, 186] width 64 height 13
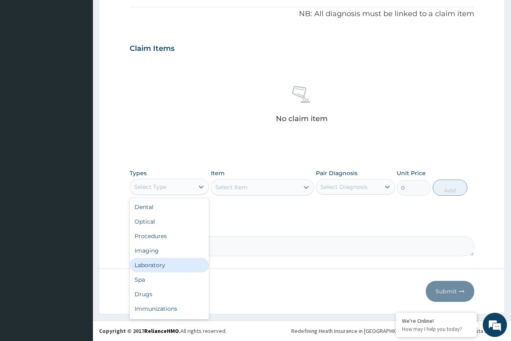
click at [159, 264] on div "Laboratory" at bounding box center [169, 265] width 79 height 15
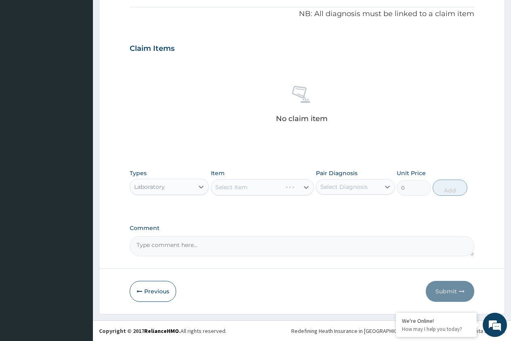
click at [247, 192] on div "Select Item" at bounding box center [262, 187] width 103 height 16
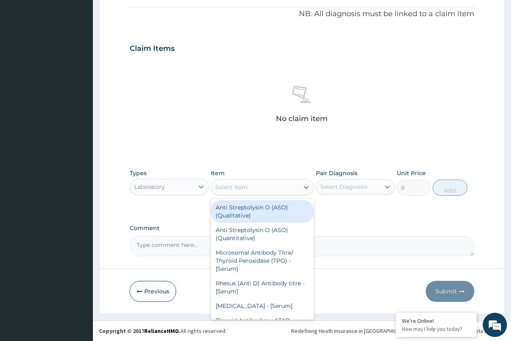
click at [273, 190] on div "Select Item" at bounding box center [255, 187] width 88 height 13
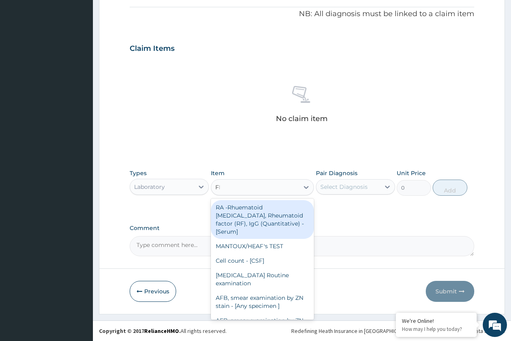
type input "FBC"
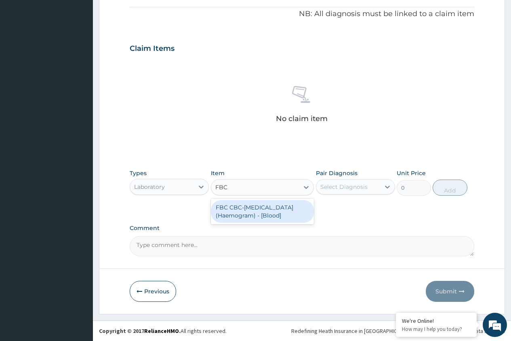
click at [272, 217] on div "FBC CBC-[MEDICAL_DATA] (Haemogram) - [Blood]" at bounding box center [262, 211] width 103 height 23
type input "4300"
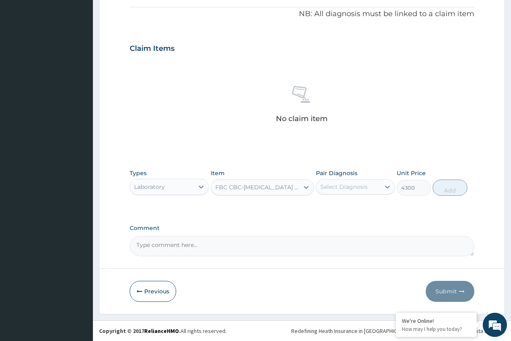
click at [347, 183] on div "Select Diagnosis" at bounding box center [343, 187] width 47 height 8
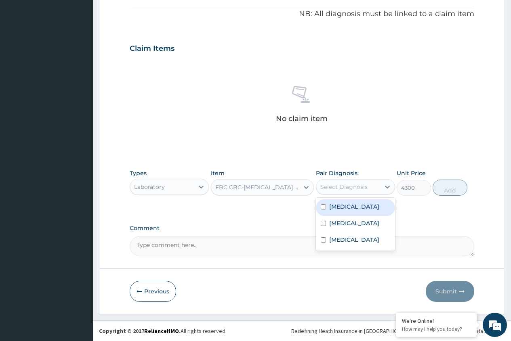
click at [335, 208] on label "[MEDICAL_DATA]" at bounding box center [354, 207] width 50 height 8
checkbox input "true"
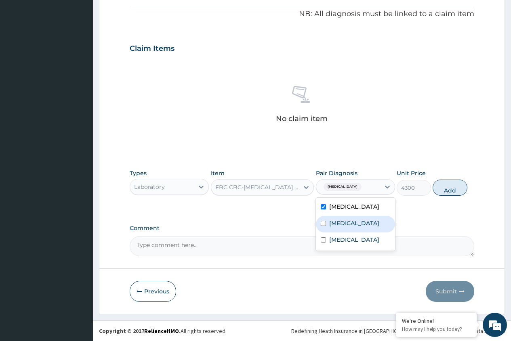
click at [335, 222] on label "[MEDICAL_DATA]" at bounding box center [354, 223] width 50 height 8
checkbox input "true"
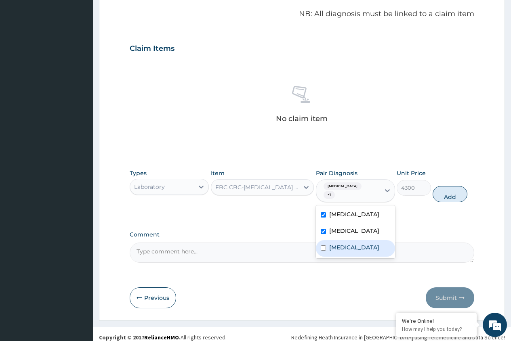
click at [336, 247] on label "[MEDICAL_DATA]" at bounding box center [354, 247] width 50 height 8
checkbox input "true"
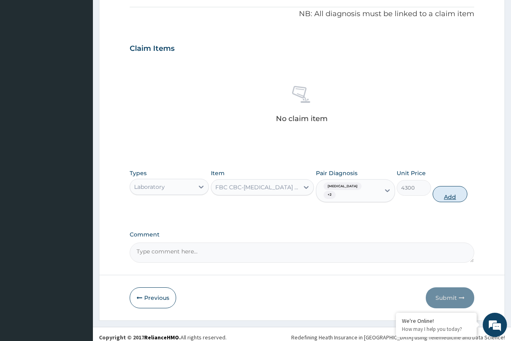
click at [446, 186] on button "Add" at bounding box center [449, 194] width 34 height 16
type input "0"
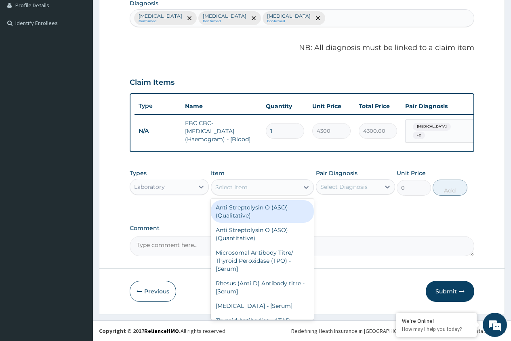
click at [232, 189] on div "Select Item" at bounding box center [231, 187] width 32 height 8
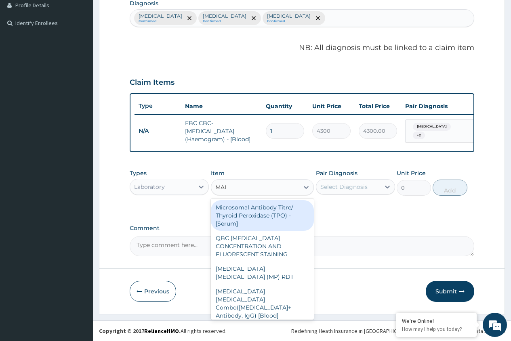
type input "MALA"
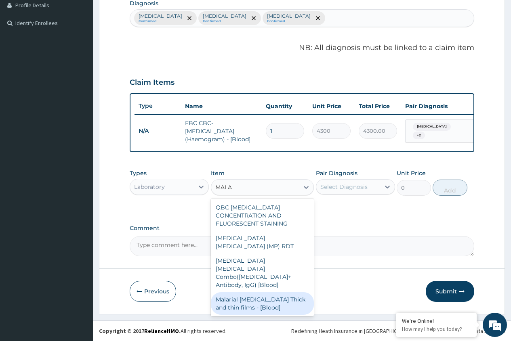
click at [288, 292] on div "Malarial [MEDICAL_DATA] Thick and thin films - [Blood]" at bounding box center [262, 303] width 103 height 23
type input "1612.5"
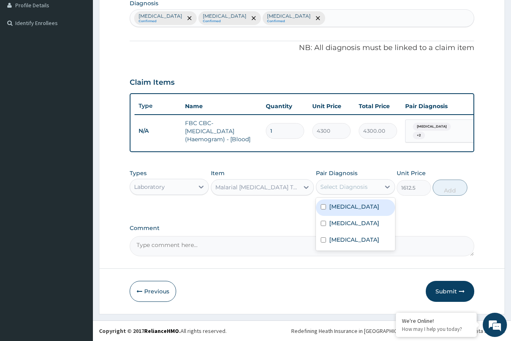
click at [342, 189] on div "Select Diagnosis" at bounding box center [343, 187] width 47 height 8
click at [335, 203] on label "[MEDICAL_DATA]" at bounding box center [354, 207] width 50 height 8
checkbox input "true"
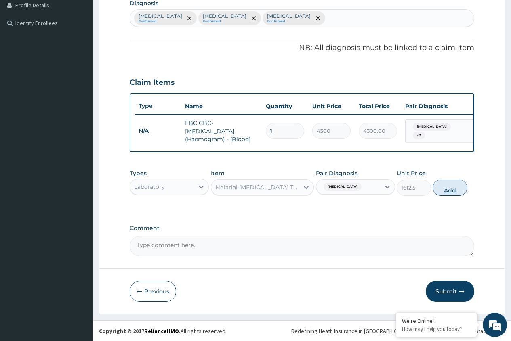
click at [445, 189] on button "Add" at bounding box center [449, 188] width 34 height 16
type input "0"
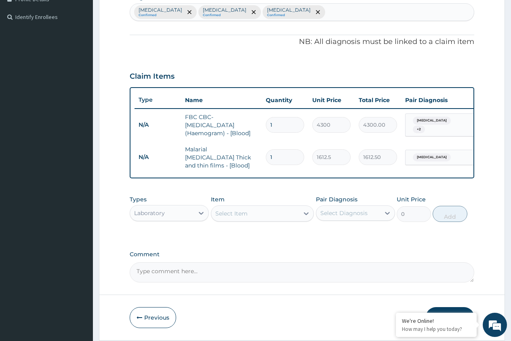
click at [176, 214] on div "Laboratory" at bounding box center [162, 213] width 64 height 13
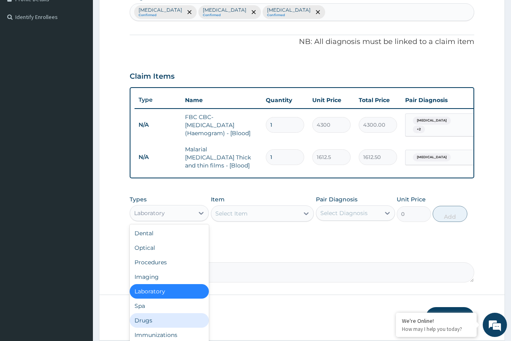
click at [169, 323] on div "Drugs" at bounding box center [169, 320] width 79 height 15
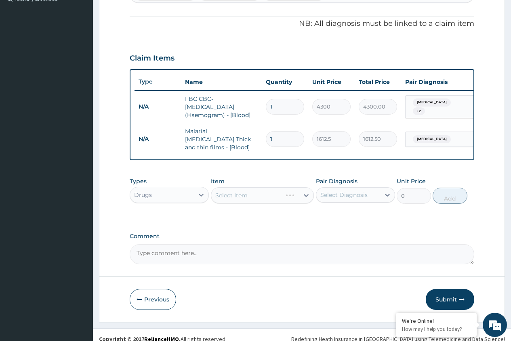
scroll to position [241, 0]
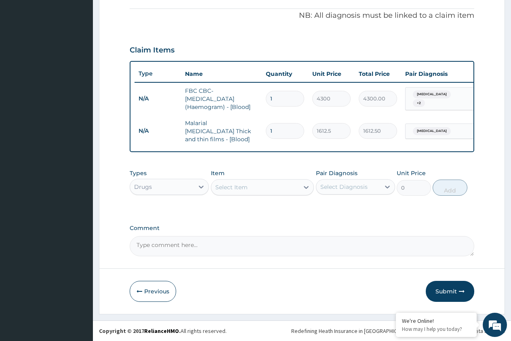
click at [281, 191] on div "Select Item" at bounding box center [255, 187] width 88 height 13
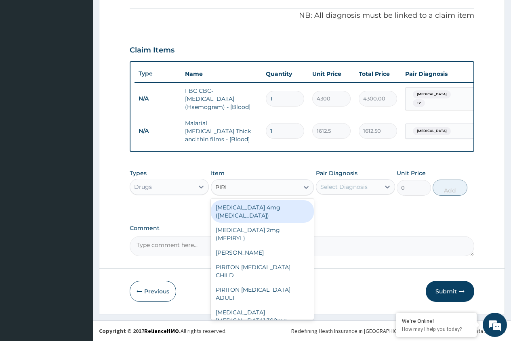
type input "PIRIT"
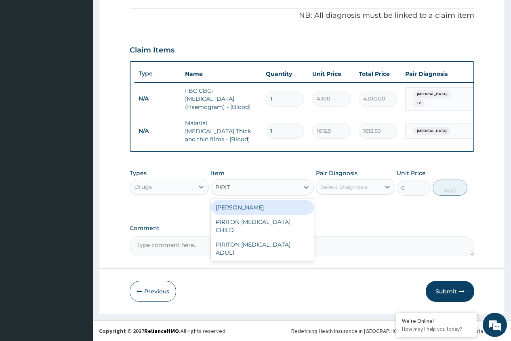
click at [277, 206] on div "[PERSON_NAME]" at bounding box center [262, 207] width 103 height 15
type input "23.65"
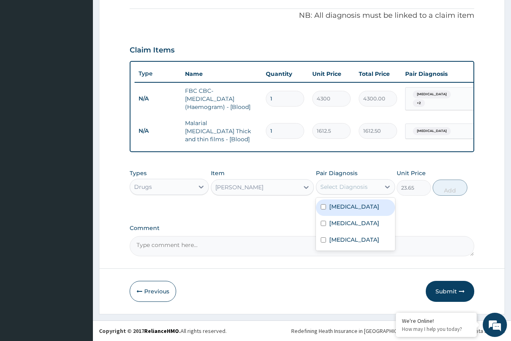
click at [349, 192] on div "Select Diagnosis" at bounding box center [348, 186] width 64 height 13
click at [349, 209] on label "[MEDICAL_DATA]" at bounding box center [354, 207] width 50 height 8
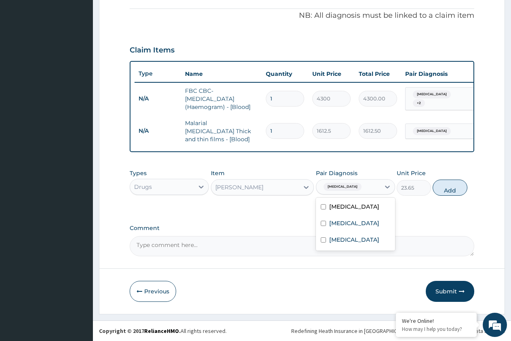
checkbox input "false"
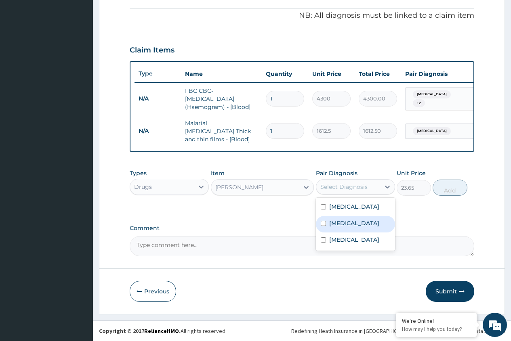
click at [346, 227] on div "[MEDICAL_DATA]" at bounding box center [355, 224] width 79 height 17
checkbox input "true"
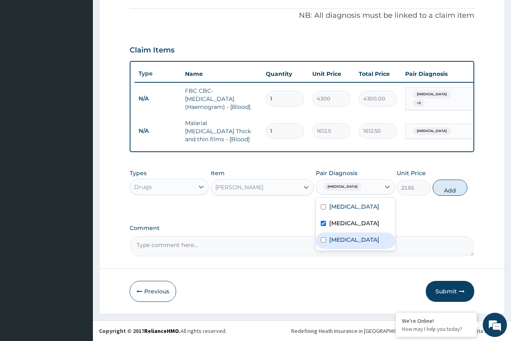
click at [346, 244] on label "[MEDICAL_DATA]" at bounding box center [354, 240] width 50 height 8
checkbox input "true"
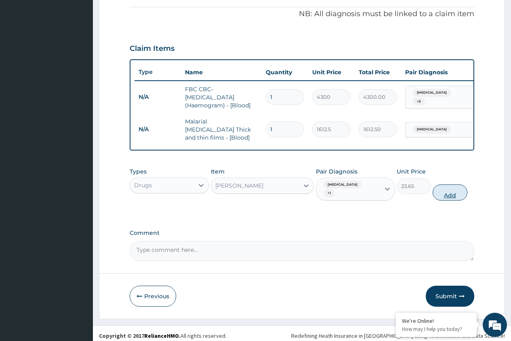
click at [447, 189] on button "Add" at bounding box center [449, 192] width 34 height 16
type input "0"
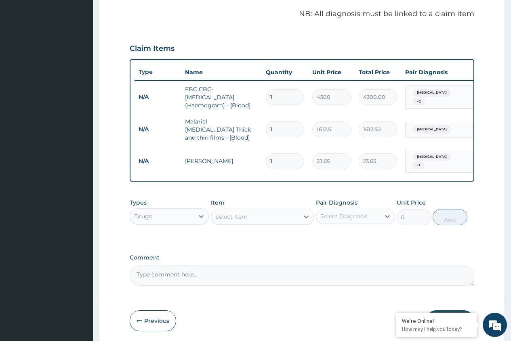
type input "10"
type input "236.50"
type input "10"
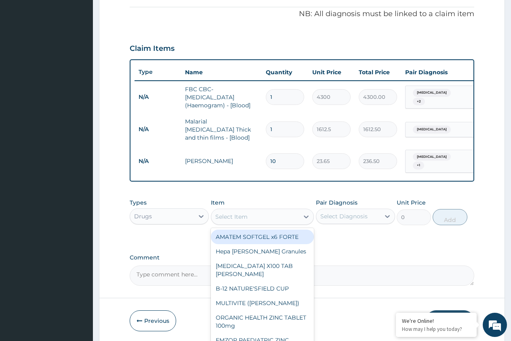
click at [270, 217] on div "Select Item" at bounding box center [255, 216] width 88 height 13
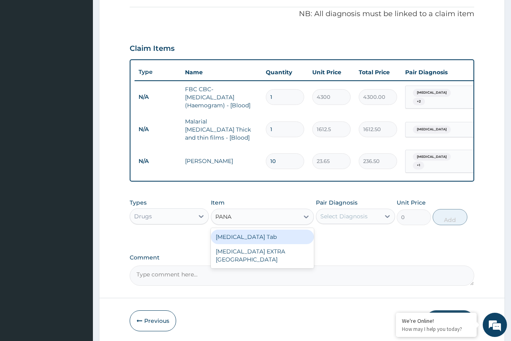
type input "PANAD"
click at [273, 237] on div "[MEDICAL_DATA] Tab" at bounding box center [262, 237] width 103 height 15
type input "49.665"
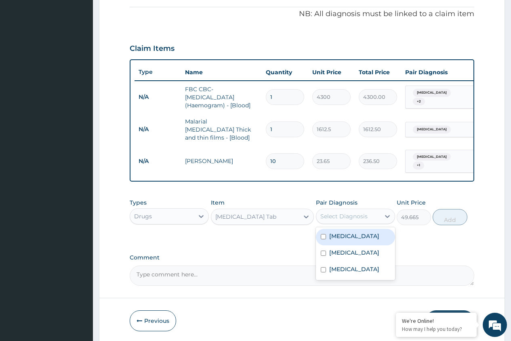
click at [348, 218] on div "Select Diagnosis" at bounding box center [343, 216] width 47 height 8
click at [346, 233] on label "[MEDICAL_DATA]" at bounding box center [354, 236] width 50 height 8
checkbox input "true"
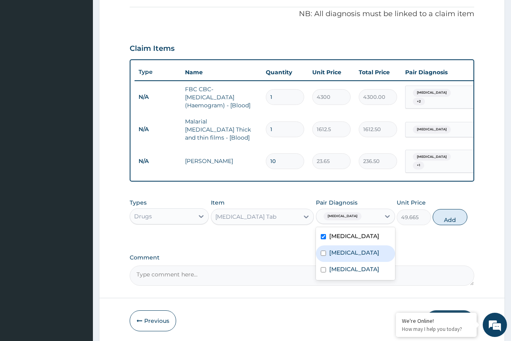
click at [346, 249] on label "[MEDICAL_DATA]" at bounding box center [354, 253] width 50 height 8
checkbox input "true"
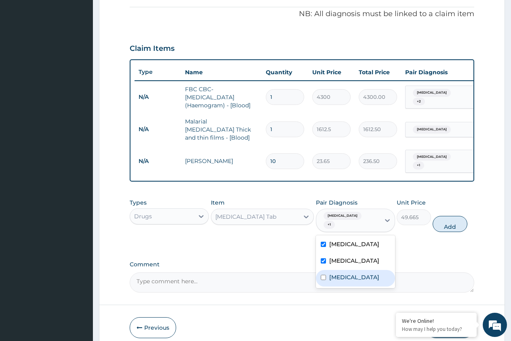
click at [347, 273] on label "[MEDICAL_DATA]" at bounding box center [354, 277] width 50 height 8
checkbox input "true"
click at [451, 218] on button "Add" at bounding box center [449, 224] width 34 height 16
type input "0"
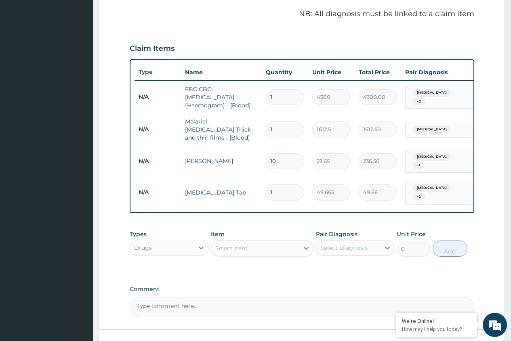
type input "18"
type input "893.97"
type input "18"
click at [224, 244] on div "Select Item" at bounding box center [231, 248] width 32 height 8
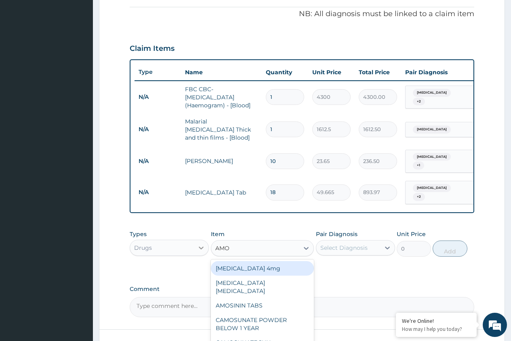
type input "AMOX"
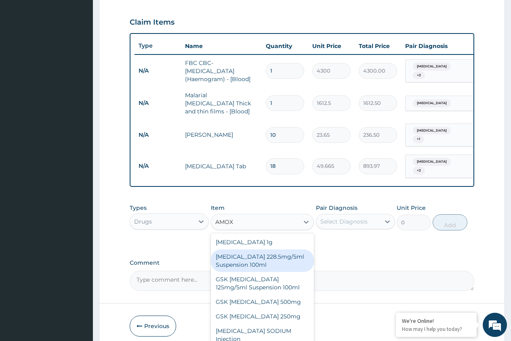
scroll to position [297, 0]
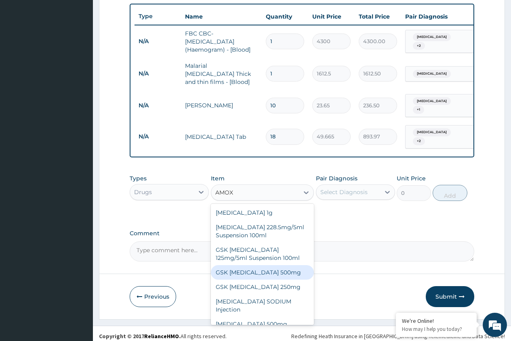
click at [240, 269] on div "GSK [MEDICAL_DATA] 500mg" at bounding box center [262, 272] width 103 height 15
type input "59.125"
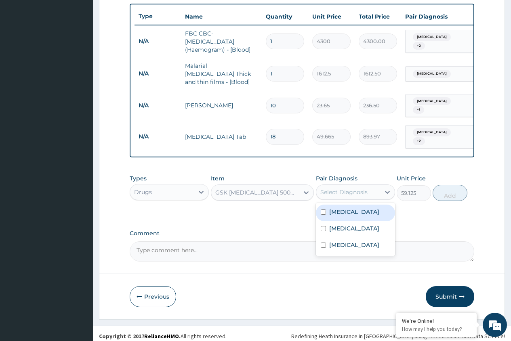
click at [330, 189] on div "Select Diagnosis" at bounding box center [343, 192] width 47 height 8
click at [335, 208] on label "[MEDICAL_DATA]" at bounding box center [354, 212] width 50 height 8
checkbox input "true"
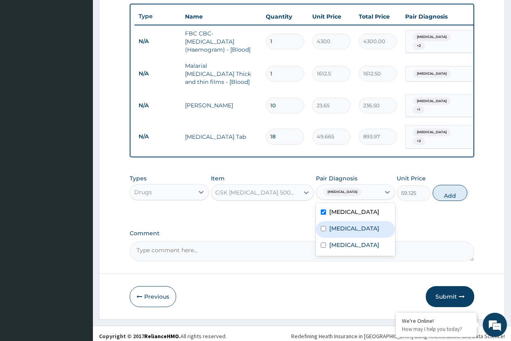
click at [336, 221] on div "[MEDICAL_DATA]" at bounding box center [355, 229] width 79 height 17
checkbox input "true"
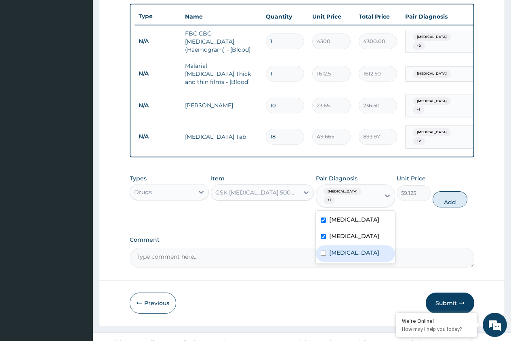
click at [337, 255] on div "[MEDICAL_DATA]" at bounding box center [355, 253] width 79 height 17
checkbox input "true"
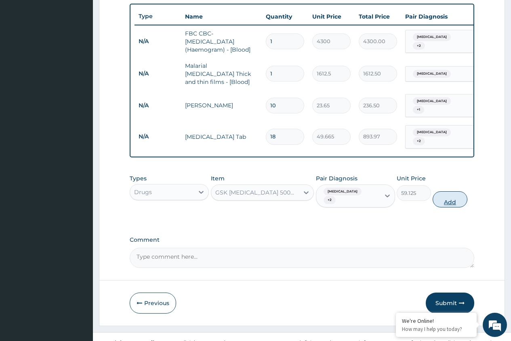
click at [459, 191] on button "Add" at bounding box center [449, 199] width 34 height 16
type input "0"
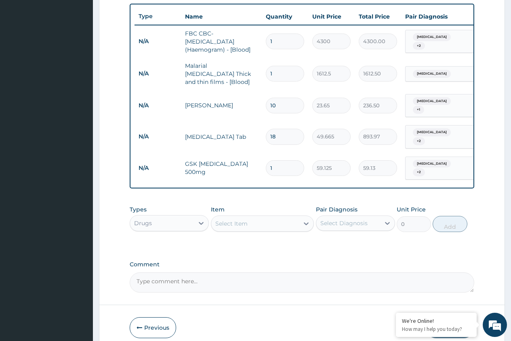
type input "10"
type input "591.25"
type input "10"
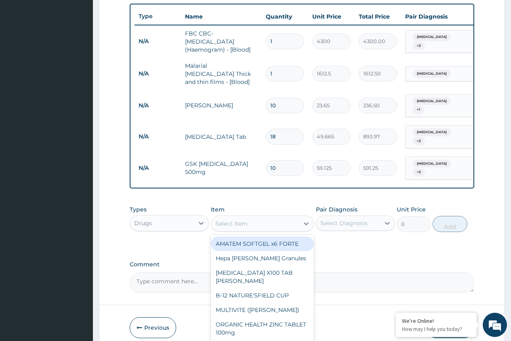
click at [247, 220] on div "Select Item" at bounding box center [231, 224] width 32 height 8
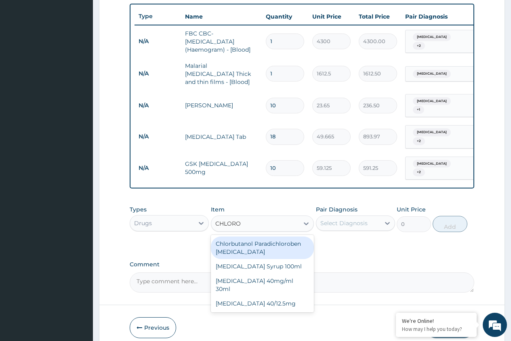
type input "CHLOROQ"
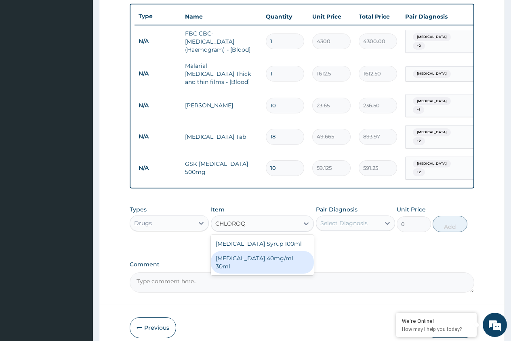
click at [241, 254] on div "[MEDICAL_DATA] 40mg/ml 30ml" at bounding box center [262, 262] width 103 height 23
type input "1419"
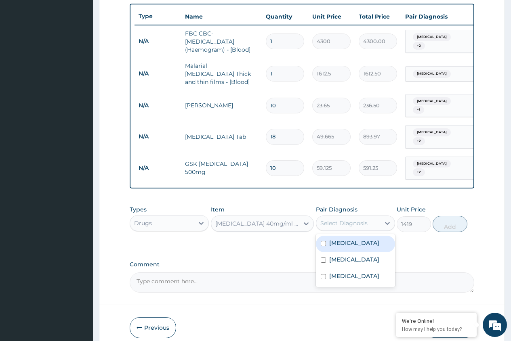
click at [343, 219] on div "Select Diagnosis" at bounding box center [343, 223] width 47 height 8
click at [340, 239] on label "[MEDICAL_DATA]" at bounding box center [354, 243] width 50 height 8
checkbox input "true"
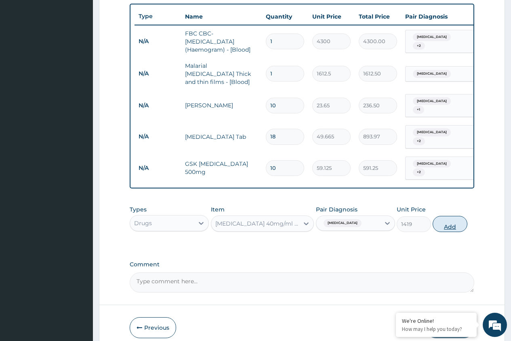
click at [443, 217] on button "Add" at bounding box center [449, 224] width 34 height 16
type input "0"
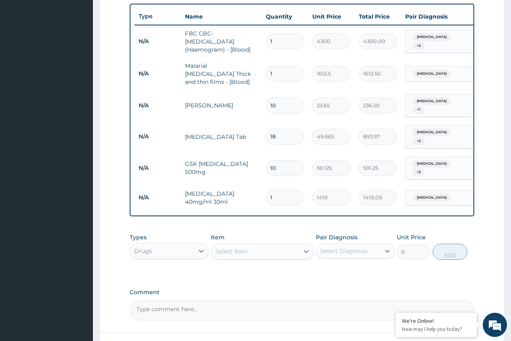
type input "0.00"
type input "3"
type input "4257.00"
type input "3"
click at [249, 245] on div "Select Item" at bounding box center [255, 251] width 88 height 13
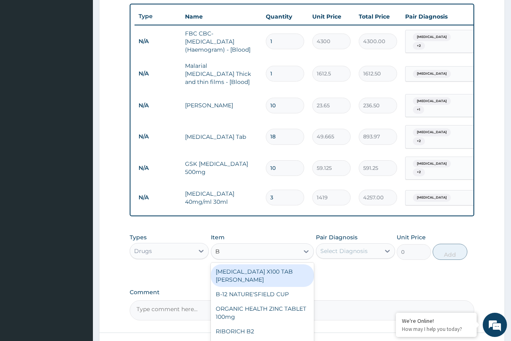
type input "B C"
click at [264, 267] on div "Vitamin [MEDICAL_DATA] injection" at bounding box center [262, 275] width 103 height 23
type input "354.75"
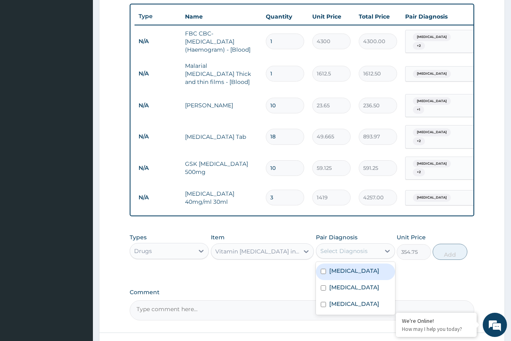
click at [367, 245] on div "Select Diagnosis" at bounding box center [348, 251] width 64 height 13
click at [352, 264] on div "[MEDICAL_DATA]" at bounding box center [355, 272] width 79 height 17
checkbox input "true"
click at [453, 246] on button "Add" at bounding box center [449, 252] width 34 height 16
type input "0"
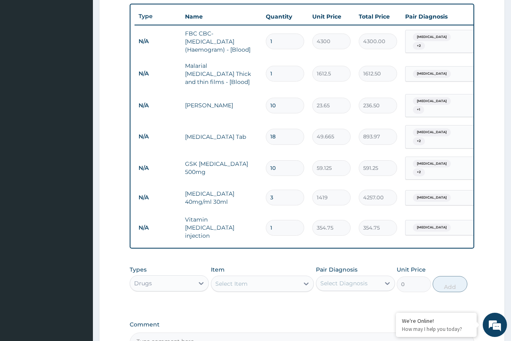
type input "0.00"
type input "3"
type input "1064.25"
type input "3"
click at [189, 277] on div "Drugs" at bounding box center [162, 283] width 64 height 13
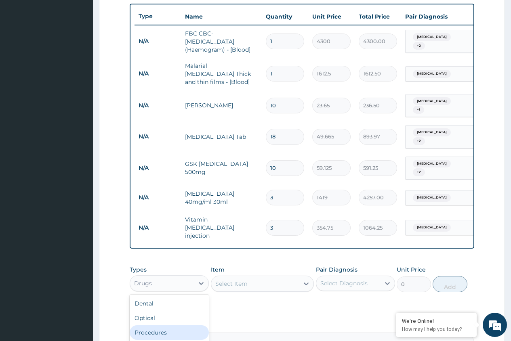
click at [156, 325] on div "Procedures" at bounding box center [169, 332] width 79 height 15
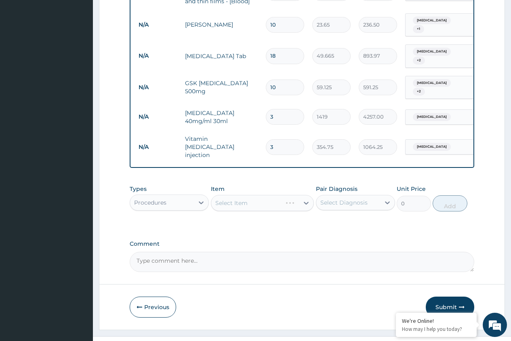
scroll to position [380, 0]
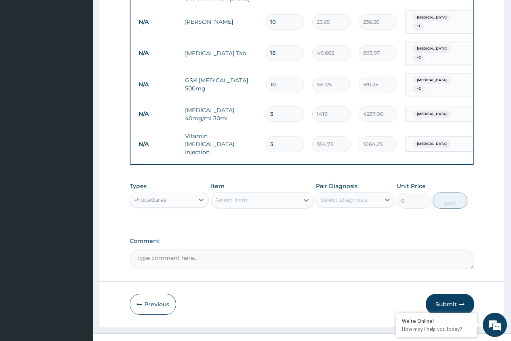
click at [262, 194] on div "Select Item" at bounding box center [255, 200] width 88 height 13
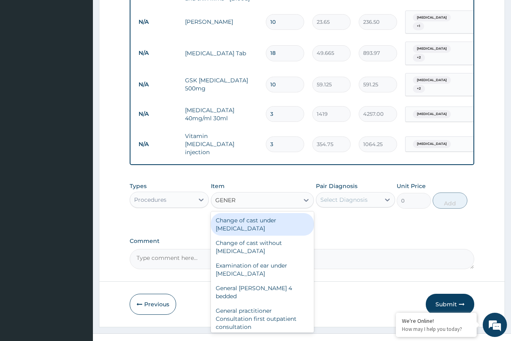
type input "GENERA"
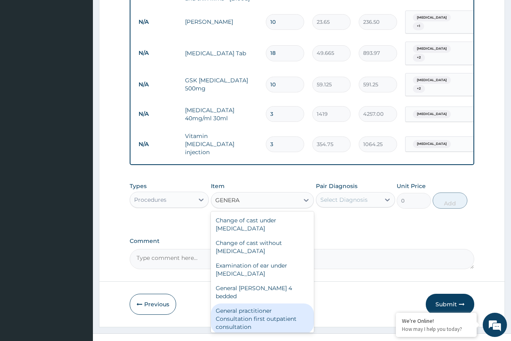
click at [233, 304] on div "General practitioner Consultation first outpatient consultation" at bounding box center [262, 319] width 103 height 31
type input "3547.5"
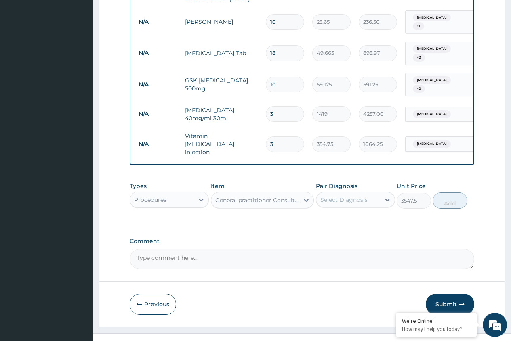
click at [340, 196] on div "Select Diagnosis" at bounding box center [343, 200] width 47 height 8
click at [338, 212] on div "[MEDICAL_DATA]" at bounding box center [355, 220] width 79 height 17
checkbox input "true"
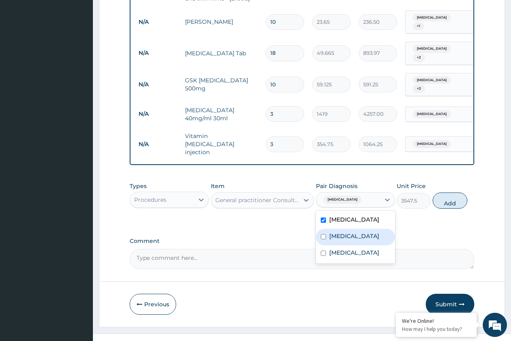
click at [338, 232] on label "Sepsis" at bounding box center [354, 236] width 50 height 8
checkbox input "true"
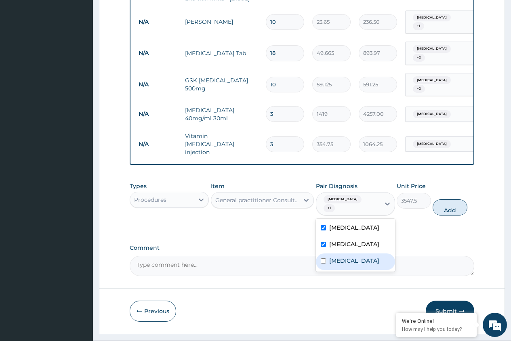
click at [338, 257] on label "Upper respiratory infection" at bounding box center [354, 261] width 50 height 8
checkbox input "true"
click at [447, 199] on button "Add" at bounding box center [449, 207] width 34 height 16
type input "0"
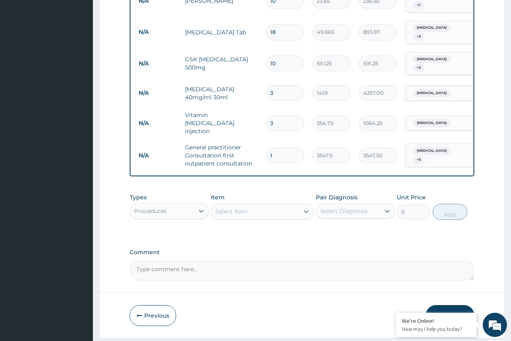
scroll to position [413, 0]
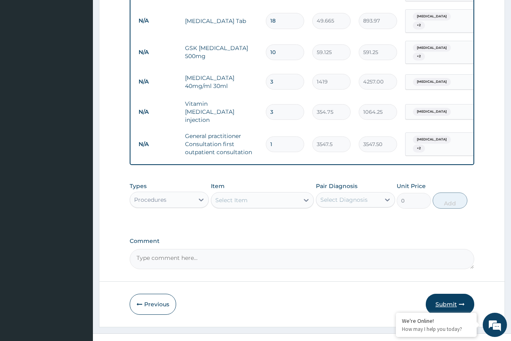
click at [447, 294] on button "Submit" at bounding box center [450, 304] width 48 height 21
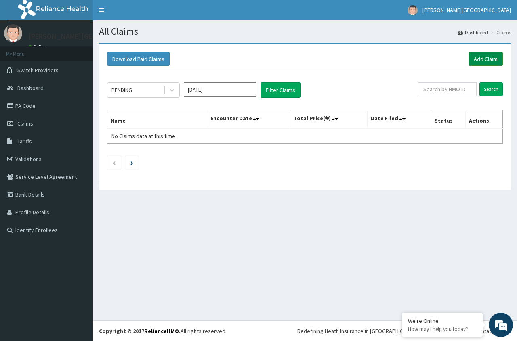
click at [482, 56] on link "Add Claim" at bounding box center [485, 59] width 34 height 14
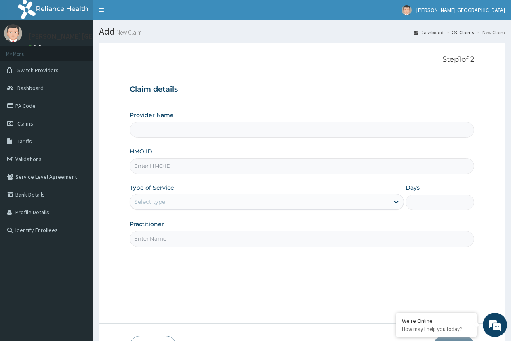
click at [296, 170] on input "HMO ID" at bounding box center [302, 166] width 344 height 16
type input "[PERSON_NAME][GEOGRAPHIC_DATA]"
type input "PZC/10072/E"
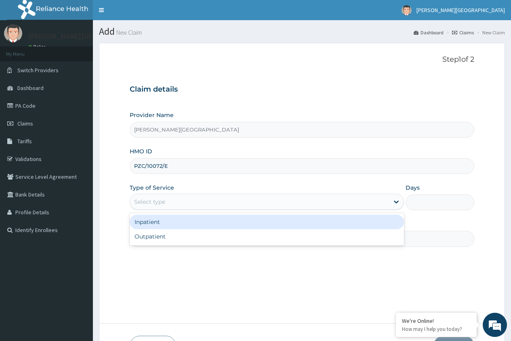
click at [287, 202] on div "Select type" at bounding box center [259, 201] width 259 height 13
click at [291, 224] on div "Inpatient" at bounding box center [267, 222] width 274 height 15
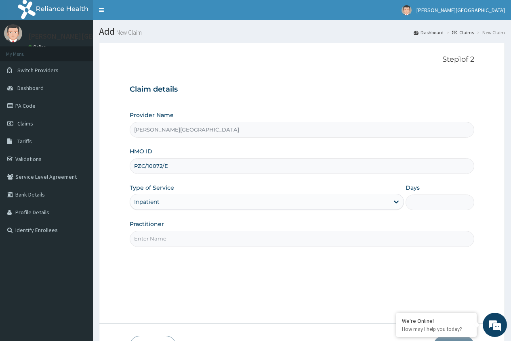
click at [308, 238] on input "Practitioner" at bounding box center [302, 239] width 344 height 16
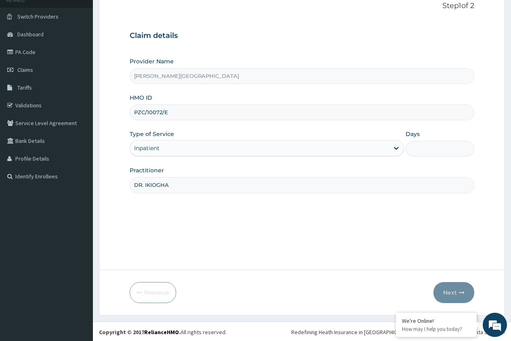
scroll to position [55, 0]
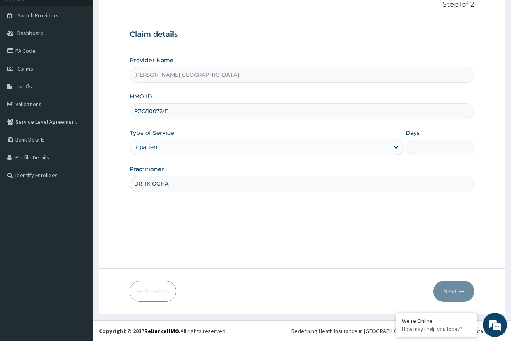
type input "DR. IKIOGHA"
click at [422, 148] on input "Days" at bounding box center [439, 148] width 69 height 16
type input "1"
click at [450, 293] on button "Next" at bounding box center [453, 291] width 41 height 21
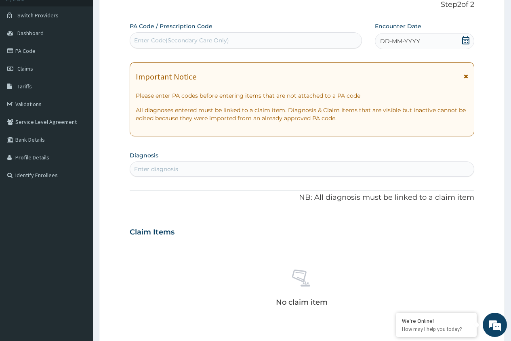
click at [279, 40] on div "Enter Code(Secondary Care Only)" at bounding box center [245, 40] width 231 height 13
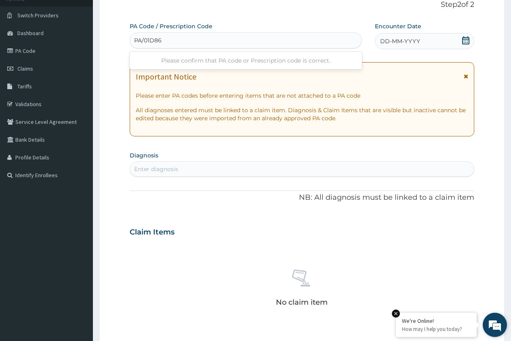
type input "PA/01D86E"
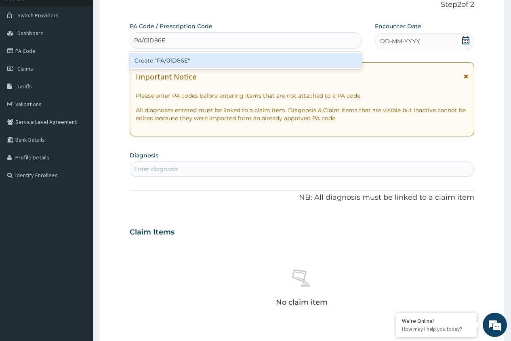
click at [176, 60] on div "Create "PA/01D86E"" at bounding box center [246, 60] width 232 height 15
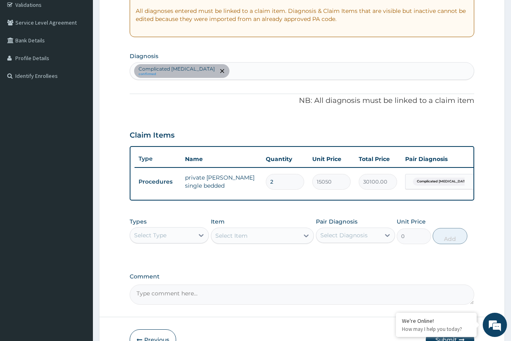
scroll to position [176, 0]
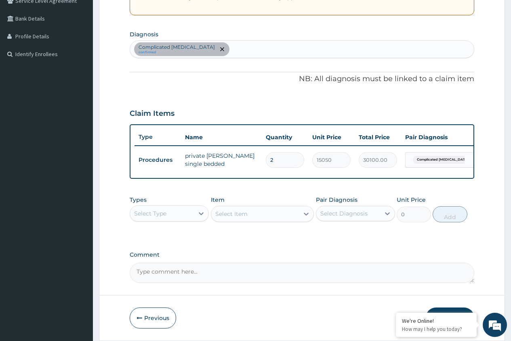
type input "0.00"
type input "1"
type input "15050.00"
type input "1"
click at [166, 218] on div "Select Type" at bounding box center [150, 214] width 32 height 8
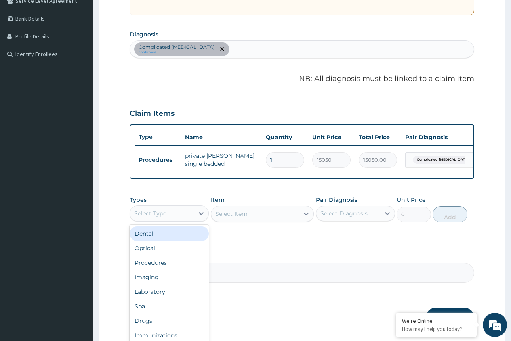
click at [280, 159] on input "1" at bounding box center [285, 160] width 38 height 16
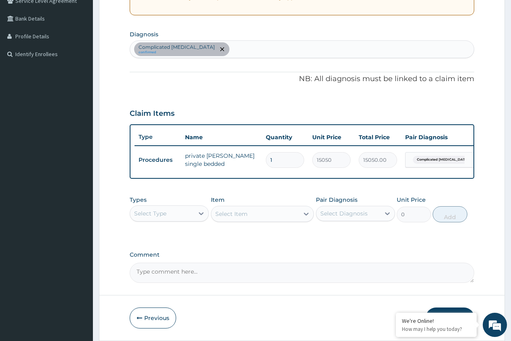
type input "0.00"
click at [148, 325] on button "Previous" at bounding box center [153, 318] width 46 height 21
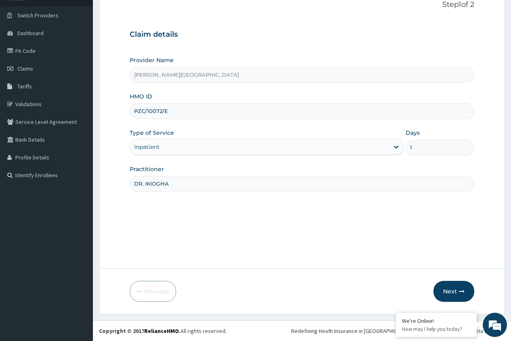
click at [428, 151] on input "1" at bounding box center [439, 148] width 69 height 16
type input "2"
click at [445, 292] on button "Next" at bounding box center [453, 291] width 41 height 21
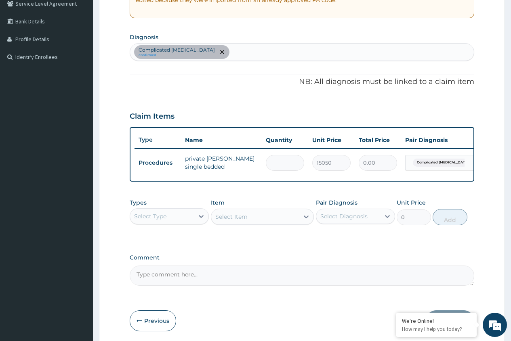
scroll to position [176, 0]
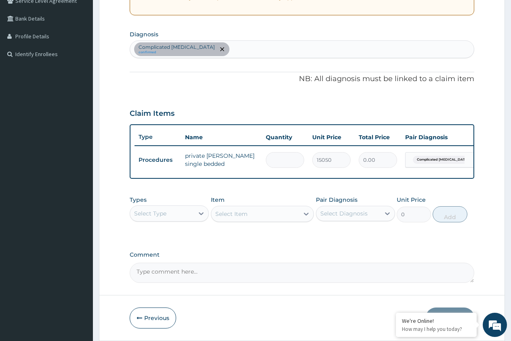
click at [281, 161] on input "number" at bounding box center [285, 160] width 38 height 16
type input "2"
type input "30100.00"
type input "2"
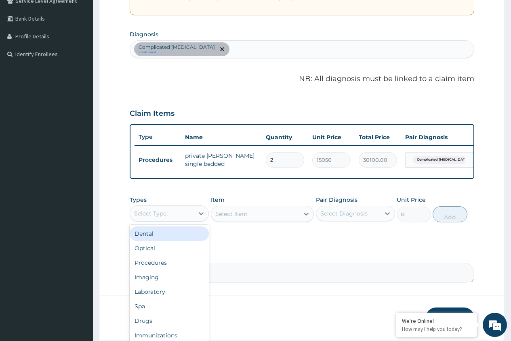
click at [182, 220] on div "Select Type" at bounding box center [162, 213] width 64 height 13
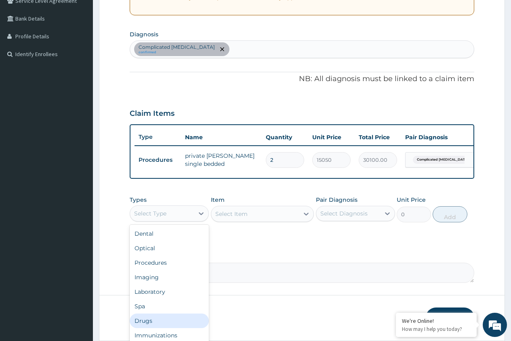
click at [149, 326] on div "Drugs" at bounding box center [169, 321] width 79 height 15
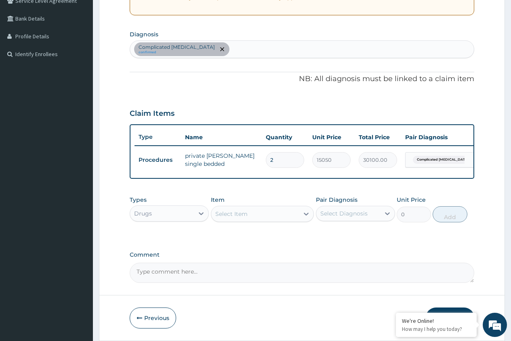
click at [274, 220] on div "Select Item" at bounding box center [255, 214] width 88 height 13
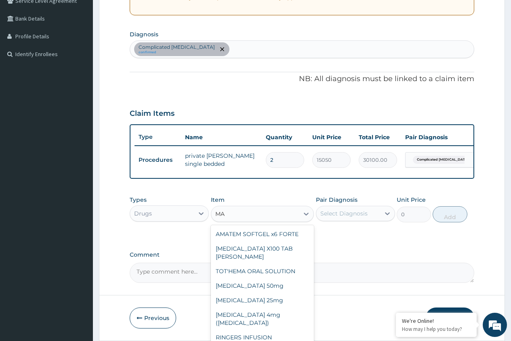
type input "M"
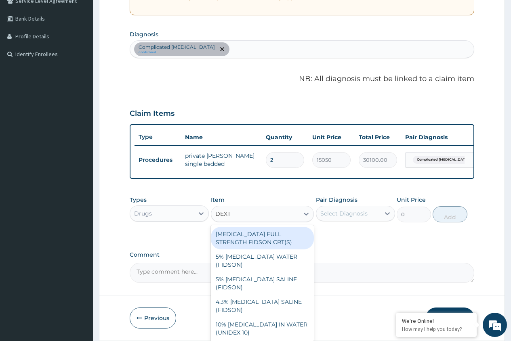
type input "DEXTR"
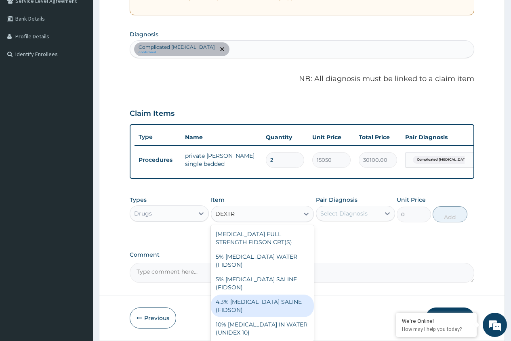
click at [276, 295] on div "4.3% [MEDICAL_DATA] SALINE (FIDSON)" at bounding box center [262, 306] width 103 height 23
type input "1773.75"
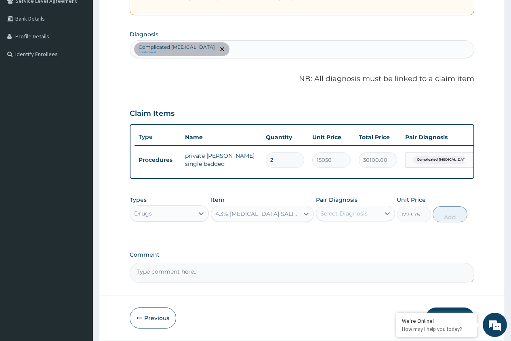
click at [352, 218] on div "Select Diagnosis" at bounding box center [343, 214] width 47 height 8
click at [347, 240] on label "Complicated [MEDICAL_DATA]" at bounding box center [359, 237] width 61 height 16
checkbox input "true"
click at [441, 222] on button "Add" at bounding box center [449, 214] width 34 height 16
type input "0"
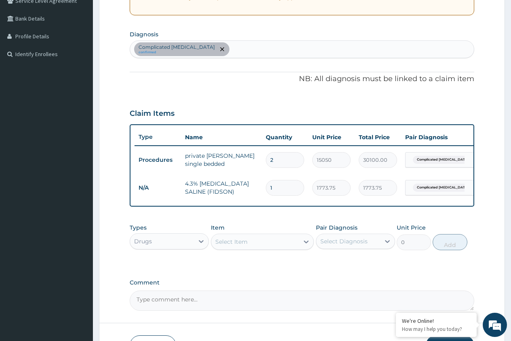
type input "0.00"
type input "3"
type input "5321.25"
type input "3"
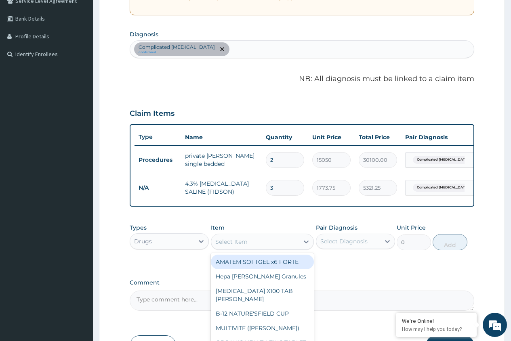
click at [270, 247] on div "Select Item" at bounding box center [255, 241] width 88 height 13
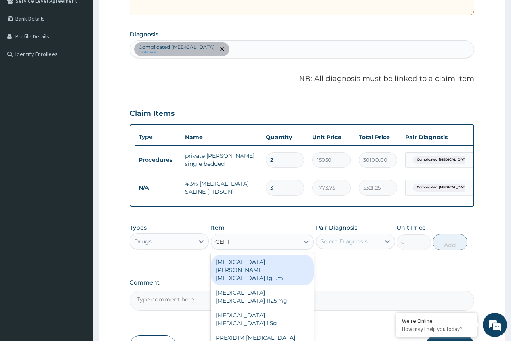
type input "CEFTR"
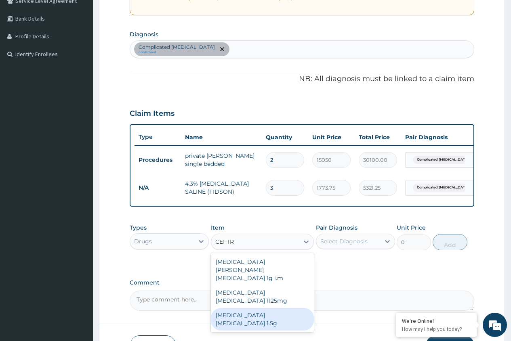
click at [277, 308] on div "[MEDICAL_DATA] [MEDICAL_DATA] 1.5g" at bounding box center [262, 319] width 103 height 23
type input "1419"
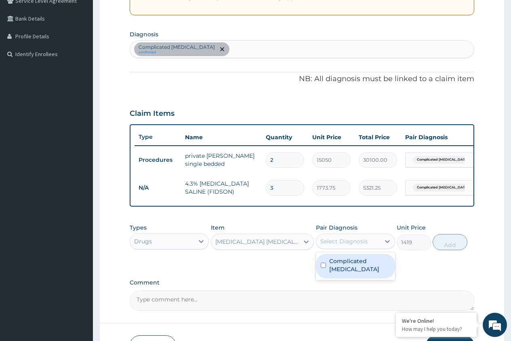
click at [338, 248] on div "Select Diagnosis" at bounding box center [348, 241] width 64 height 13
click at [338, 272] on div "Complicated [MEDICAL_DATA]" at bounding box center [355, 266] width 79 height 25
checkbox input "true"
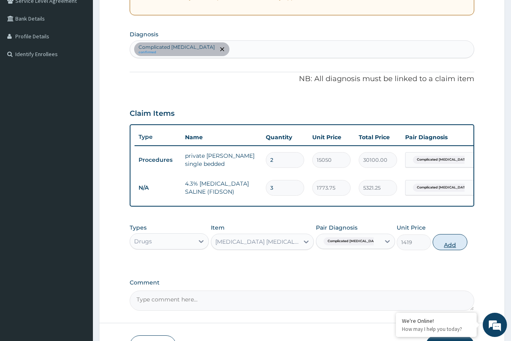
click at [444, 249] on button "Add" at bounding box center [449, 242] width 34 height 16
type input "0"
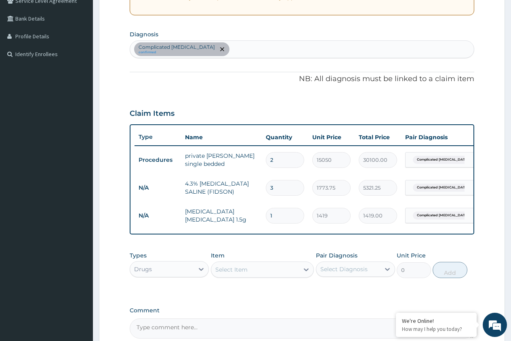
type input "0.00"
type input "3"
type input "4257.00"
type input "3"
click at [268, 276] on div "Select Item" at bounding box center [255, 269] width 88 height 13
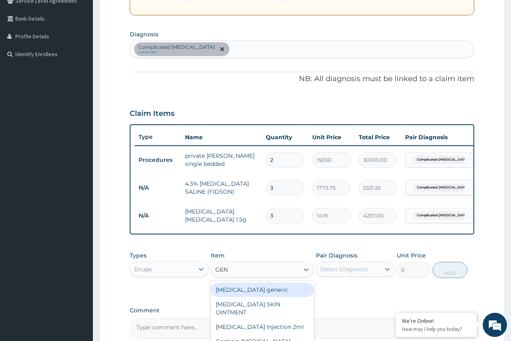
type input "GENT"
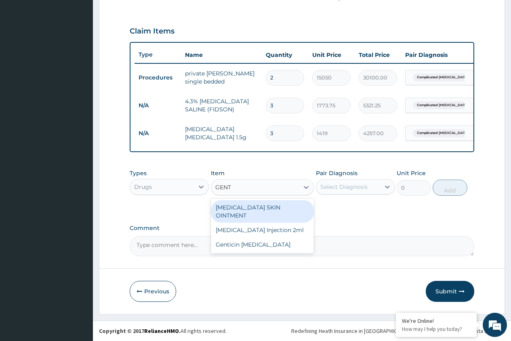
scroll to position [264, 0]
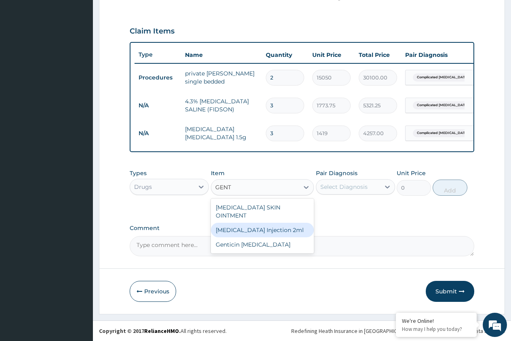
click at [264, 223] on div "[MEDICAL_DATA] Injection 2ml" at bounding box center [262, 230] width 103 height 15
type input "331.1"
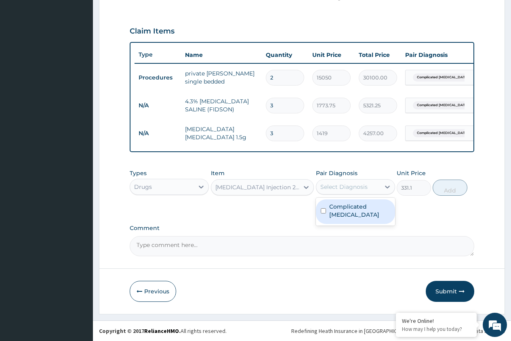
click at [335, 190] on div "Select Diagnosis" at bounding box center [343, 187] width 47 height 8
click at [339, 208] on label "Complicated [MEDICAL_DATA]" at bounding box center [359, 211] width 61 height 16
checkbox input "true"
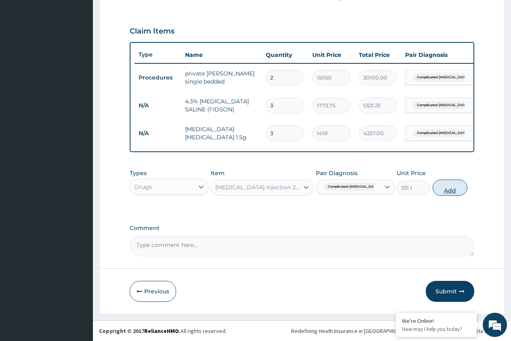
click at [446, 189] on button "Add" at bounding box center [449, 188] width 34 height 16
type input "0"
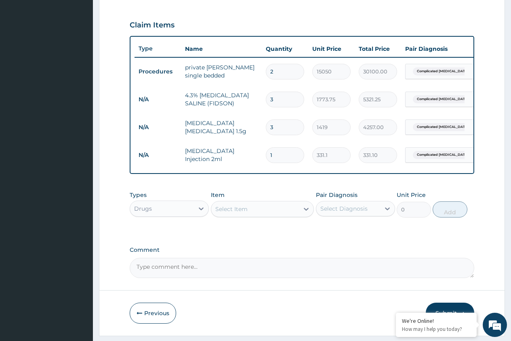
type input "0.00"
type input "3"
type input "993.30"
type input "3"
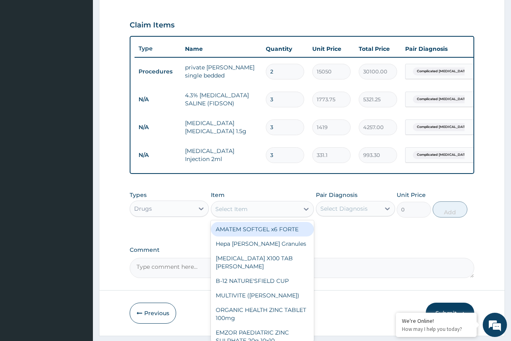
click at [260, 216] on div "Select Item" at bounding box center [255, 209] width 88 height 13
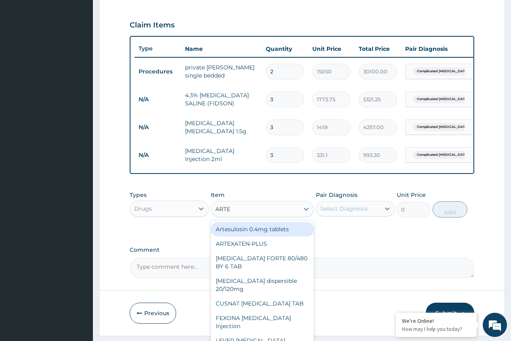
type input "ARTES"
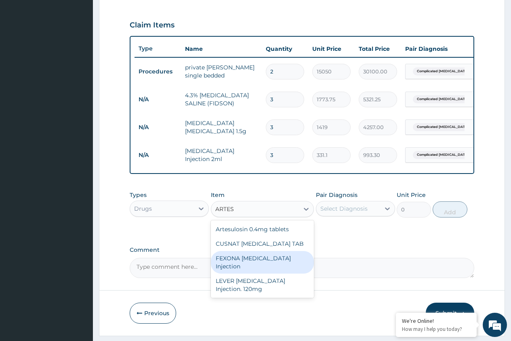
click at [264, 266] on div "FEXONA [MEDICAL_DATA] Injection" at bounding box center [262, 262] width 103 height 23
type input "1537.25"
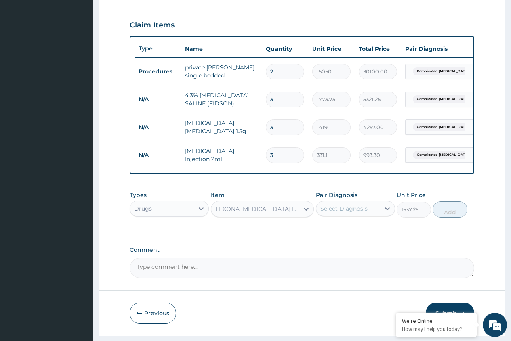
click at [331, 213] on div "Select Diagnosis" at bounding box center [343, 209] width 47 height 8
click at [333, 236] on label "Complicated [MEDICAL_DATA]" at bounding box center [359, 232] width 61 height 16
checkbox input "true"
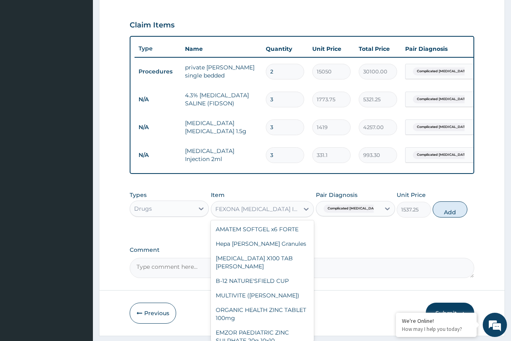
click at [270, 216] on div "FEXONA [MEDICAL_DATA] Injection" at bounding box center [255, 209] width 88 height 13
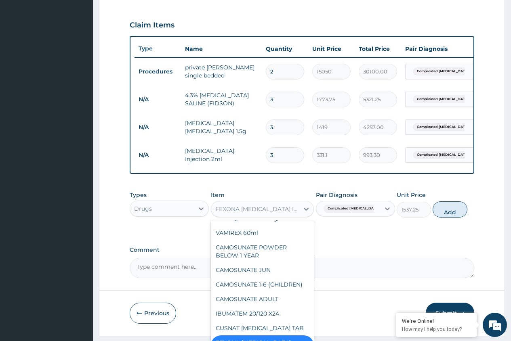
scroll to position [5004, 0]
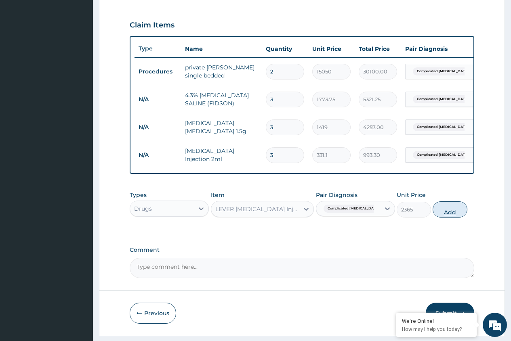
click at [444, 217] on button "Add" at bounding box center [449, 209] width 34 height 16
type input "0"
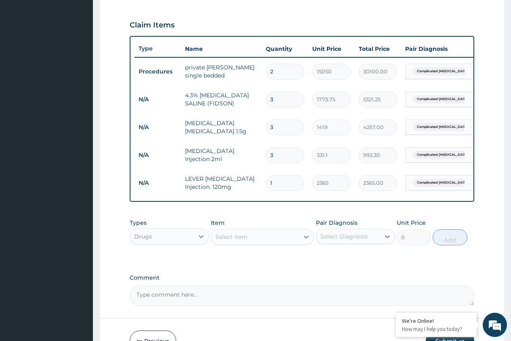
type input "13"
type input "30745.00"
type input "1"
type input "2365.00"
type input "0.00"
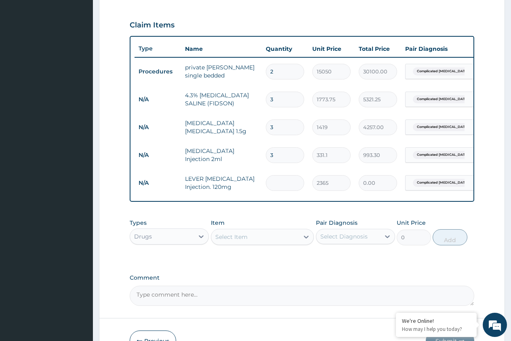
type input "3"
type input "7095.00"
type input "3"
click at [247, 241] on div "Select Item" at bounding box center [231, 237] width 32 height 8
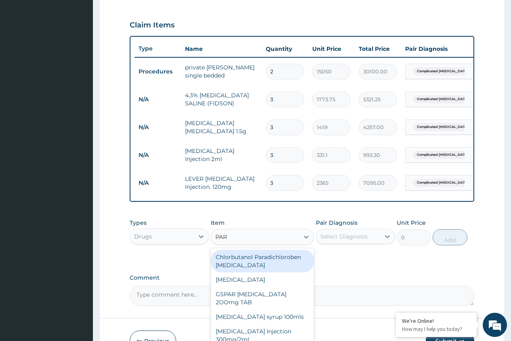
type input "PARA"
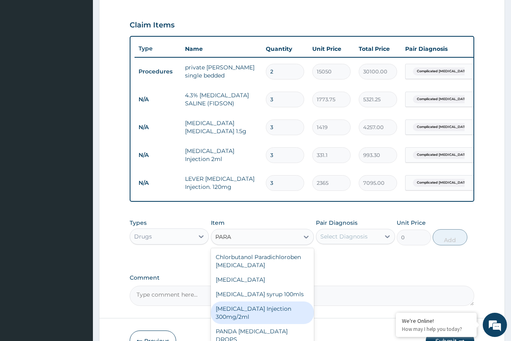
click at [241, 324] on div "[MEDICAL_DATA] Injection 300mg/2ml" at bounding box center [262, 313] width 103 height 23
type input "260.15"
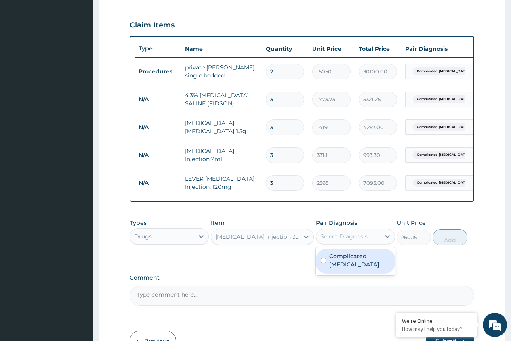
click at [345, 241] on div "Select Diagnosis" at bounding box center [343, 237] width 47 height 8
click at [344, 261] on label "Complicated [MEDICAL_DATA]" at bounding box center [359, 260] width 61 height 16
checkbox input "true"
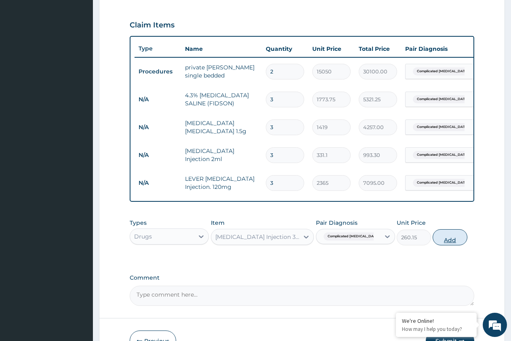
click at [442, 245] on button "Add" at bounding box center [449, 237] width 34 height 16
type input "0"
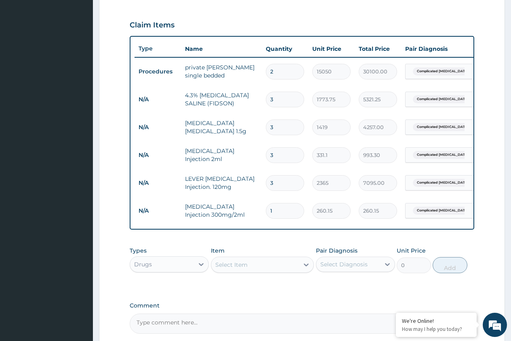
type input "0.00"
type input "4"
type input "1040.60"
type input "4"
click at [181, 271] on div "Drugs" at bounding box center [162, 264] width 64 height 13
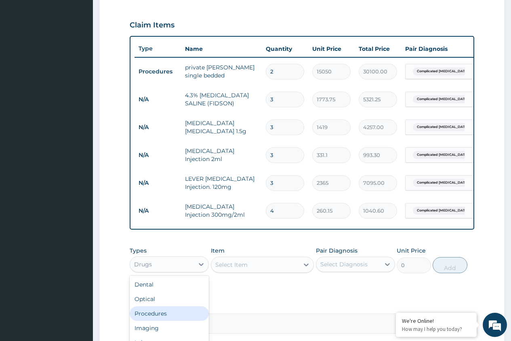
click at [162, 321] on div "Procedures" at bounding box center [169, 313] width 79 height 15
click at [243, 273] on div "Select Item" at bounding box center [262, 265] width 103 height 16
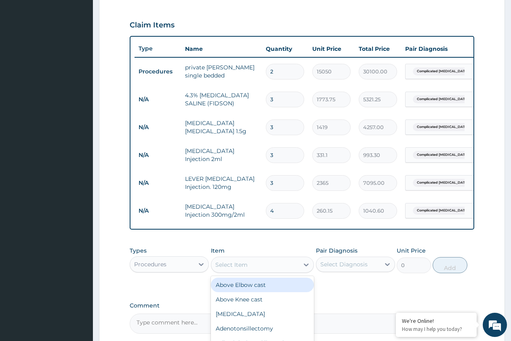
click at [267, 271] on div "Select Item" at bounding box center [255, 264] width 88 height 13
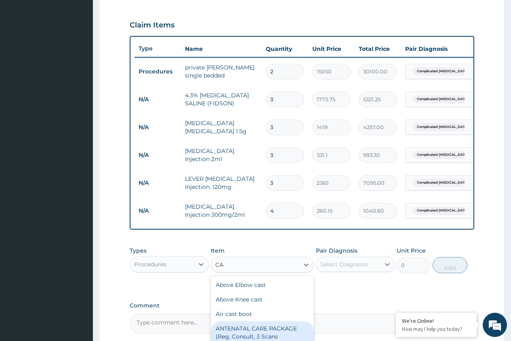
type input "C"
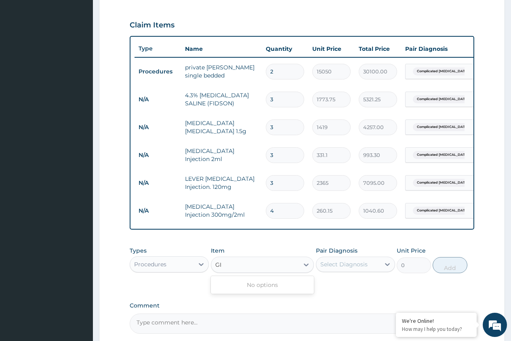
type input "G"
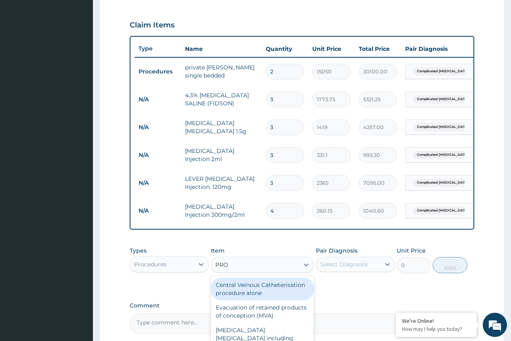
type input "PROF"
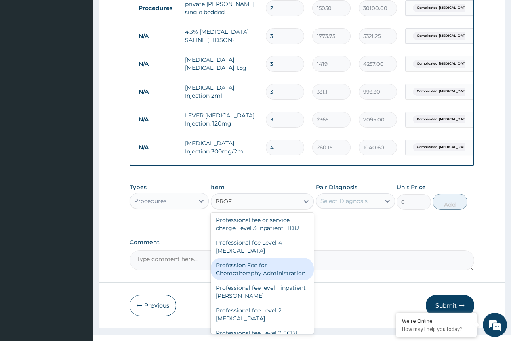
scroll to position [348, 0]
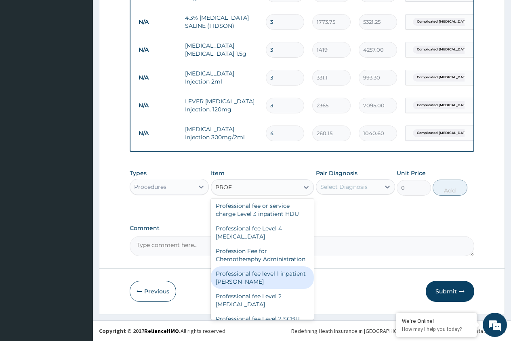
click at [262, 281] on div "Professional fee level 1 inpatient [PERSON_NAME]" at bounding box center [262, 277] width 103 height 23
type input "0.05375"
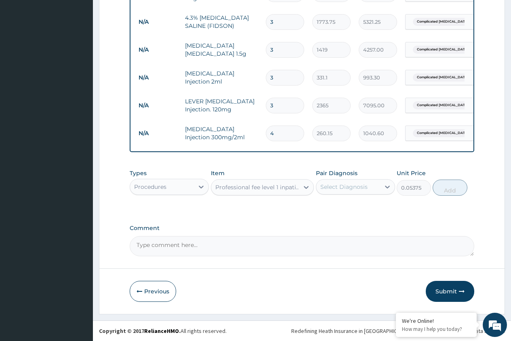
click at [334, 185] on div "Select Diagnosis" at bounding box center [343, 187] width 47 height 8
click at [334, 209] on label "Complicated [MEDICAL_DATA]" at bounding box center [359, 211] width 61 height 16
checkbox input "true"
click at [445, 187] on button "Add" at bounding box center [449, 188] width 34 height 16
type input "0"
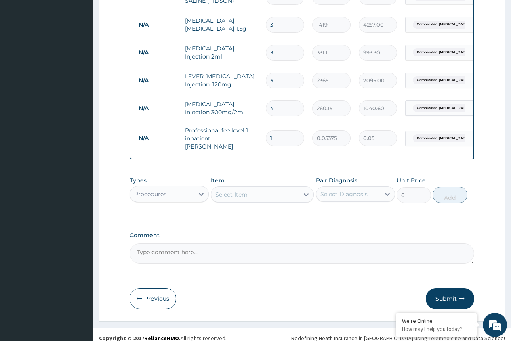
scroll to position [376, 0]
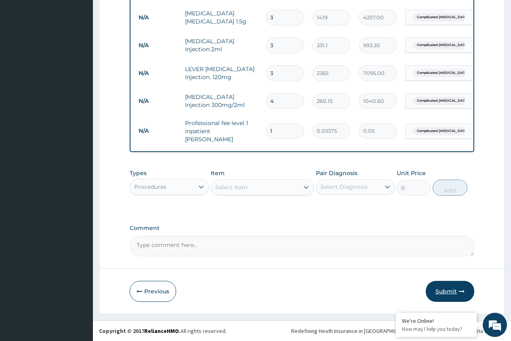
click at [443, 291] on button "Submit" at bounding box center [450, 291] width 48 height 21
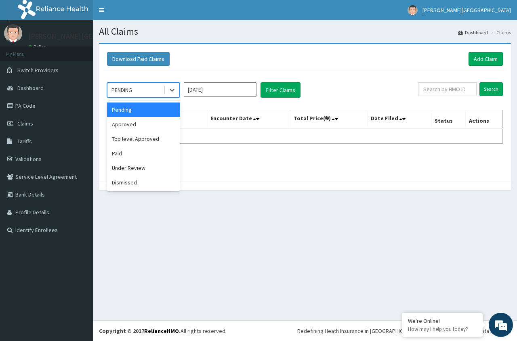
click at [149, 93] on div "PENDING" at bounding box center [135, 90] width 56 height 13
click at [140, 124] on div "Approved" at bounding box center [143, 124] width 73 height 15
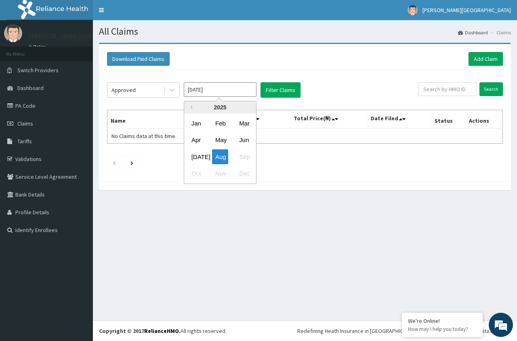
click at [200, 93] on input "[DATE]" at bounding box center [220, 89] width 73 height 15
click at [195, 155] on div "[DATE]" at bounding box center [196, 156] width 16 height 15
type input "[DATE]"
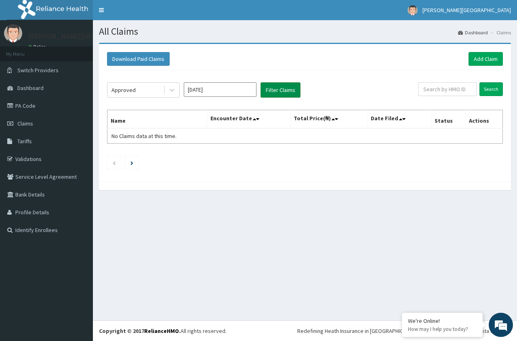
click at [268, 91] on button "Filter Claims" at bounding box center [280, 89] width 40 height 15
click at [275, 88] on button "Filter Claims" at bounding box center [280, 89] width 40 height 15
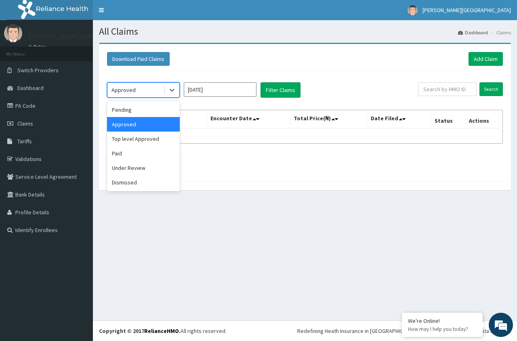
click at [134, 91] on div "Approved" at bounding box center [123, 90] width 24 height 8
click at [127, 112] on div "Pending" at bounding box center [143, 110] width 73 height 15
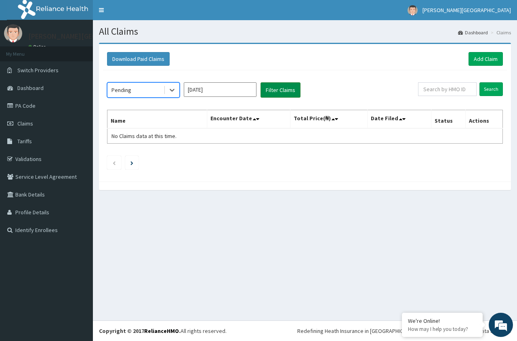
click at [277, 88] on button "Filter Claims" at bounding box center [280, 89] width 40 height 15
click at [150, 91] on div "Pending" at bounding box center [135, 90] width 56 height 13
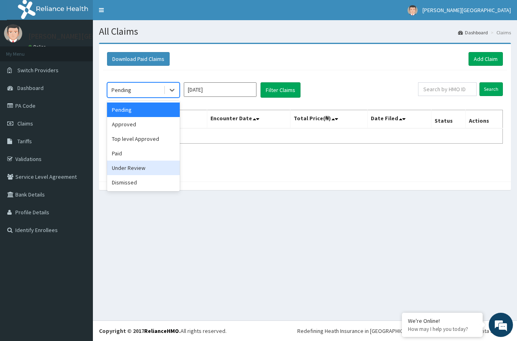
click at [130, 169] on div "Under Review" at bounding box center [143, 168] width 73 height 15
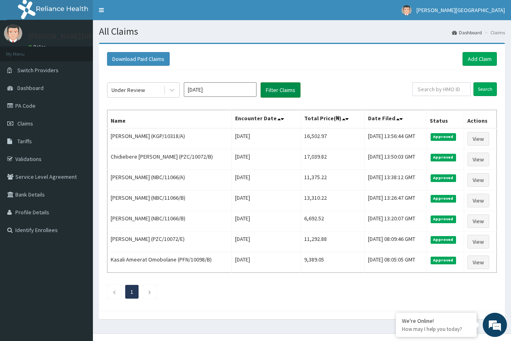
click at [272, 87] on button "Filter Claims" at bounding box center [280, 89] width 40 height 15
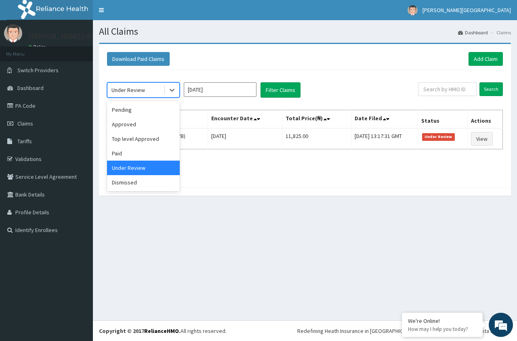
click at [150, 92] on div "Under Review" at bounding box center [135, 90] width 56 height 13
click at [140, 114] on div "Pending" at bounding box center [143, 110] width 73 height 15
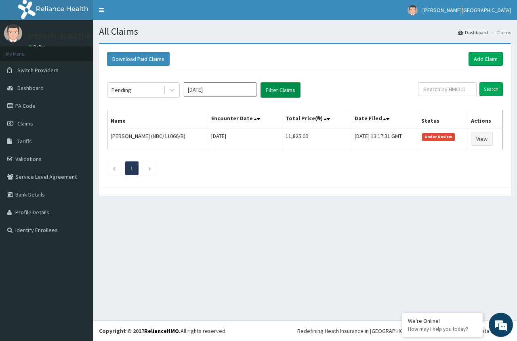
click at [273, 92] on button "Filter Claims" at bounding box center [280, 89] width 40 height 15
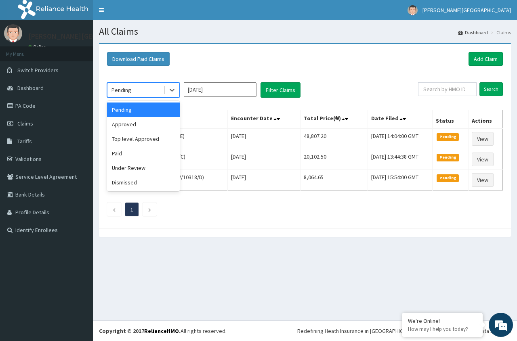
click at [151, 91] on div "Pending" at bounding box center [135, 90] width 56 height 13
click at [148, 126] on div "Approved" at bounding box center [143, 124] width 73 height 15
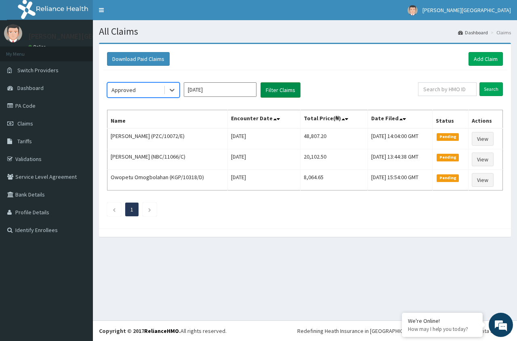
click at [271, 91] on button "Filter Claims" at bounding box center [280, 89] width 40 height 15
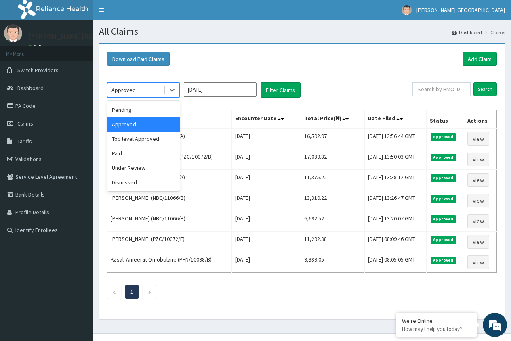
click at [147, 93] on div "Approved" at bounding box center [135, 90] width 56 height 13
click at [136, 170] on div "Under Review" at bounding box center [143, 168] width 73 height 15
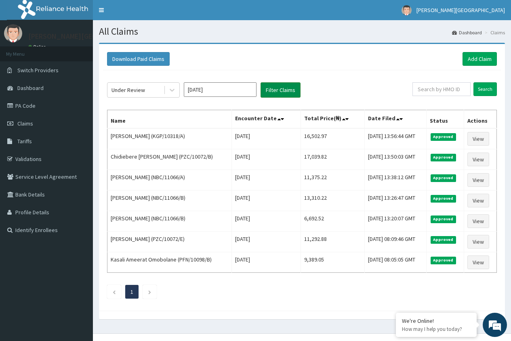
click at [267, 92] on button "Filter Claims" at bounding box center [280, 89] width 40 height 15
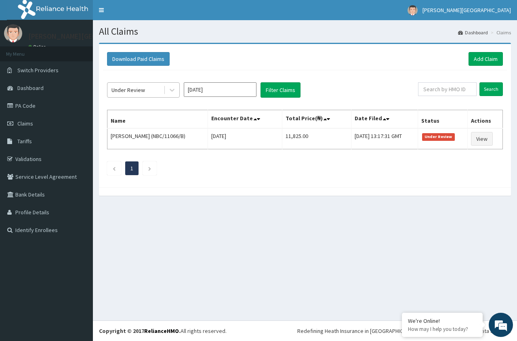
click at [145, 90] on div "Under Review" at bounding box center [135, 90] width 56 height 13
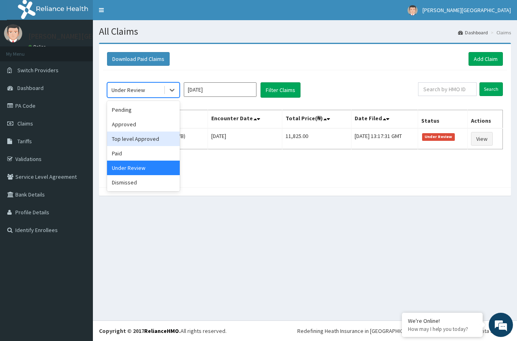
click at [143, 139] on div "Top level Approved" at bounding box center [143, 139] width 73 height 15
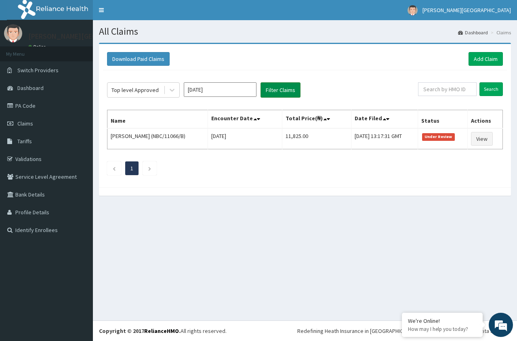
click at [275, 90] on button "Filter Claims" at bounding box center [280, 89] width 40 height 15
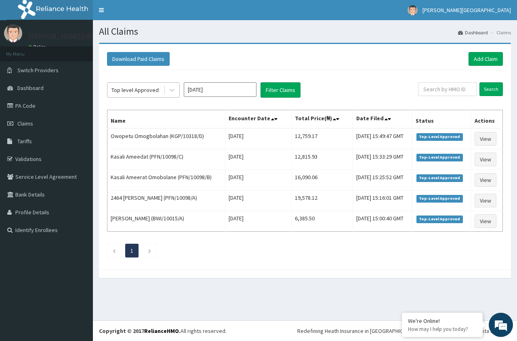
click at [142, 90] on div "Top level Approved" at bounding box center [134, 90] width 47 height 8
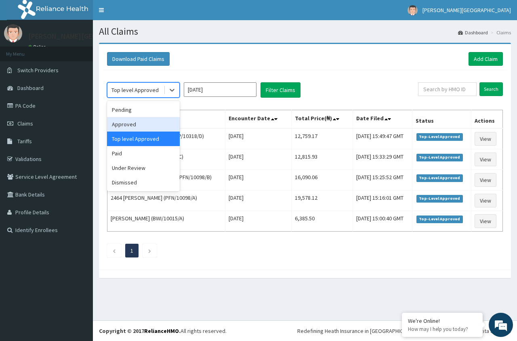
click at [131, 125] on div "Approved" at bounding box center [143, 124] width 73 height 15
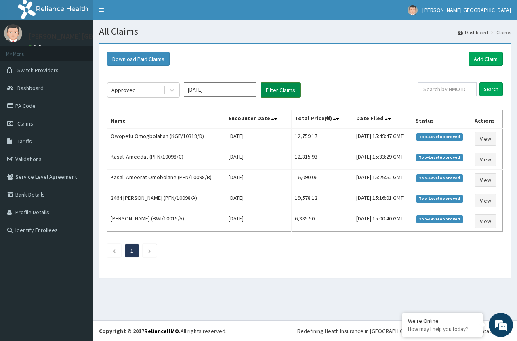
click at [273, 92] on button "Filter Claims" at bounding box center [280, 89] width 40 height 15
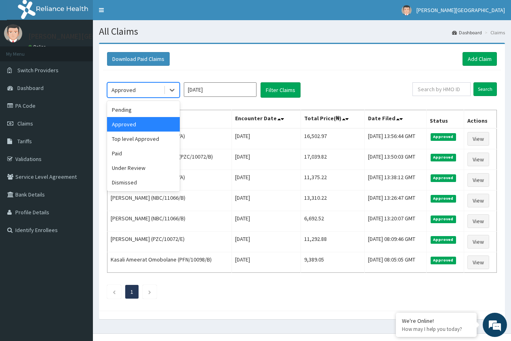
click at [153, 94] on div "Approved" at bounding box center [135, 90] width 56 height 13
click at [146, 109] on div "Pending" at bounding box center [143, 110] width 73 height 15
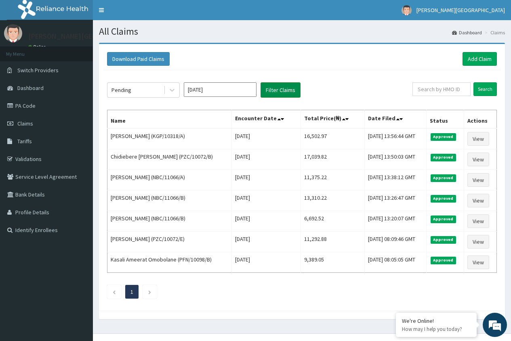
click at [278, 90] on button "Filter Claims" at bounding box center [280, 89] width 40 height 15
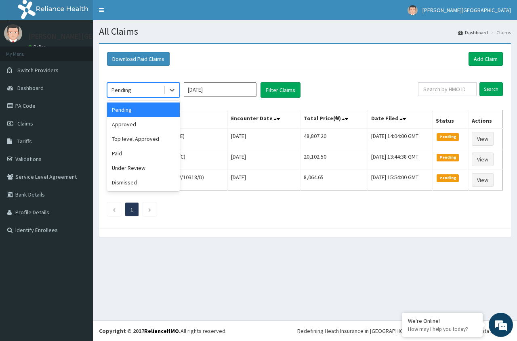
click at [149, 94] on div "Pending" at bounding box center [135, 90] width 56 height 13
click at [134, 166] on div "Under Review" at bounding box center [143, 168] width 73 height 15
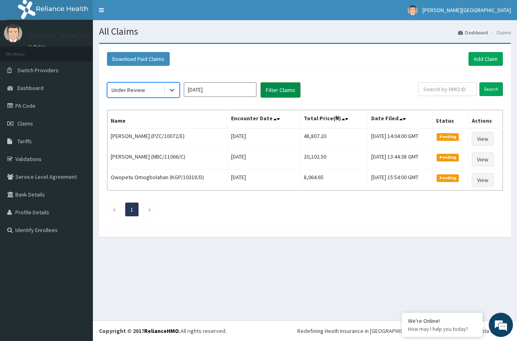
click at [269, 91] on button "Filter Claims" at bounding box center [280, 89] width 40 height 15
